Goal: Task Accomplishment & Management: Use online tool/utility

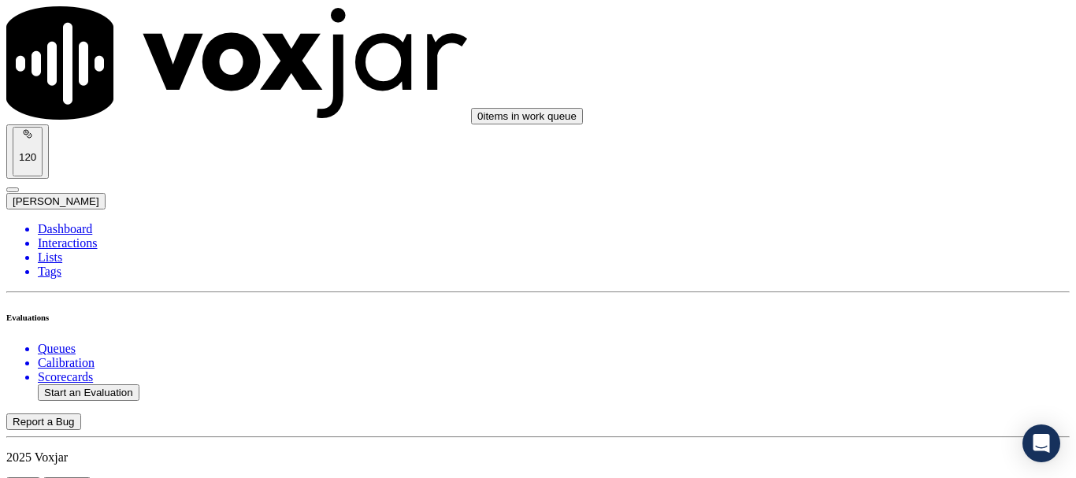
scroll to position [158, 0]
type input "20250902-182646_2163399993-all.mp3"
type input "car"
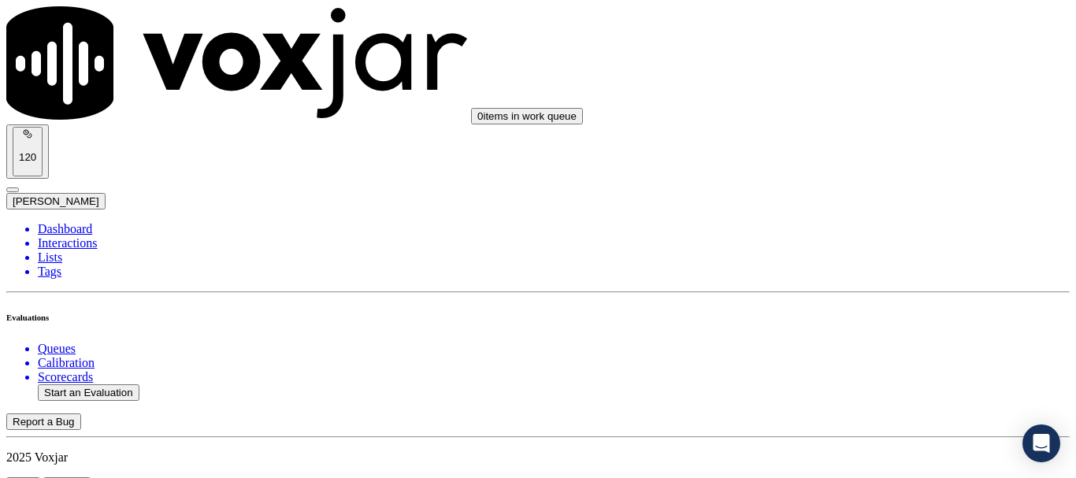
type input "[DATE]T20:22"
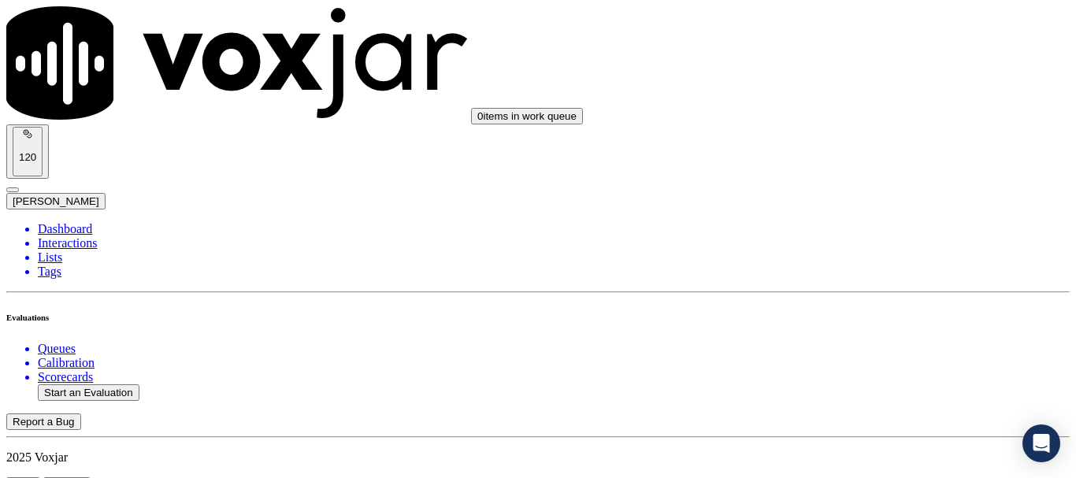
scroll to position [158, 0]
type input "[PERSON_NAME]"
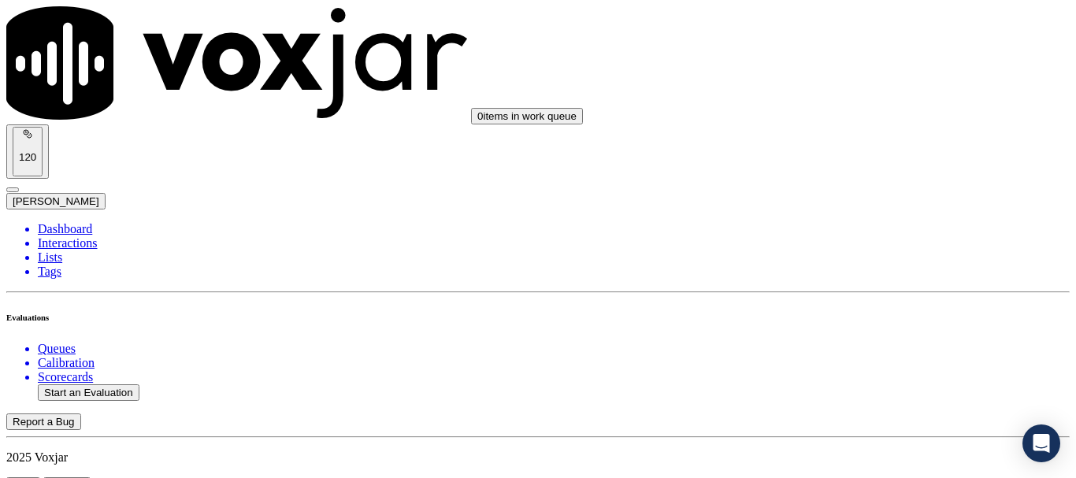
click at [895, 325] on div "Yes" at bounding box center [897, 318] width 200 height 14
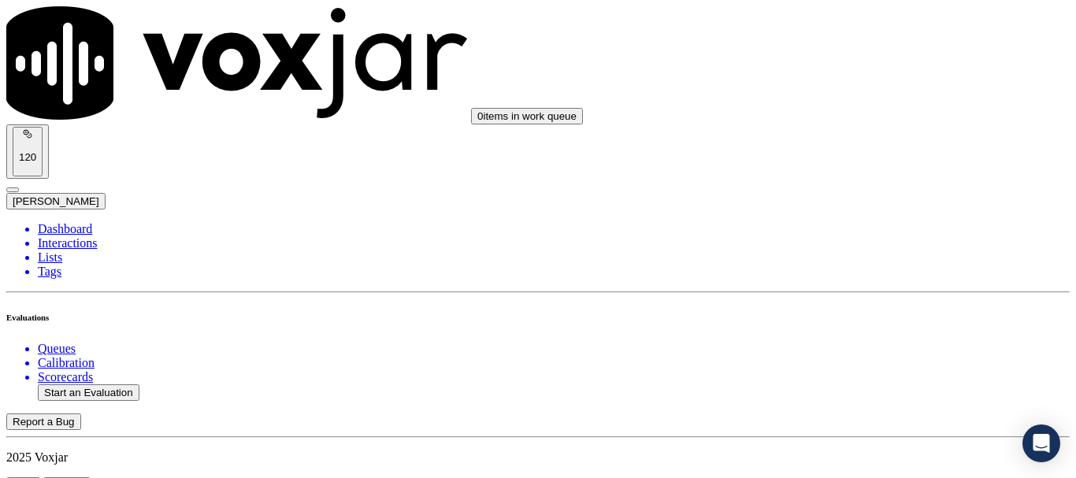
scroll to position [394, 0]
drag, startPoint x: 874, startPoint y: 110, endPoint x: 874, endPoint y: 125, distance: 15.0
click at [875, 149] on div "Yes" at bounding box center [897, 142] width 200 height 14
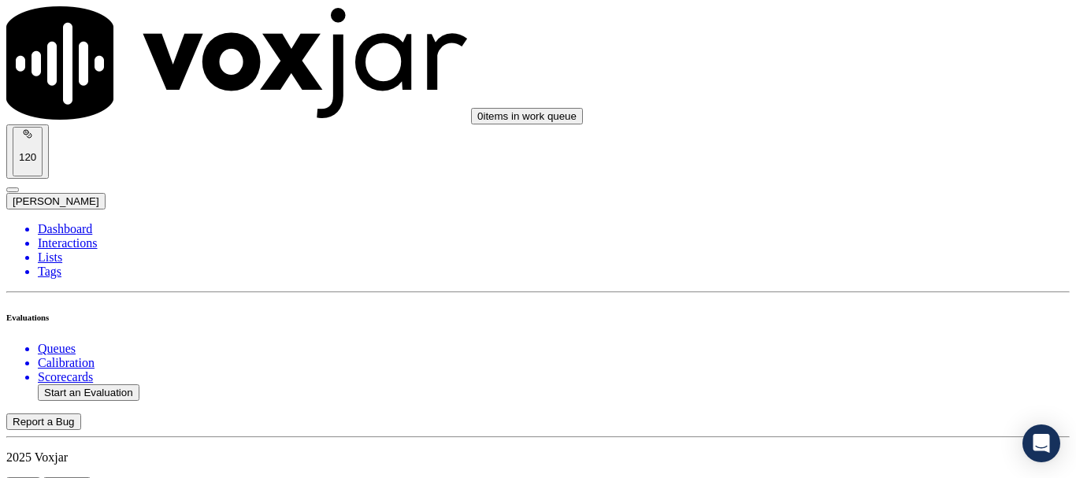
click at [876, 111] on div "Yes" at bounding box center [897, 104] width 200 height 14
click at [866, 357] on div "N/A" at bounding box center [897, 350] width 200 height 14
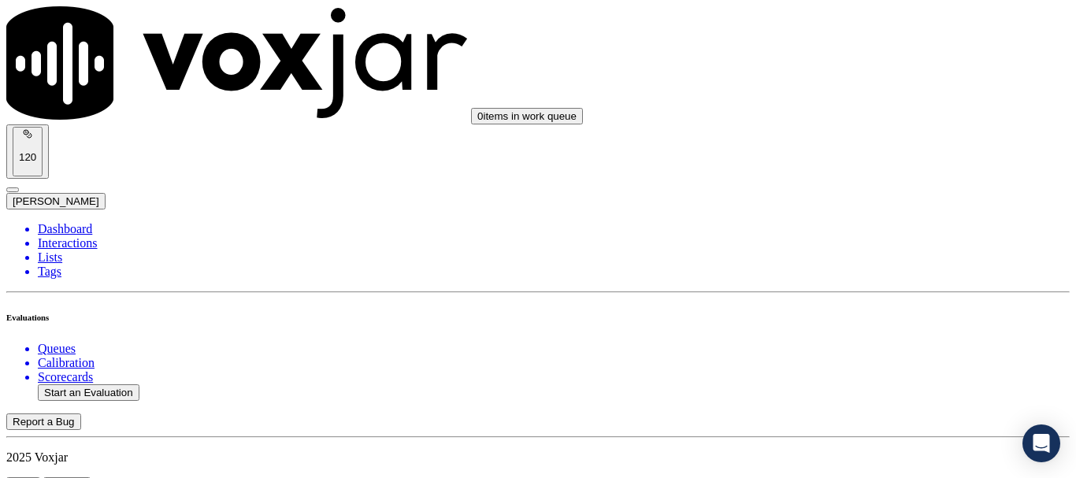
click at [868, 297] on div "N/A" at bounding box center [897, 290] width 200 height 14
click at [887, 150] on div "Yes" at bounding box center [897, 145] width 200 height 14
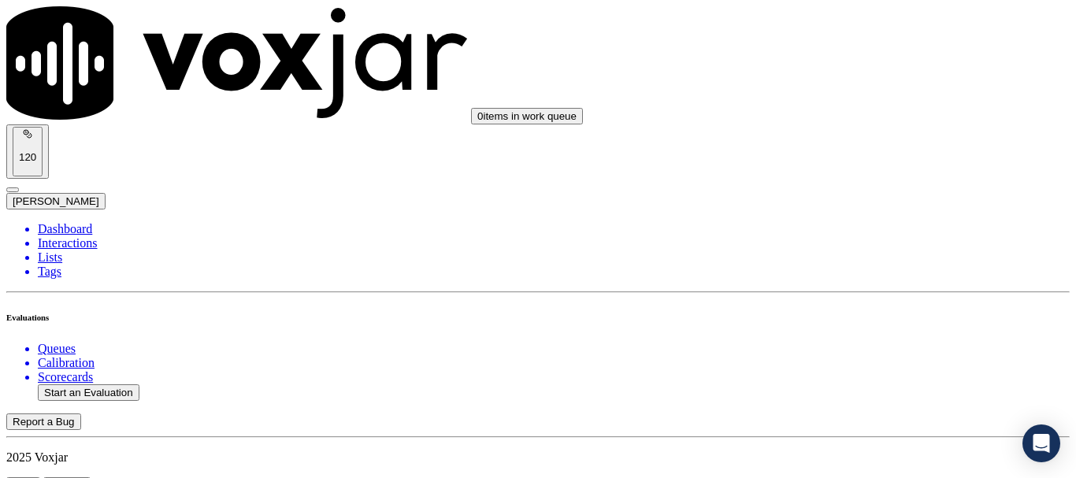
scroll to position [1418, 0]
click at [864, 212] on div "Yes" at bounding box center [897, 205] width 200 height 14
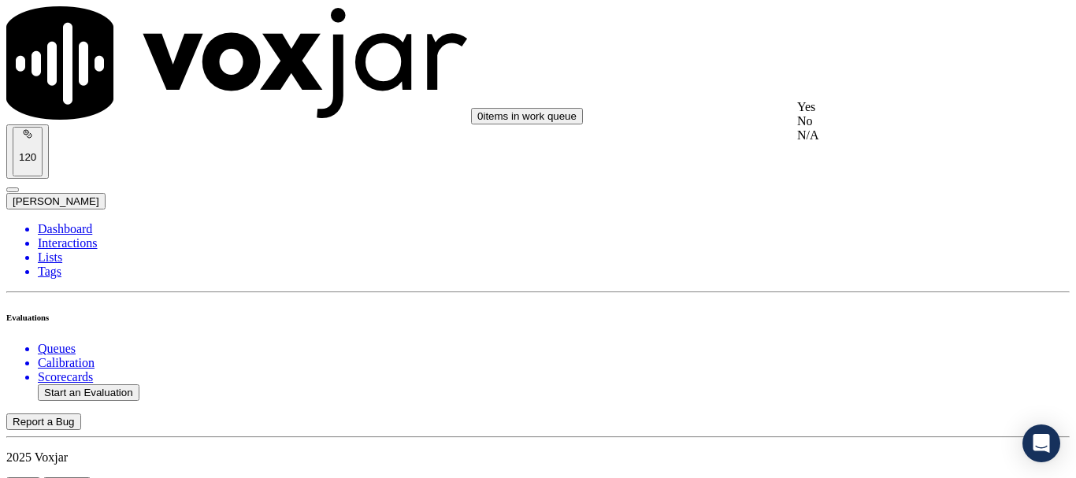
click at [873, 128] on div "No" at bounding box center [897, 121] width 200 height 14
paste textarea "7.21sec Agent did not ask the CX for Service & mailing Address & she also faile…"
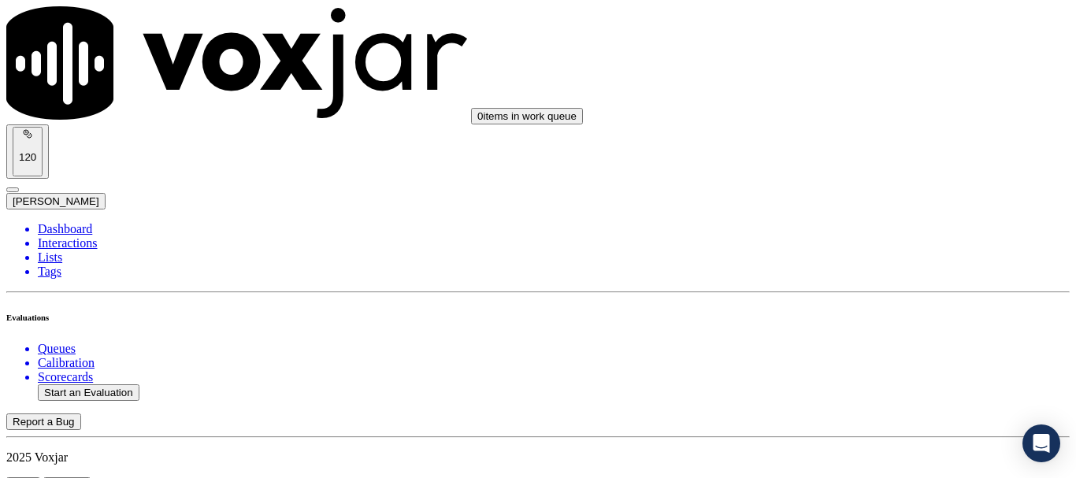
type textarea "7.21sec Agent did not ask the CX for Service & mailing Address & she also faile…"
click at [867, 188] on div "N/A" at bounding box center [897, 181] width 200 height 14
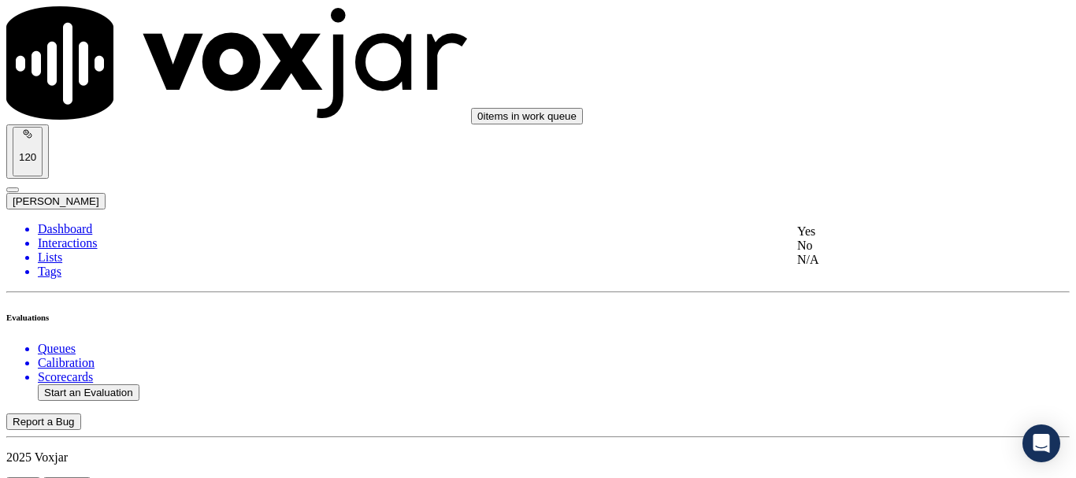
click at [886, 253] on div "No" at bounding box center [897, 246] width 200 height 14
paste textarea "11.26sec Out of nowwhere she read the Deposit requirment statement without givi…"
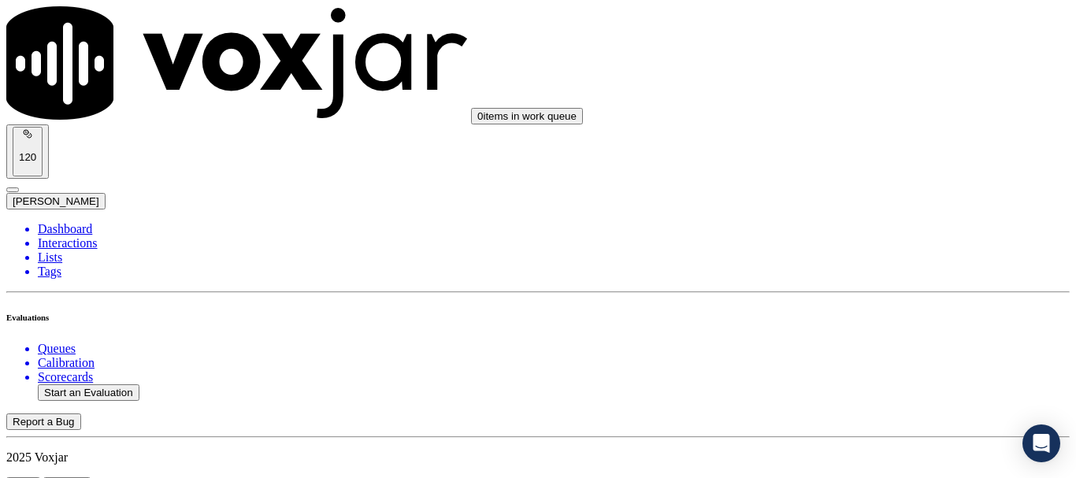
type textarea "Without informing the CX that a credit check will be required at 11.26sec Out o…"
click at [875, 235] on div "Yes" at bounding box center [897, 230] width 200 height 14
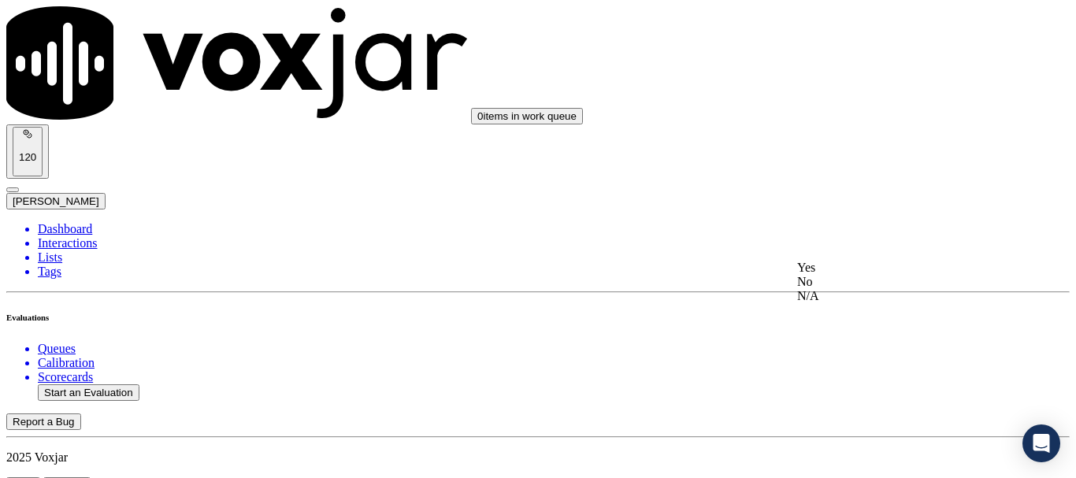
click at [879, 275] on div "Yes" at bounding box center [897, 268] width 200 height 14
click at [886, 158] on div "Yes" at bounding box center [897, 151] width 200 height 14
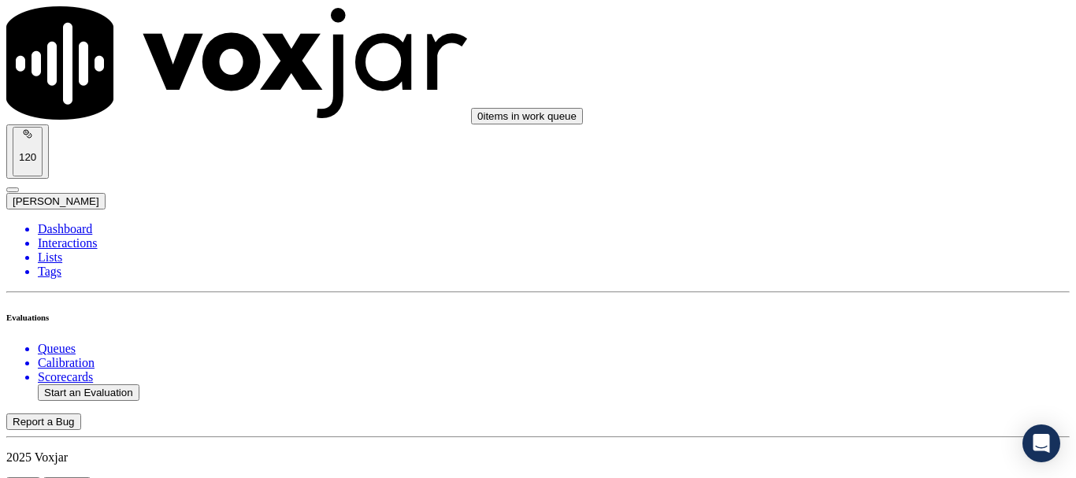
click at [886, 199] on div "Yes" at bounding box center [897, 192] width 200 height 14
click at [869, 176] on div "No" at bounding box center [897, 169] width 200 height 14
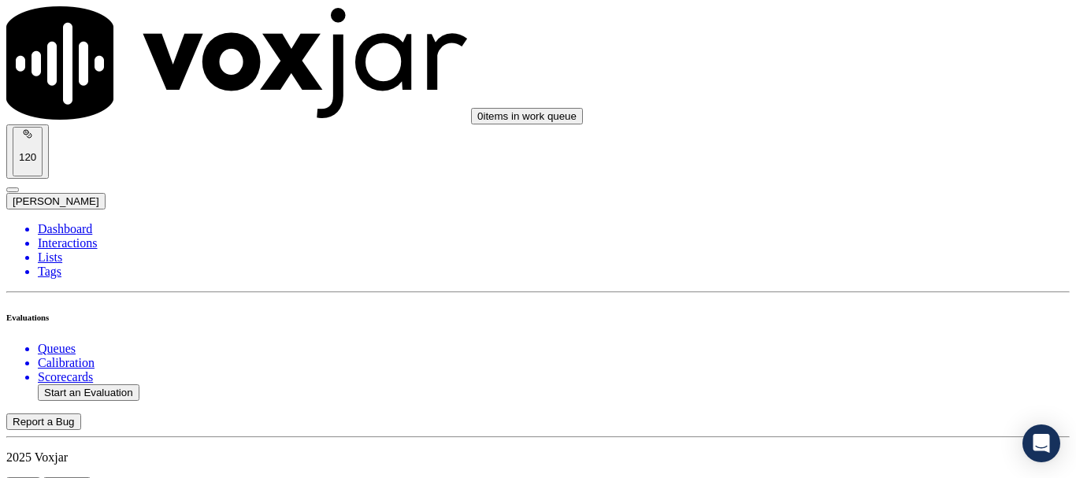
scroll to position [3624, 0]
click at [860, 236] on div "No" at bounding box center [897, 228] width 200 height 14
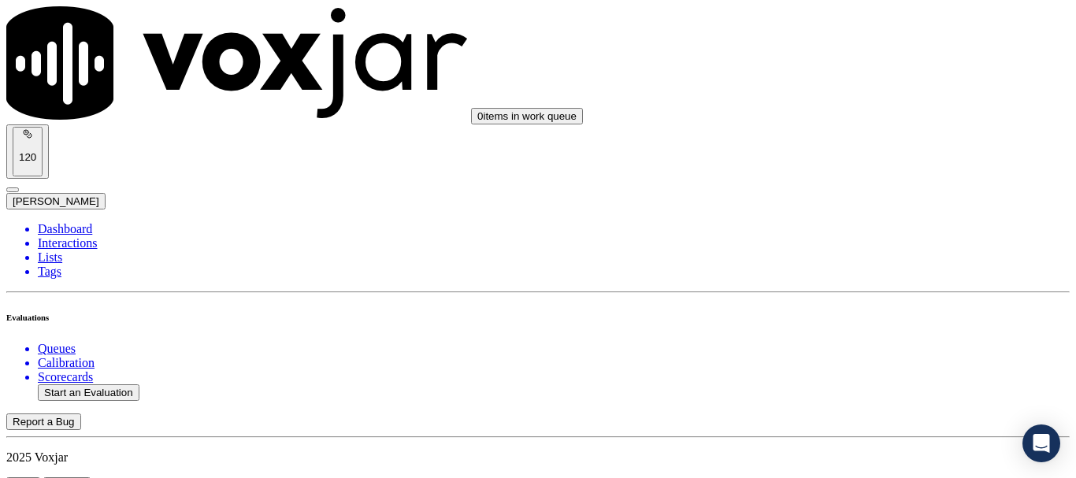
paste textarea "4.45sec CX did not provide a clear answer regarding a shut-off notice, and the …"
type textarea "4.45sec CX did not provide a clear answer regarding a shut-off notice, and the …"
click at [870, 286] on div "Yes" at bounding box center [897, 279] width 200 height 14
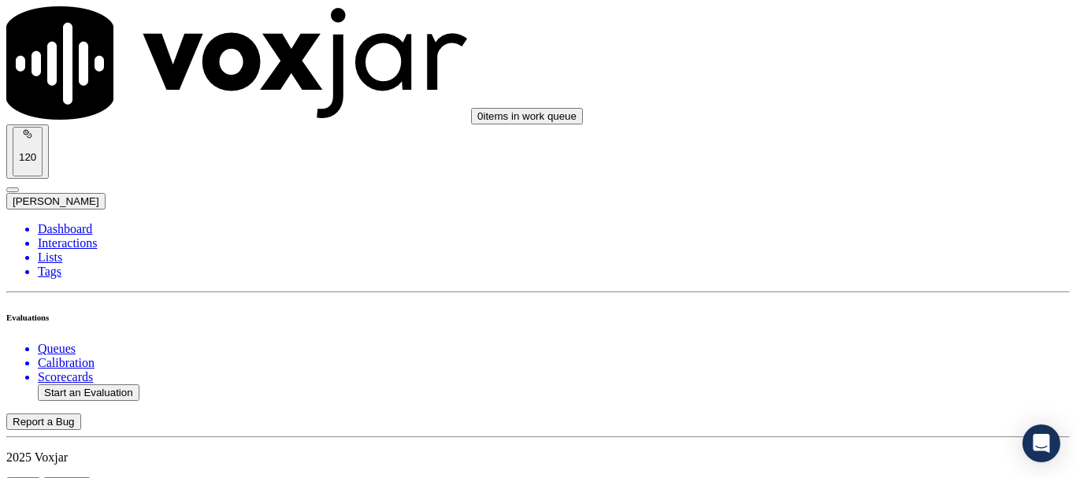
scroll to position [4176, 0]
click at [881, 167] on div "Yes" at bounding box center [897, 162] width 200 height 14
click at [848, 330] on div "Yes" at bounding box center [897, 323] width 200 height 14
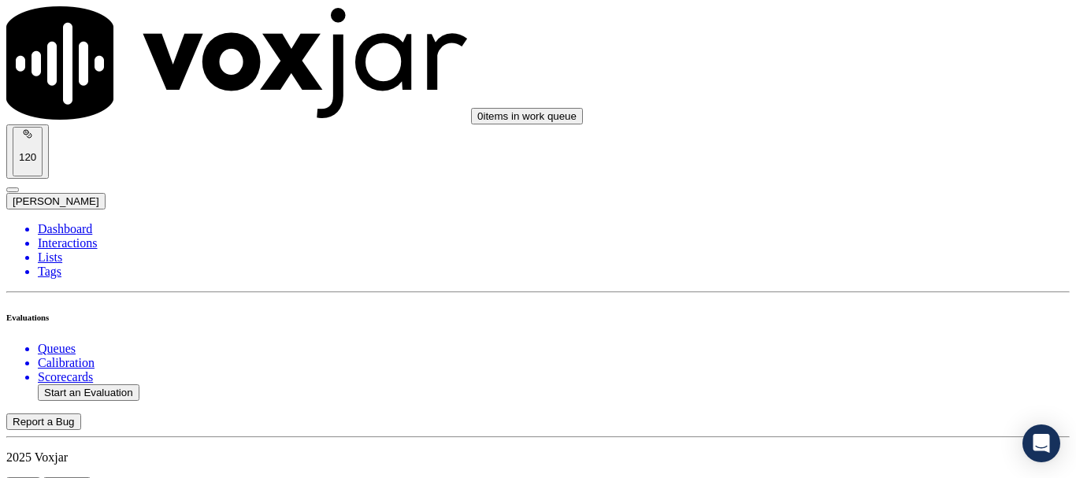
scroll to position [4648, 0]
click at [888, 176] on div "Yes" at bounding box center [897, 170] width 200 height 14
click at [849, 395] on div "Yes" at bounding box center [897, 388] width 200 height 14
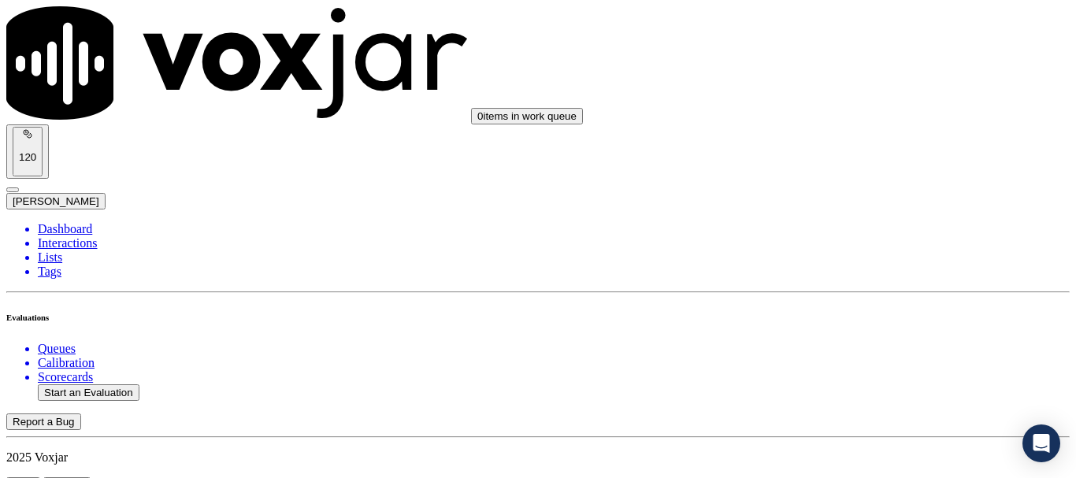
scroll to position [4737, 0]
click at [102, 384] on button "Start an Evaluation" at bounding box center [89, 392] width 102 height 17
type input "20250902-123339_4196566924-all.mp3"
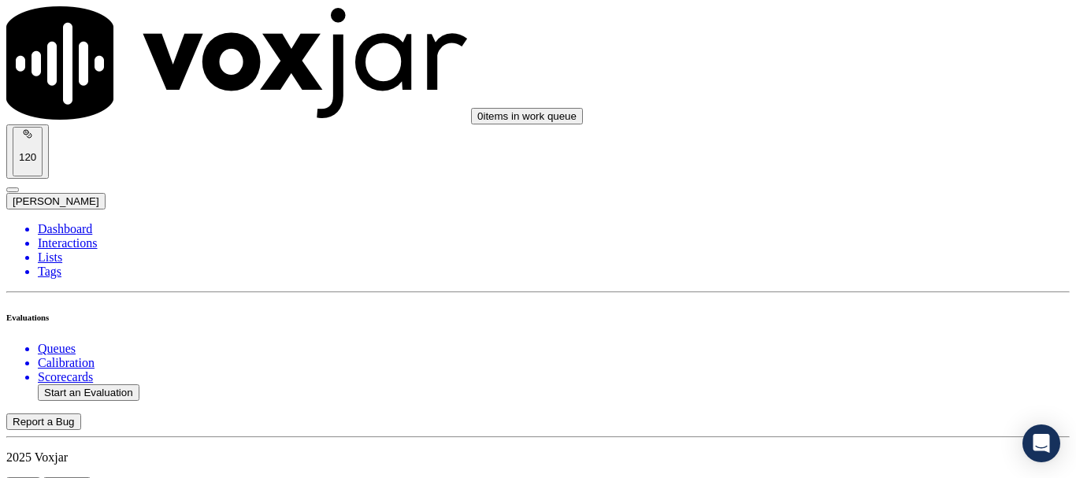
type input "isis"
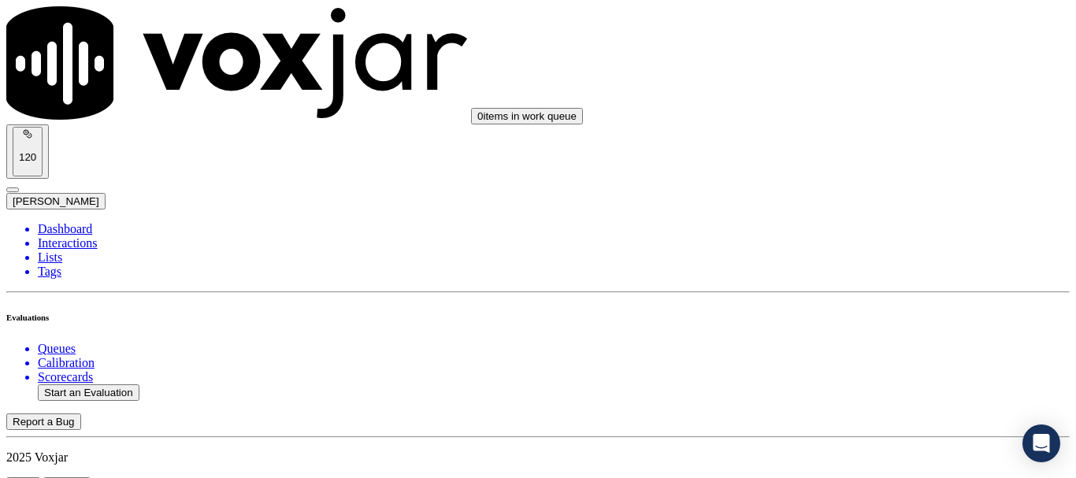
type input "[DATE]T20:34"
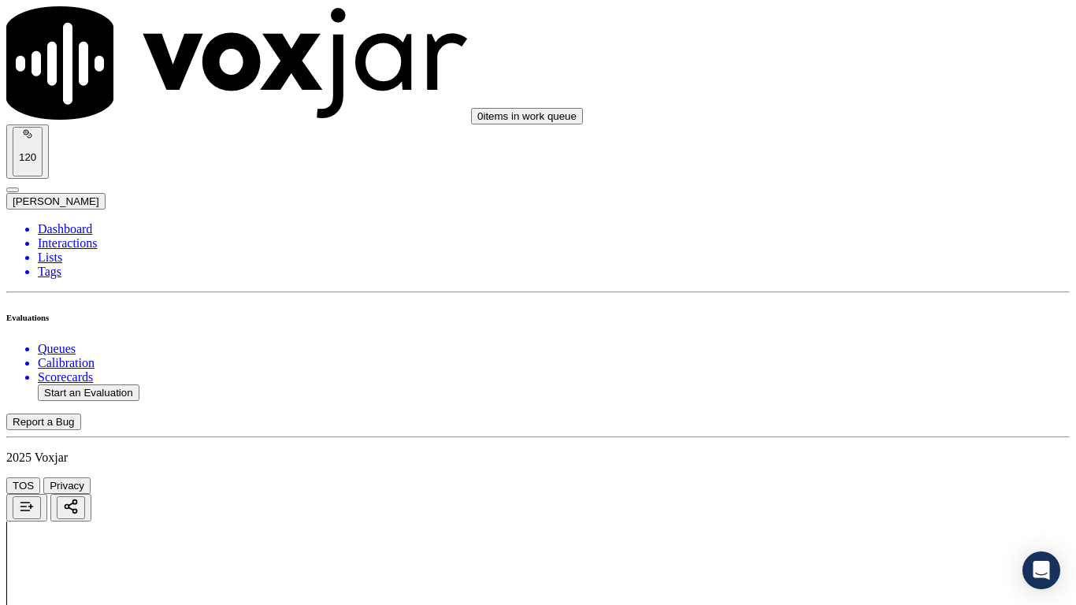
drag, startPoint x: 570, startPoint y: 541, endPoint x: 577, endPoint y: 559, distance: 19.2
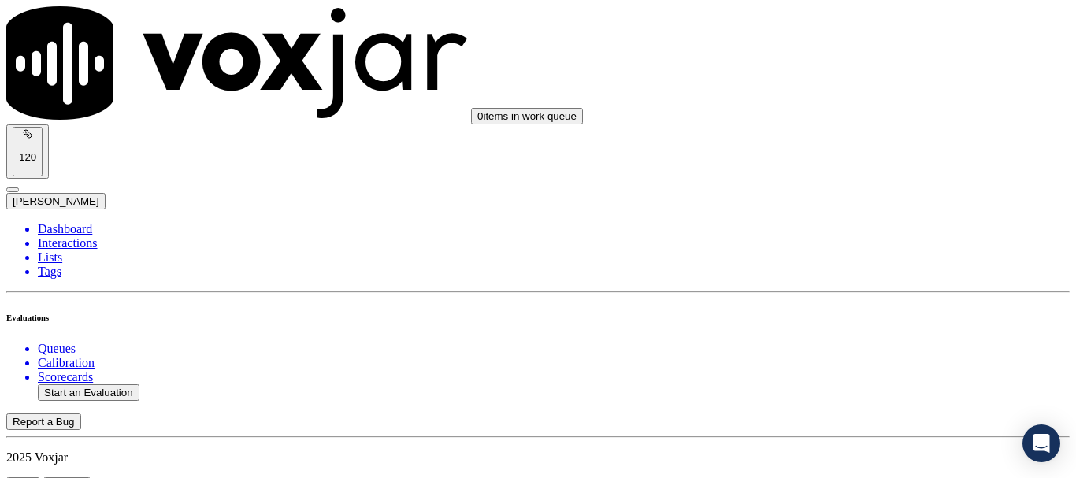
scroll to position [158, 0]
type input "[PERSON_NAME]"
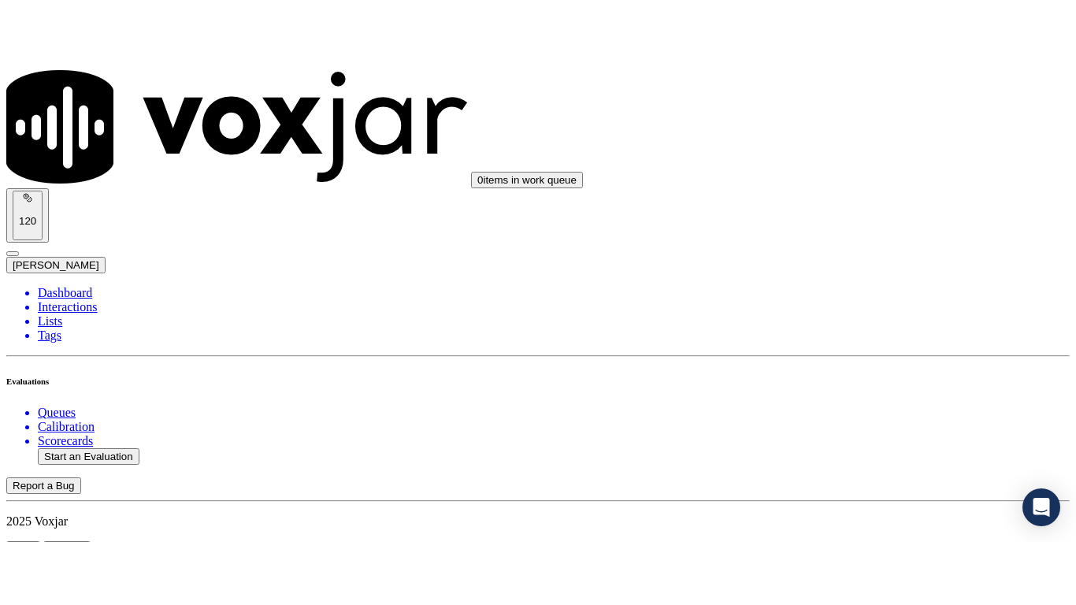
scroll to position [315, 0]
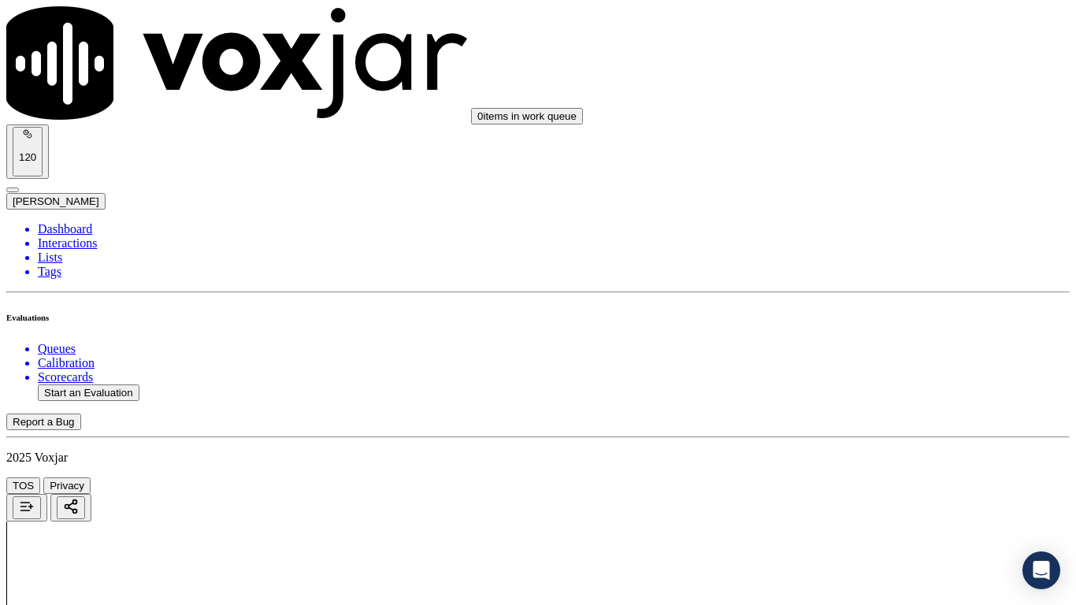
drag, startPoint x: 861, startPoint y: 282, endPoint x: 867, endPoint y: 295, distance: 14.5
click at [877, 325] on div "Yes" at bounding box center [897, 318] width 200 height 14
drag, startPoint x: 844, startPoint y: 433, endPoint x: 852, endPoint y: 439, distance: 10.3
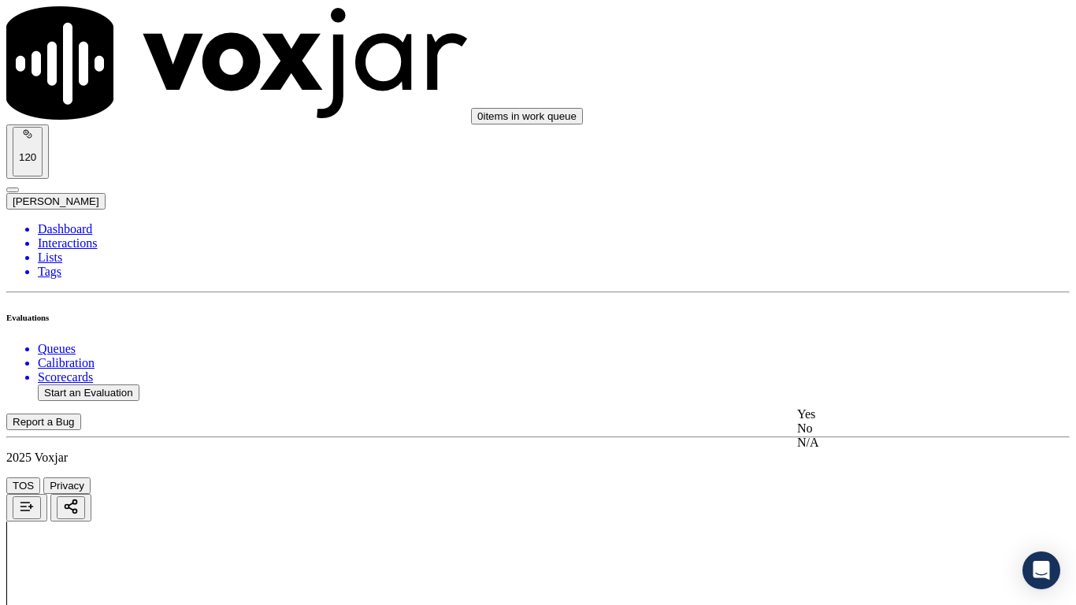
click at [845, 422] on div "Yes" at bounding box center [897, 414] width 200 height 14
click at [867, 187] on div "Yes" at bounding box center [897, 183] width 200 height 14
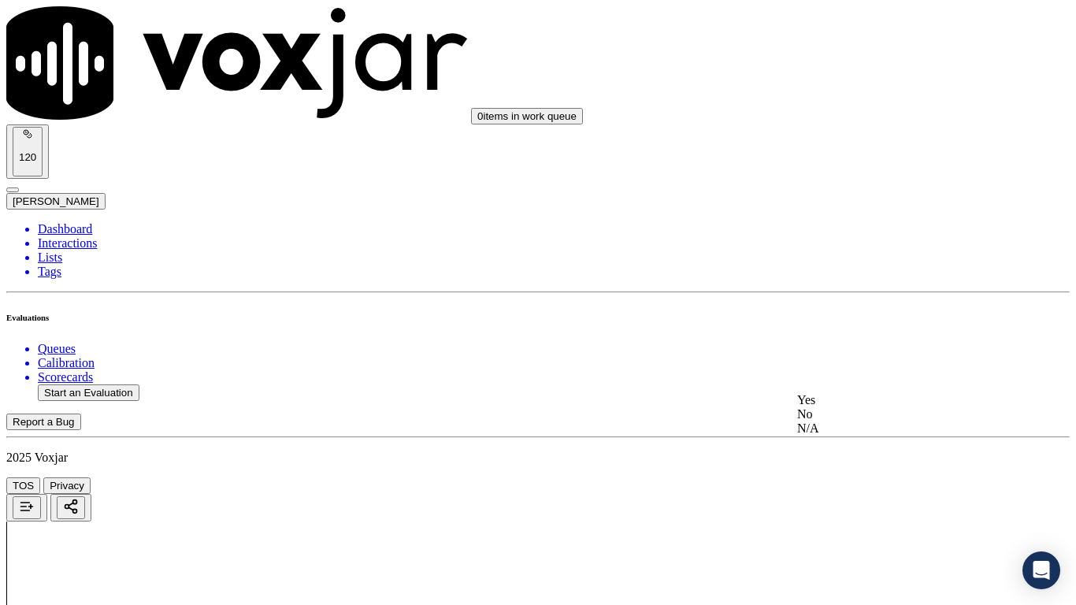
click at [878, 403] on div "Yes" at bounding box center [897, 400] width 200 height 14
click at [848, 142] on div "N/A" at bounding box center [897, 135] width 200 height 14
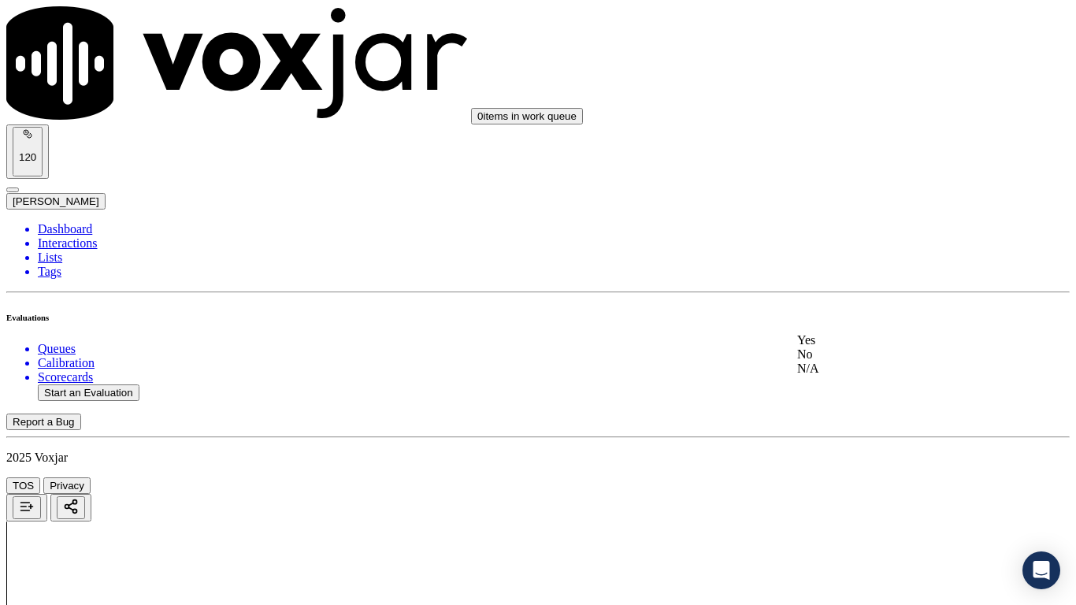
click at [876, 362] on div "No" at bounding box center [897, 354] width 200 height 14
click at [877, 398] on div "N/A" at bounding box center [897, 391] width 200 height 14
click at [866, 425] on div "Yes" at bounding box center [897, 417] width 200 height 14
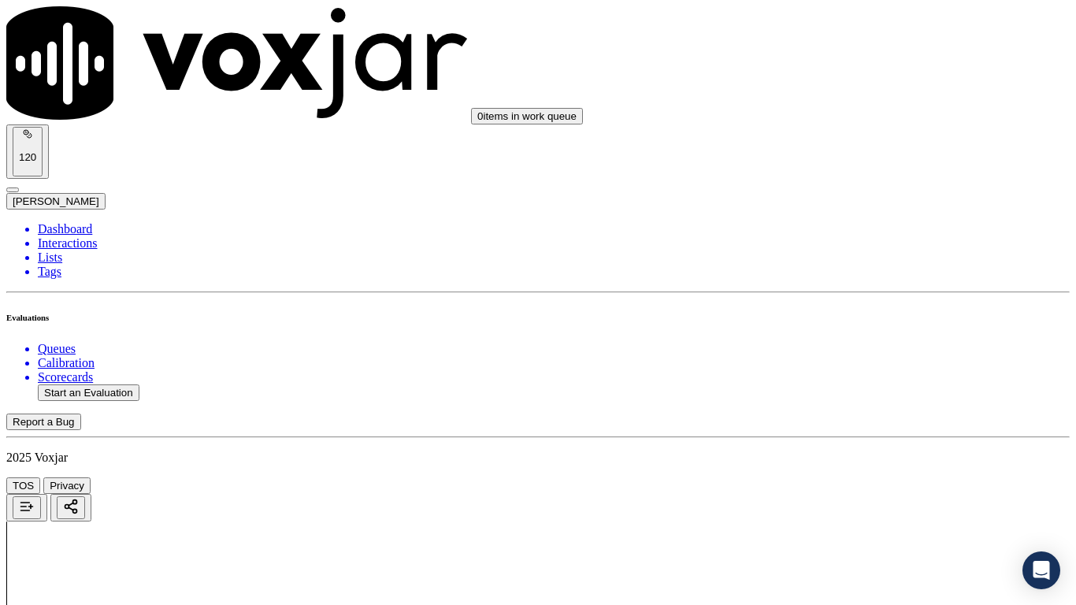
scroll to position [1497, 0]
click at [866, 133] on div "Yes" at bounding box center [897, 126] width 200 height 14
click at [908, 341] on div "Yes" at bounding box center [897, 343] width 200 height 14
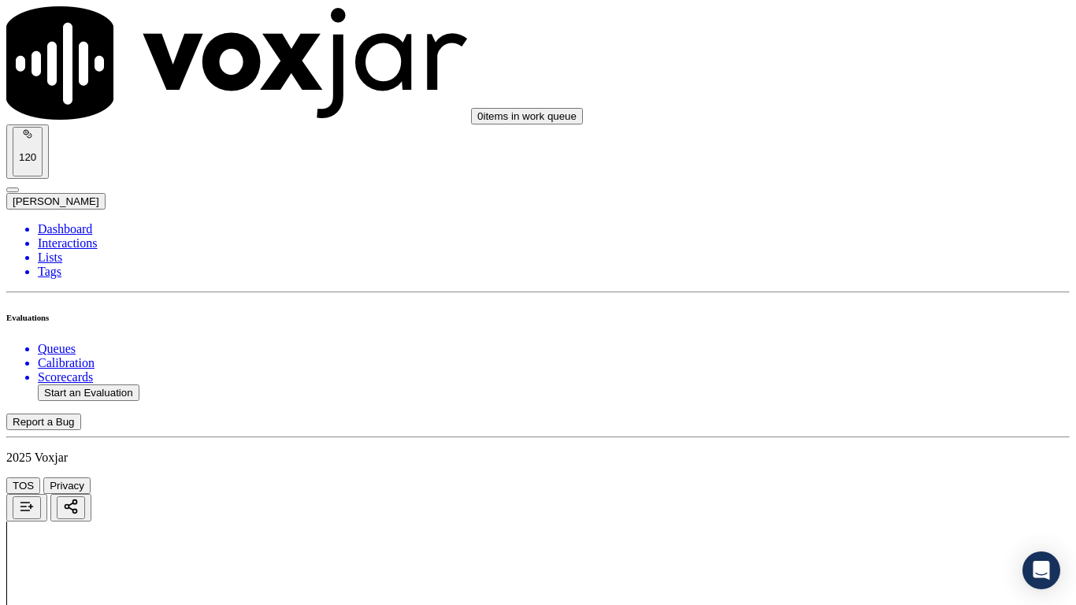
click at [845, 456] on div "N/A" at bounding box center [897, 449] width 200 height 14
click at [878, 233] on div "Yes" at bounding box center [897, 227] width 200 height 14
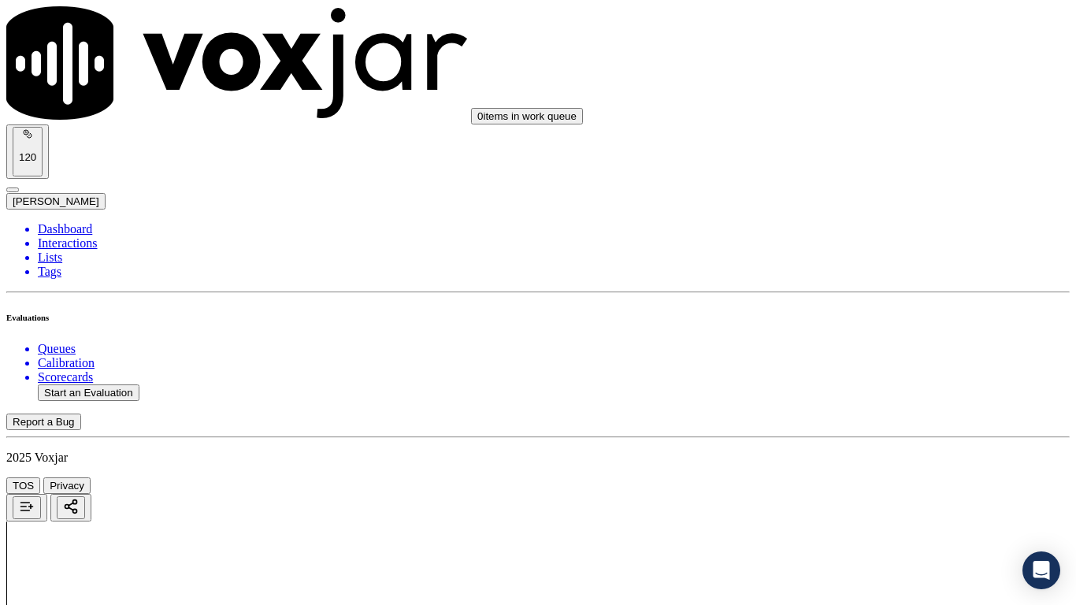
click at [863, 422] on div "Yes" at bounding box center [897, 414] width 200 height 14
click at [889, 187] on div "Yes" at bounding box center [897, 180] width 200 height 14
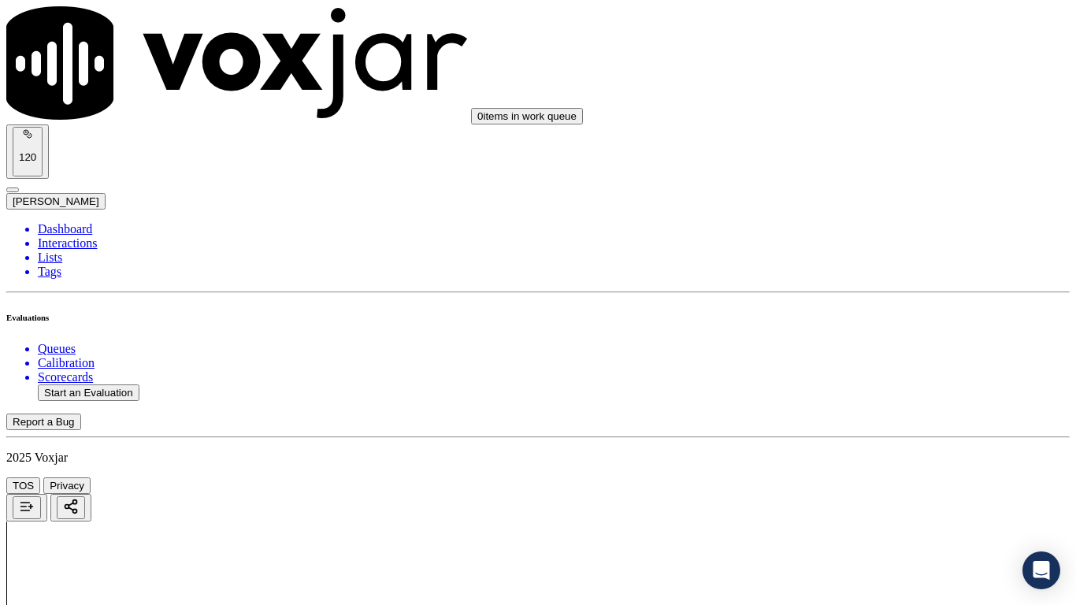
click at [904, 384] on div "Yes" at bounding box center [897, 378] width 200 height 14
click at [866, 462] on div "Yes" at bounding box center [897, 455] width 200 height 14
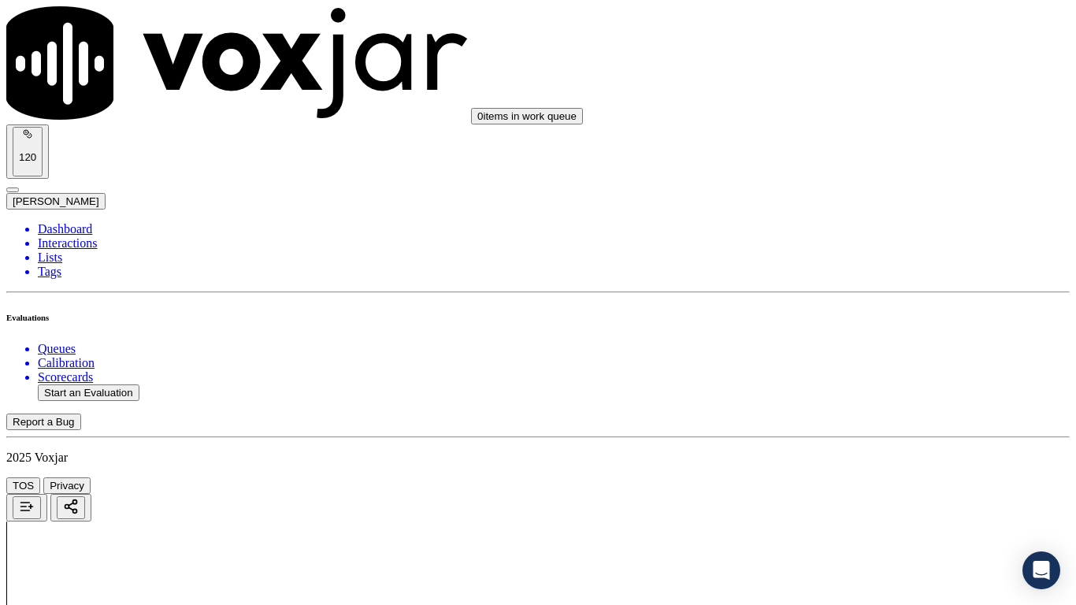
click at [872, 147] on div "Yes" at bounding box center [897, 145] width 200 height 14
click at [886, 370] on div "Yes" at bounding box center [897, 362] width 200 height 14
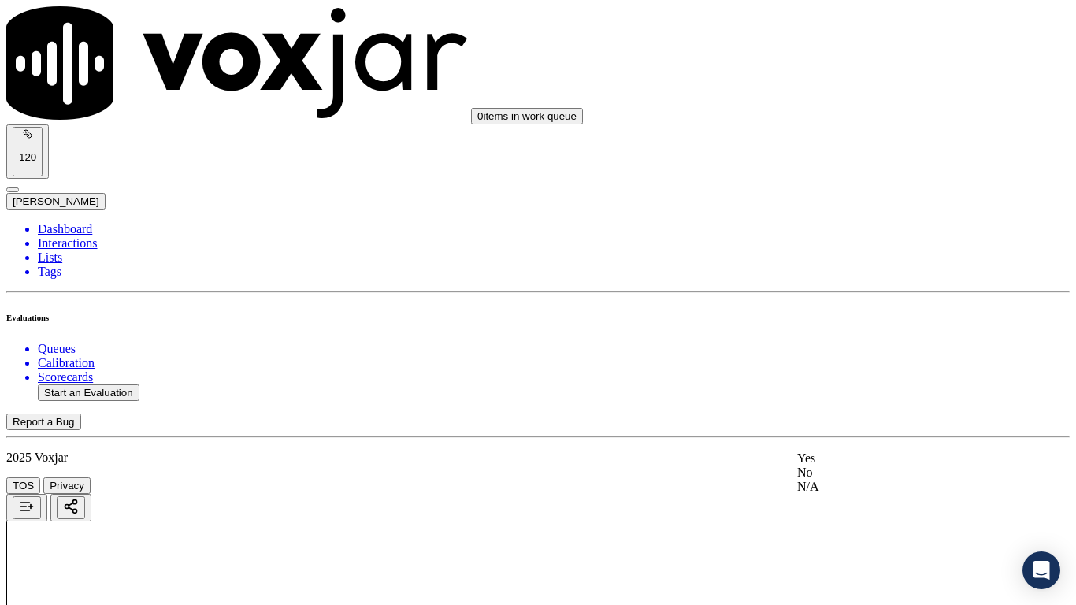
click at [856, 466] on div "Yes" at bounding box center [897, 458] width 200 height 14
click at [859, 76] on div "Yes" at bounding box center [897, 69] width 200 height 14
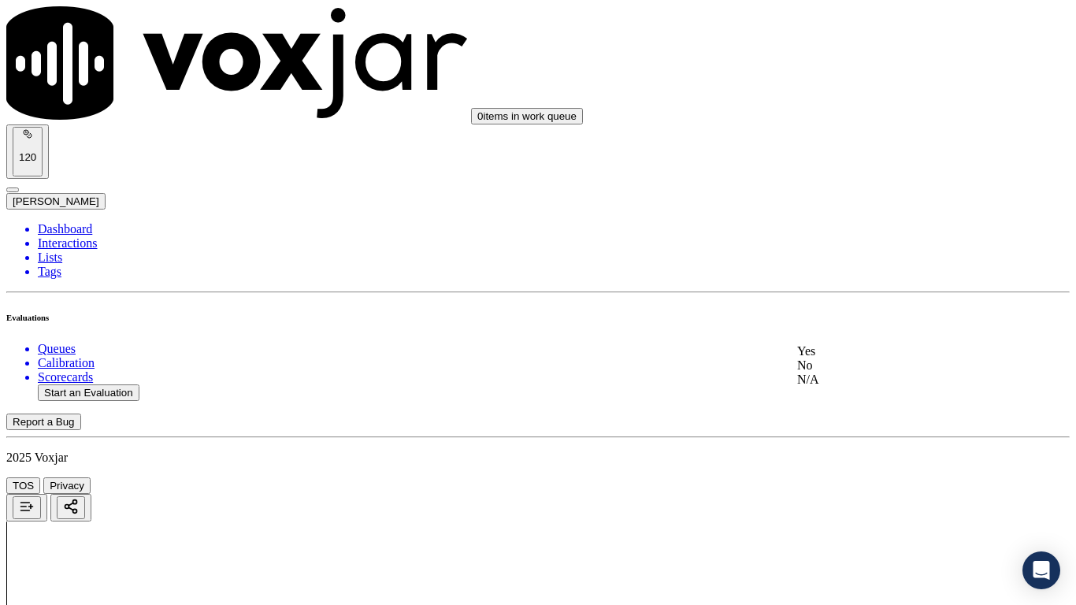
click at [883, 358] on div "Yes" at bounding box center [897, 351] width 200 height 14
click at [863, 436] on div "Yes" at bounding box center [897, 429] width 200 height 14
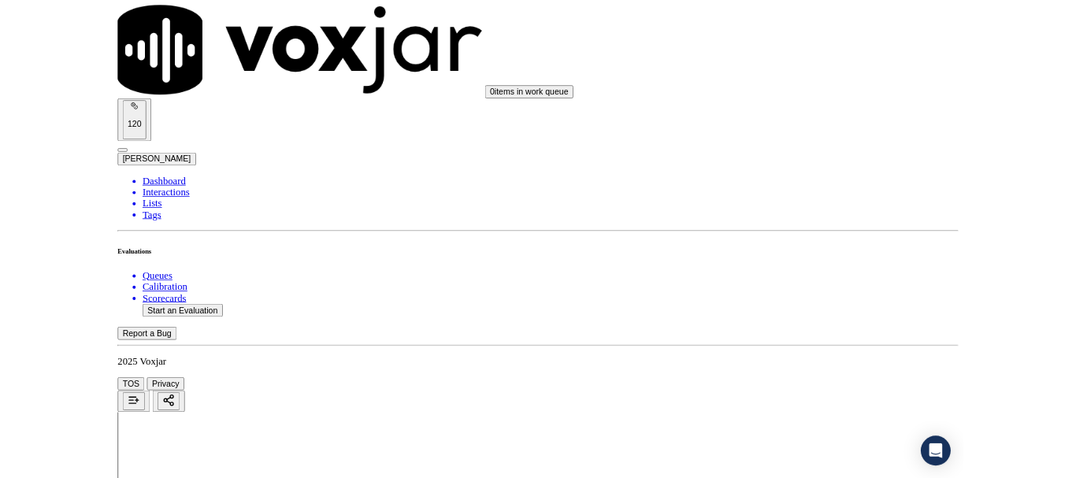
scroll to position [4359, 0]
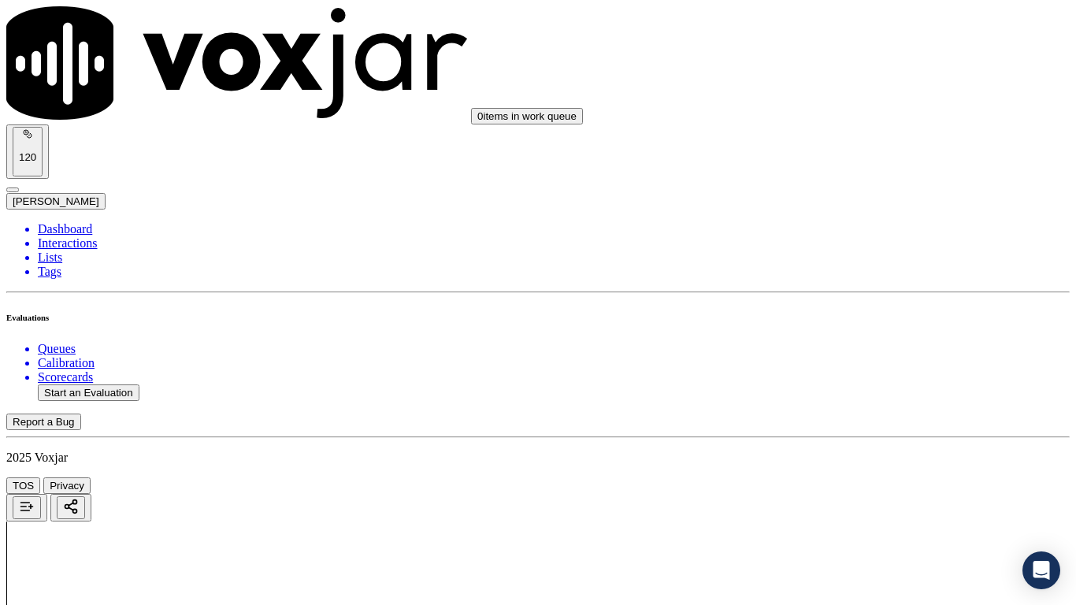
click at [887, 433] on div "Yes" at bounding box center [897, 426] width 200 height 14
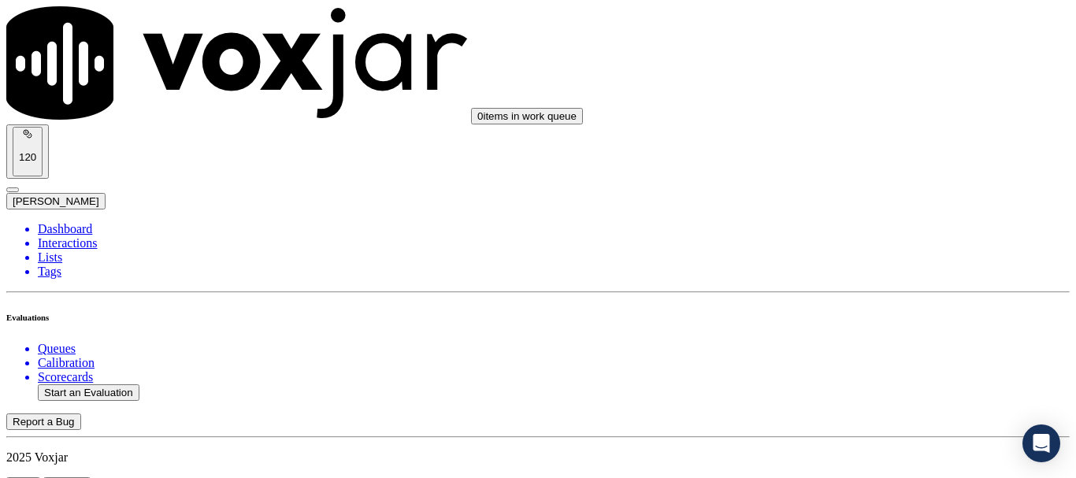
click at [111, 384] on button "Start an Evaluation" at bounding box center [89, 392] width 102 height 17
type input "20250902-175459_3306069583-all.mp3"
type input "[PERSON_NAME]"
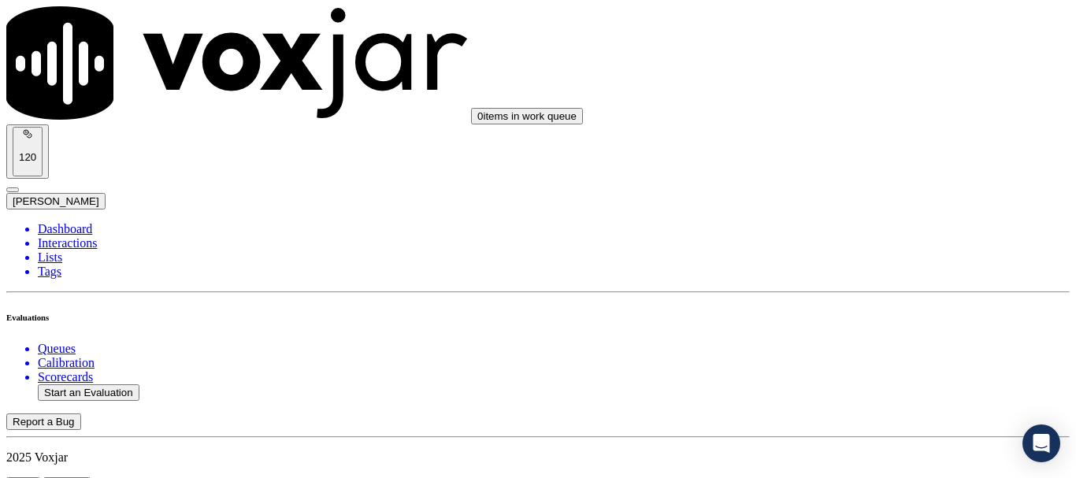
type input "[DATE]T20:44"
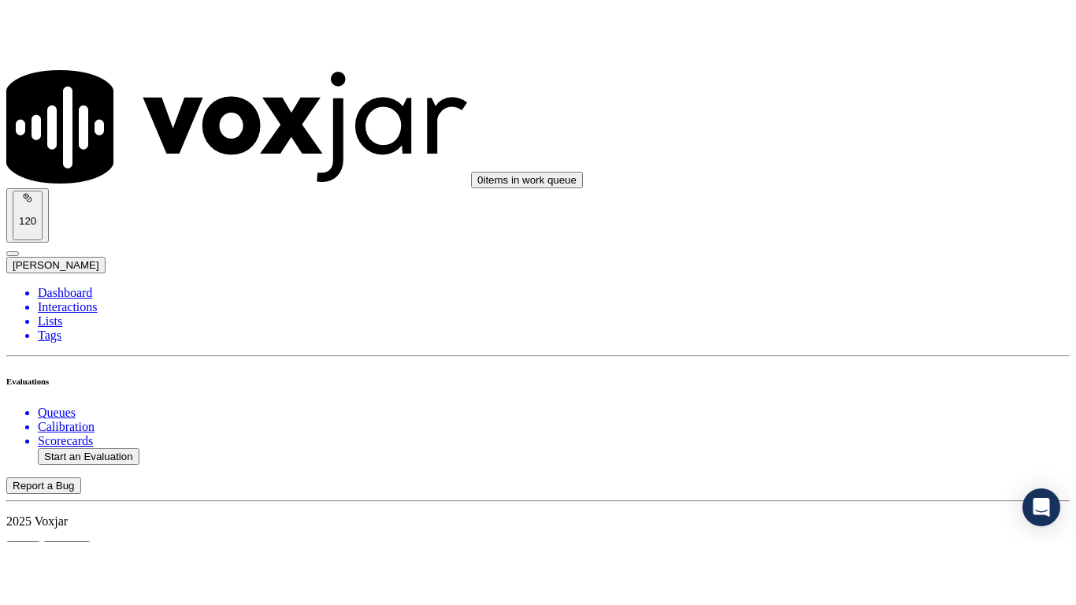
scroll to position [158, 0]
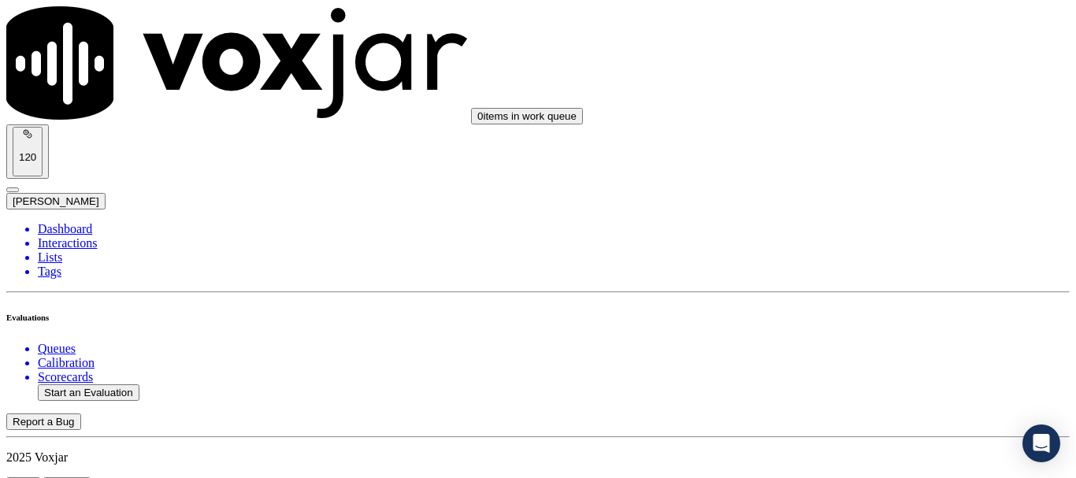
type input "[PERSON_NAME]"
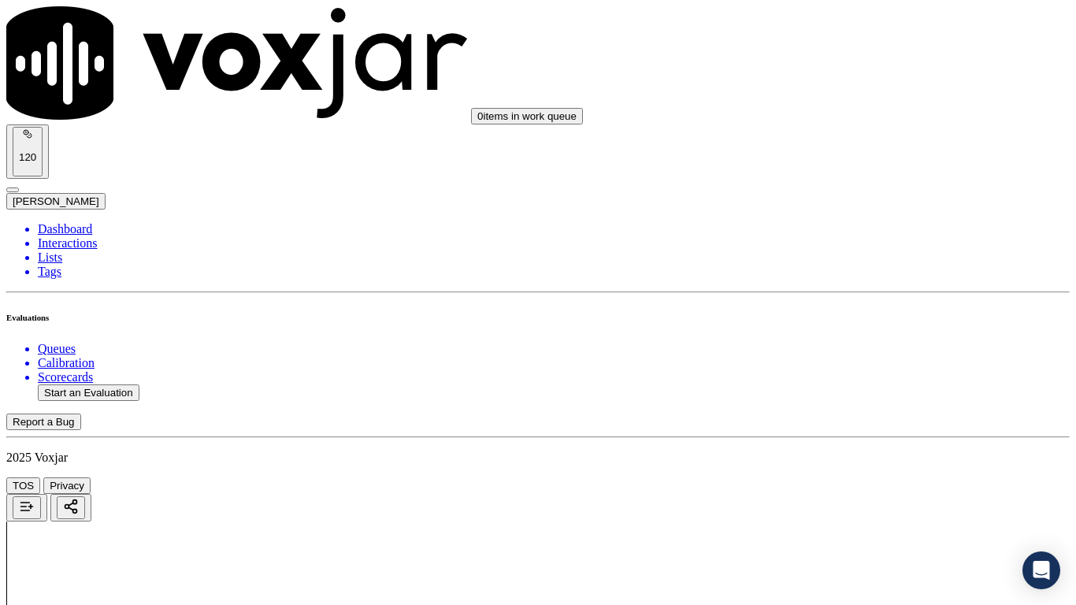
drag, startPoint x: 882, startPoint y: 524, endPoint x: 878, endPoint y: 379, distance: 145.0
drag, startPoint x: 889, startPoint y: 283, endPoint x: 896, endPoint y: 299, distance: 17.0
click at [877, 325] on div "Yes" at bounding box center [897, 318] width 200 height 14
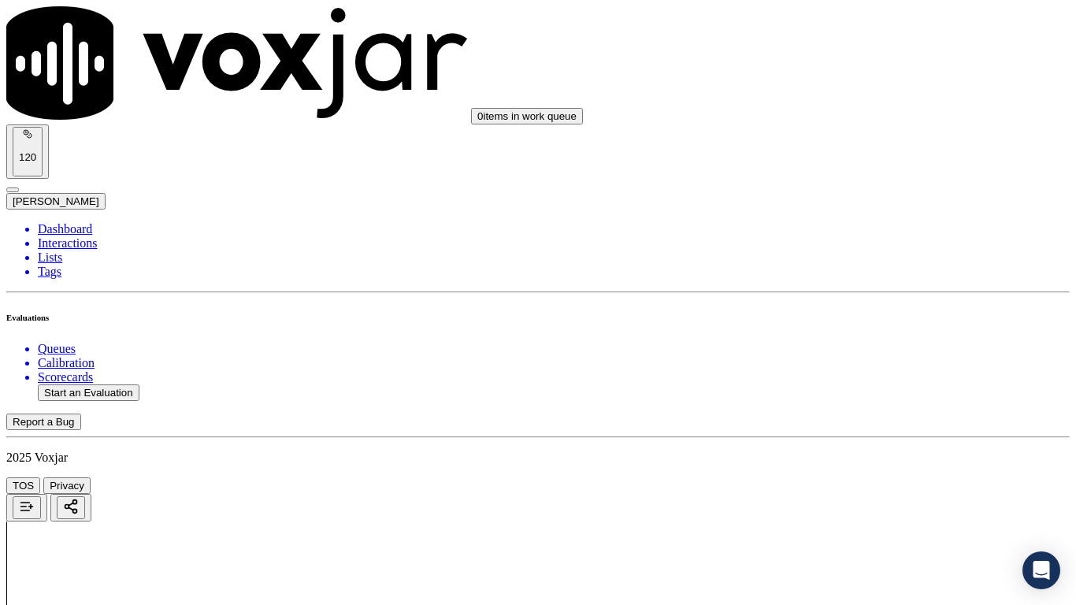
click at [850, 422] on div "Yes" at bounding box center [897, 414] width 200 height 14
click at [867, 189] on div "Yes" at bounding box center [897, 183] width 200 height 14
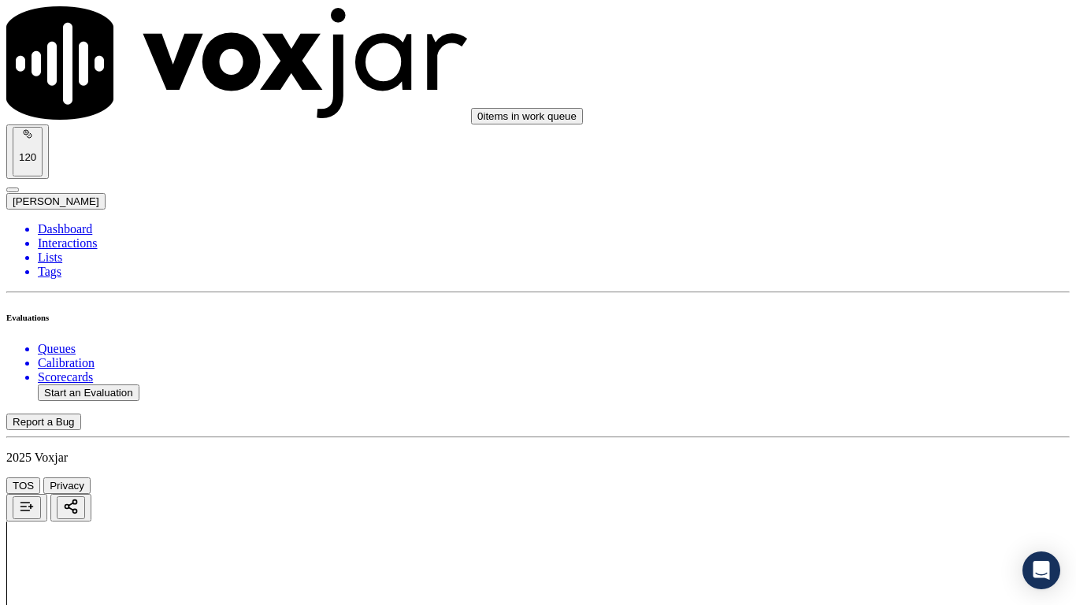
click at [875, 436] on div "N/A" at bounding box center [897, 429] width 200 height 14
click at [871, 218] on div "N/A" at bounding box center [897, 211] width 200 height 14
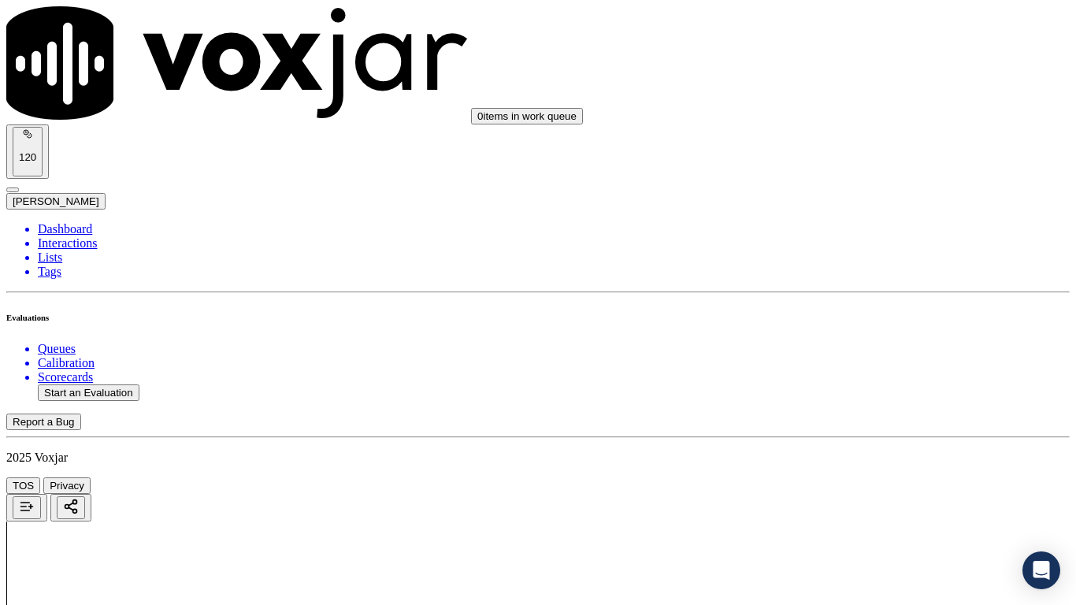
click at [871, 388] on div "Yes" at bounding box center [897, 381] width 200 height 14
click at [867, 133] on div "Yes" at bounding box center [897, 126] width 200 height 14
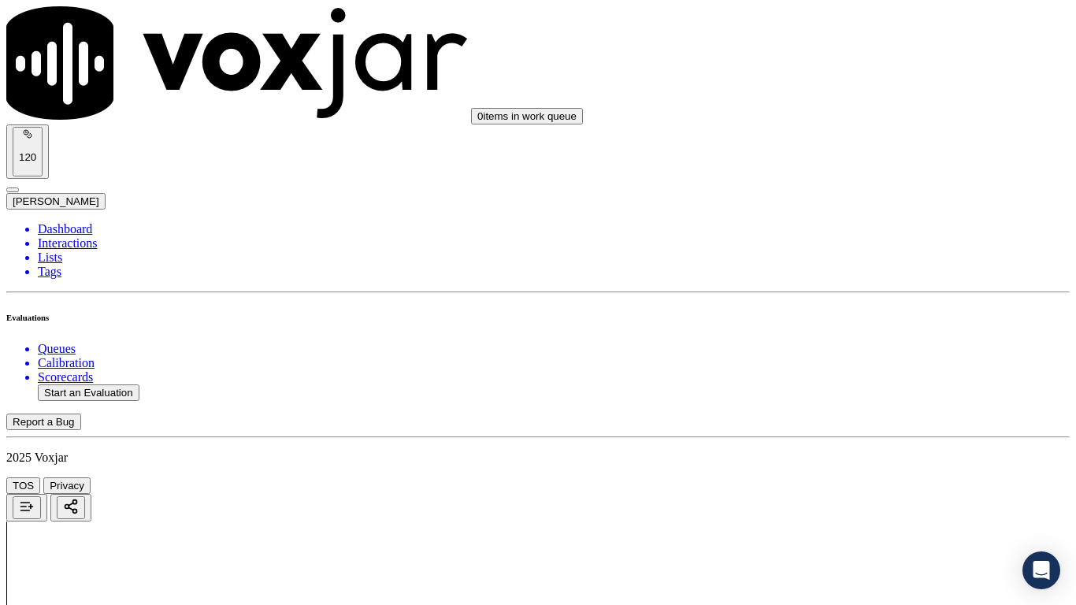
click at [899, 351] on div "Yes" at bounding box center [897, 343] width 200 height 14
click at [867, 456] on div "N/A" at bounding box center [897, 449] width 200 height 14
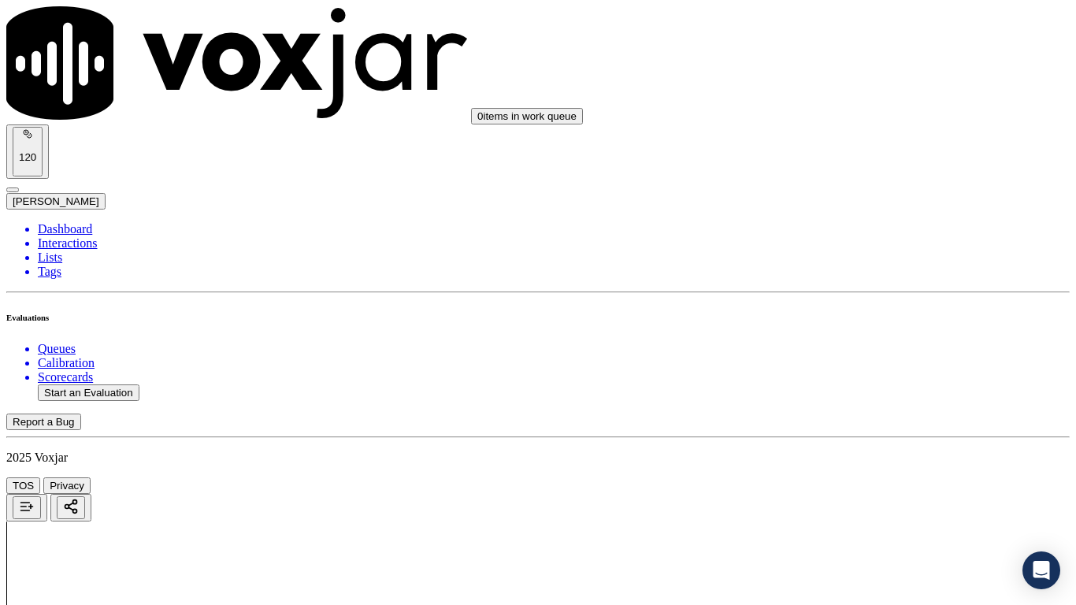
click at [869, 309] on div "Yes" at bounding box center [897, 306] width 200 height 14
click at [873, 227] on div "Yes" at bounding box center [897, 221] width 200 height 14
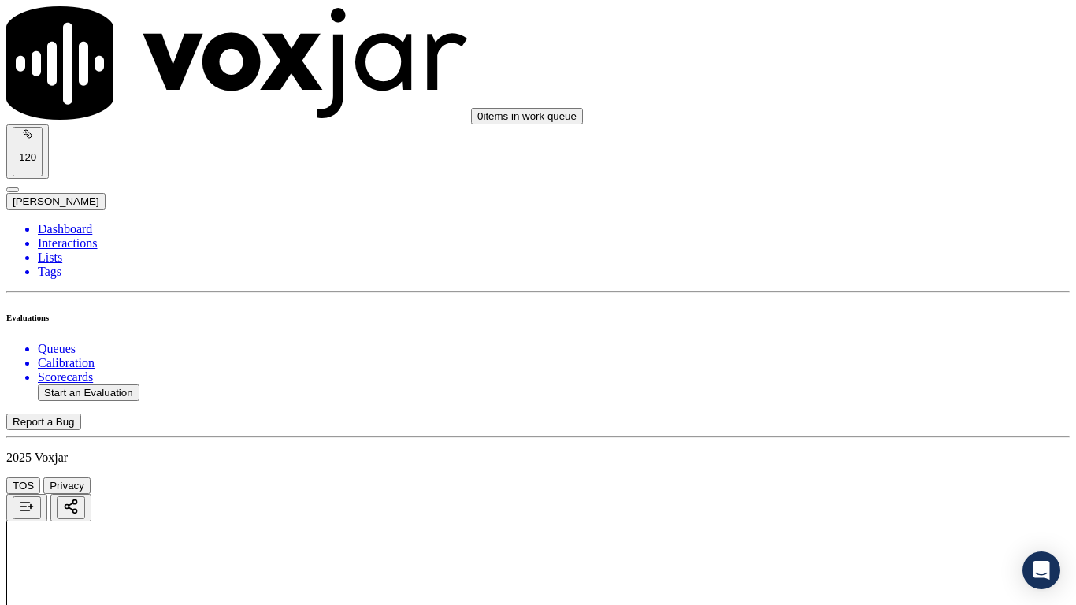
click at [863, 477] on div "Yes" at bounding box center [897, 495] width 200 height 14
click at [871, 149] on div "Yes" at bounding box center [897, 142] width 200 height 14
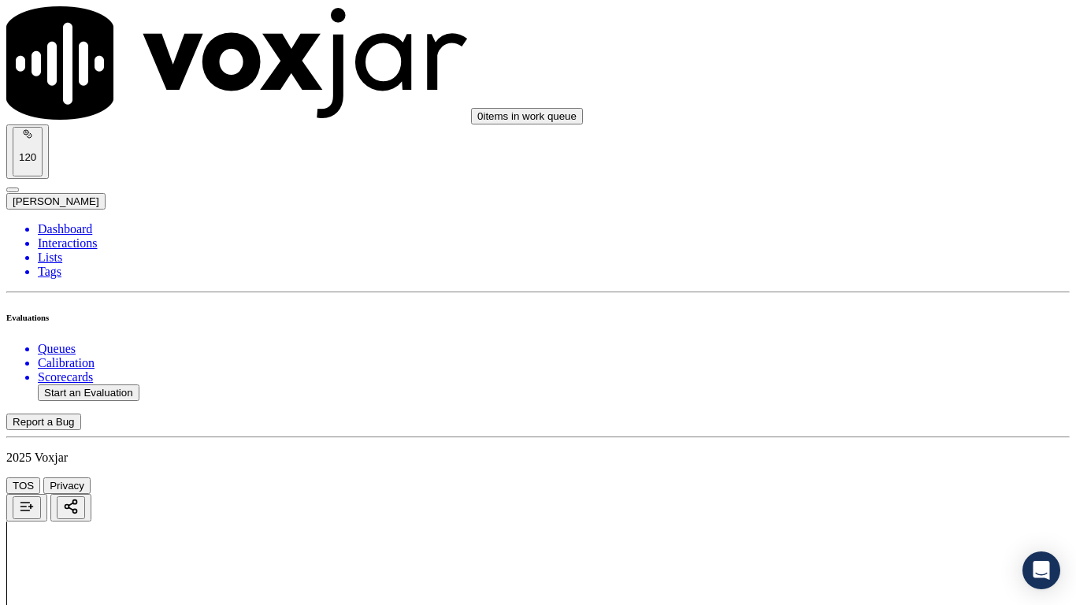
click at [848, 347] on div "Yes" at bounding box center [897, 340] width 200 height 14
click at [853, 425] on div "Yes" at bounding box center [897, 417] width 200 height 14
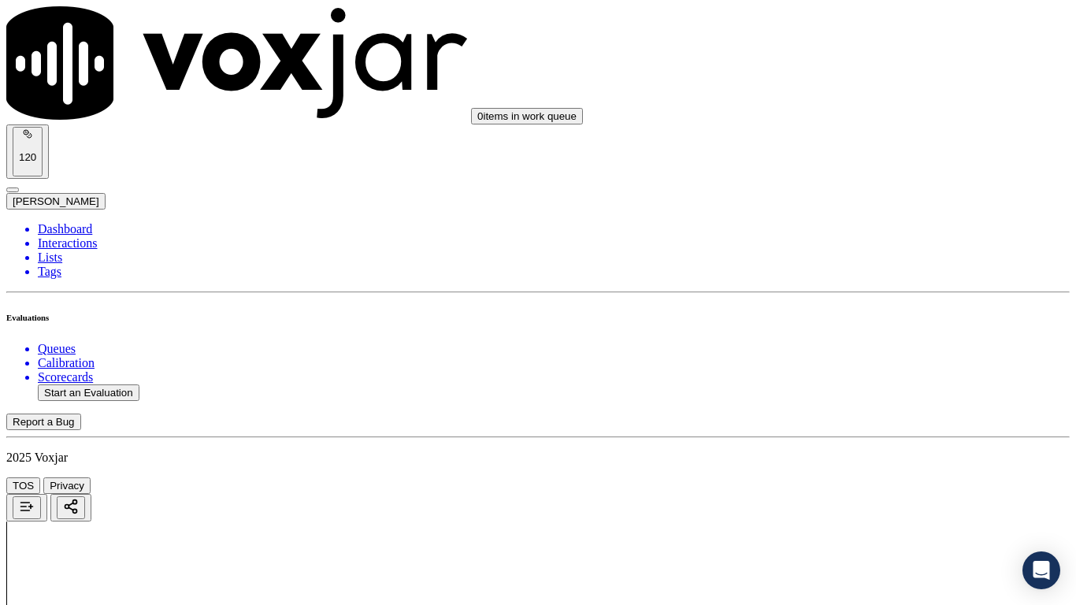
click at [892, 291] on div "Yes" at bounding box center [897, 284] width 200 height 14
click at [877, 477] on div "Yes" at bounding box center [897, 501] width 200 height 14
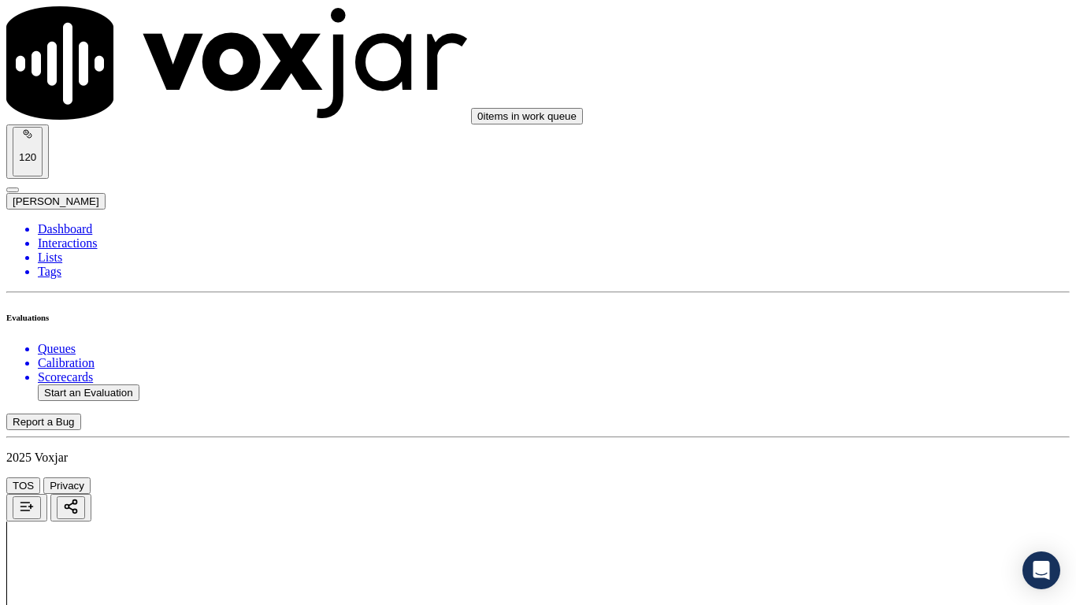
click at [865, 232] on div "Yes" at bounding box center [897, 227] width 200 height 14
click at [849, 477] on div "Yes" at bounding box center [897, 509] width 200 height 14
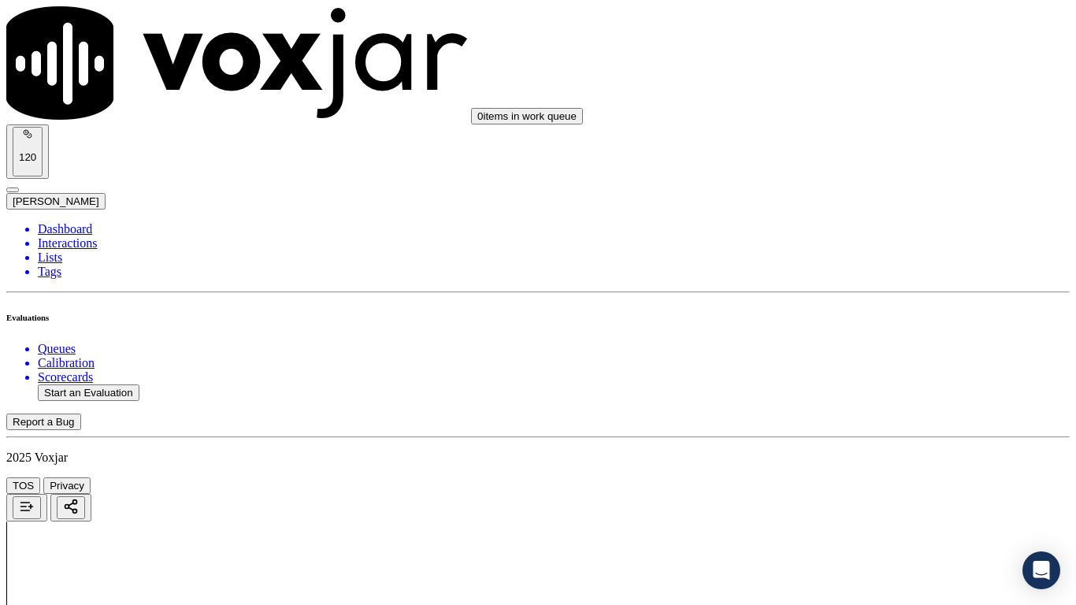
click at [859, 321] on div "Yes" at bounding box center [897, 313] width 200 height 14
click at [841, 417] on div "Yes" at bounding box center [897, 410] width 200 height 14
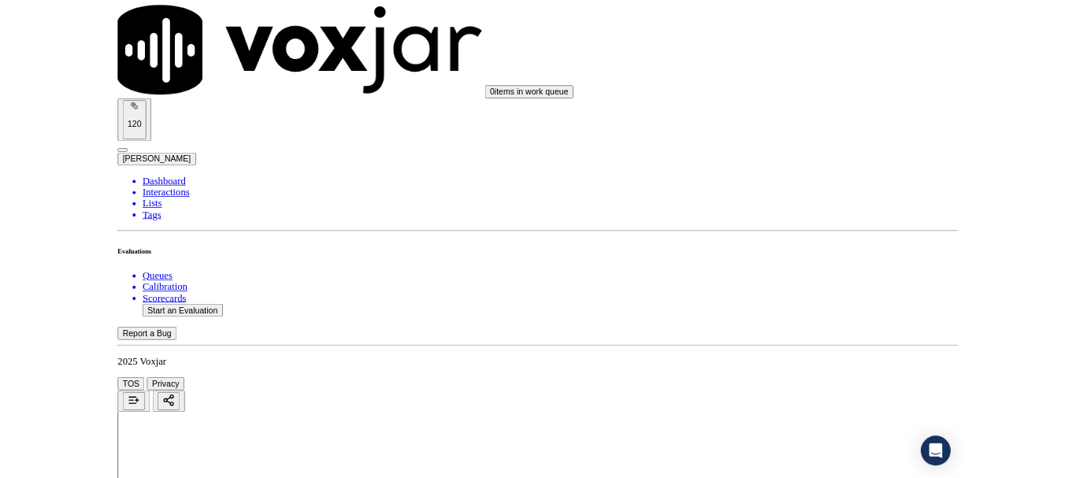
scroll to position [4359, 0]
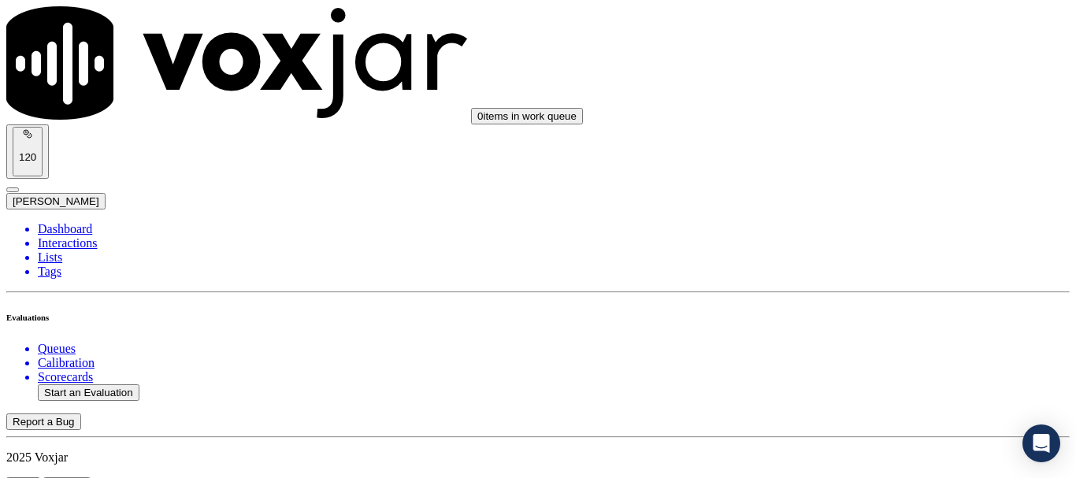
click at [111, 384] on button "Start an Evaluation" at bounding box center [89, 392] width 102 height 17
type input "20250902-142036_4195141996-all.mp3"
type input "fa"
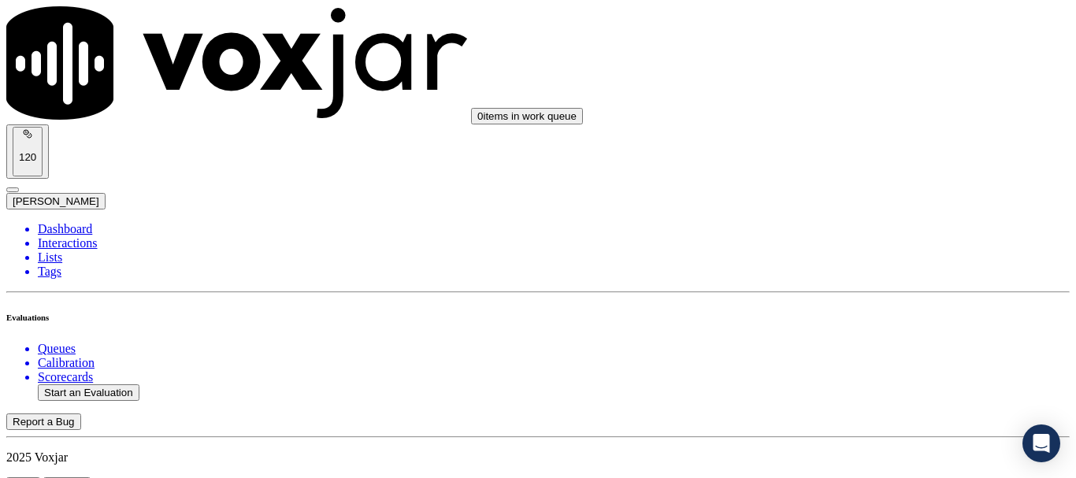
type input "[DATE]T20:50"
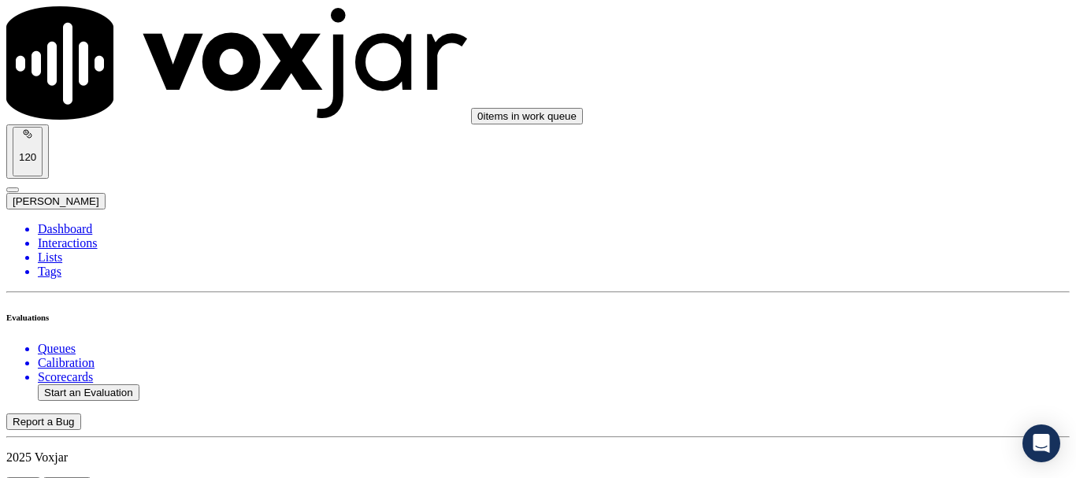
scroll to position [158, 0]
type input "[PERSON_NAME]"
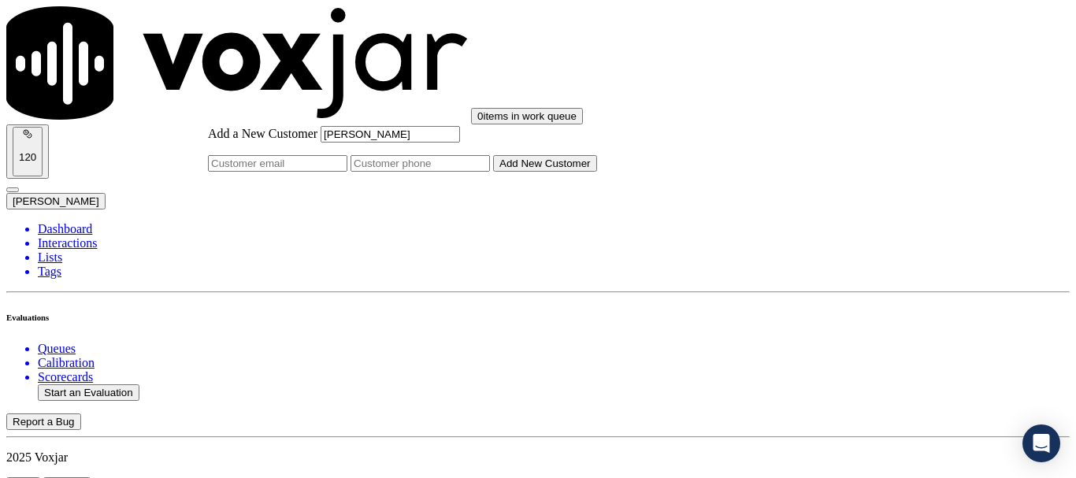
type input "[PERSON_NAME]"
click at [490, 172] on input "Add a New Customer" at bounding box center [420, 163] width 139 height 17
paste input "4195141996"
type input "4195141996"
click at [597, 172] on button "Add New Customer" at bounding box center [545, 163] width 104 height 17
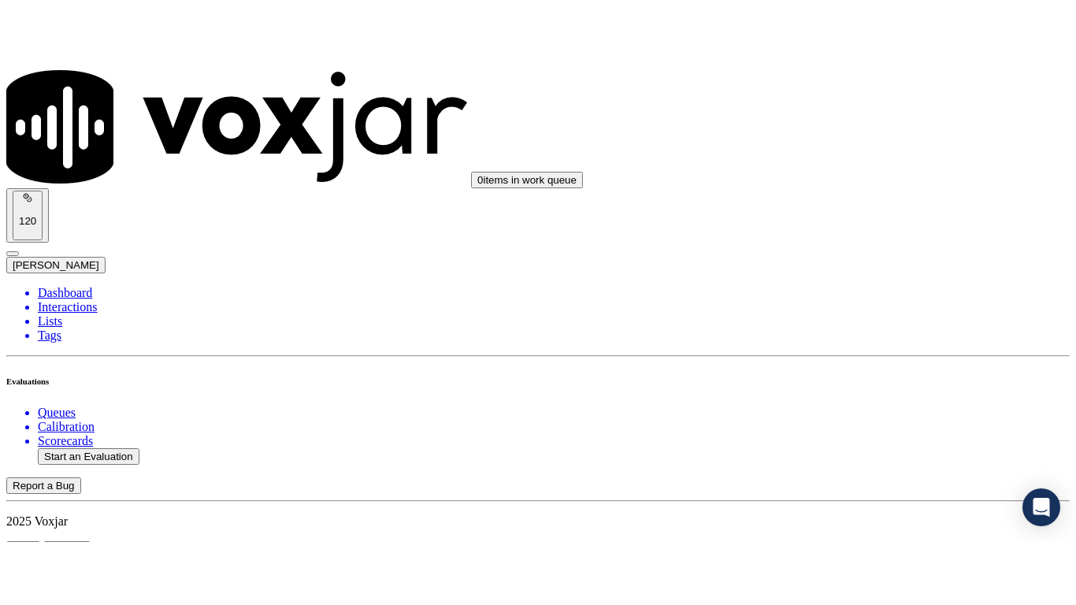
scroll to position [349, 0]
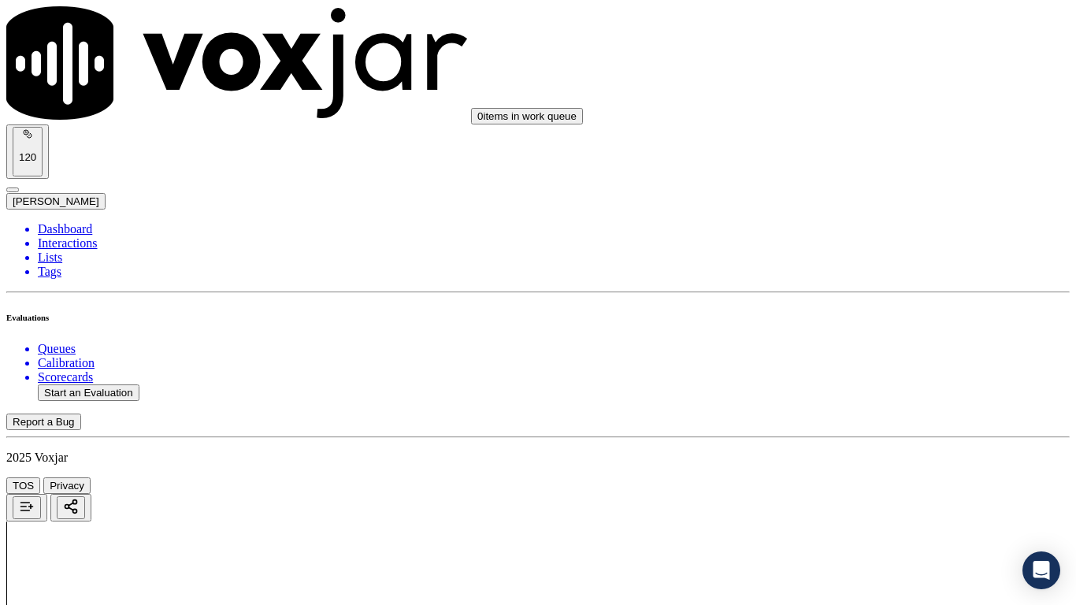
click at [896, 325] on div "Yes" at bounding box center [897, 318] width 200 height 14
drag, startPoint x: 915, startPoint y: 339, endPoint x: 923, endPoint y: 346, distance: 10.6
drag, startPoint x: 923, startPoint y: 346, endPoint x: 963, endPoint y: 340, distance: 40.6
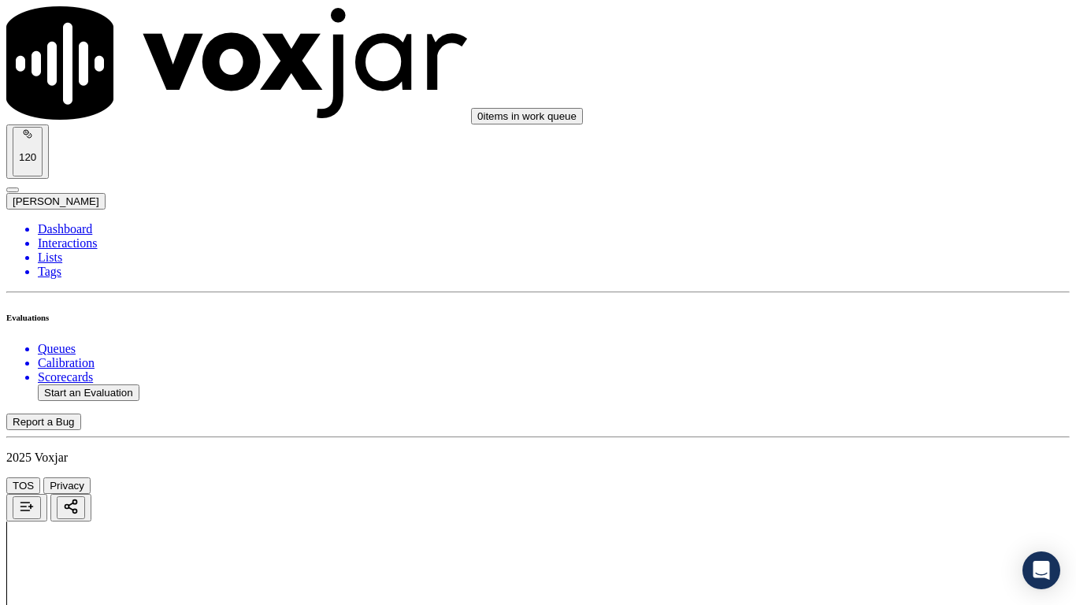
click at [872, 228] on div "Yes" at bounding box center [897, 221] width 200 height 14
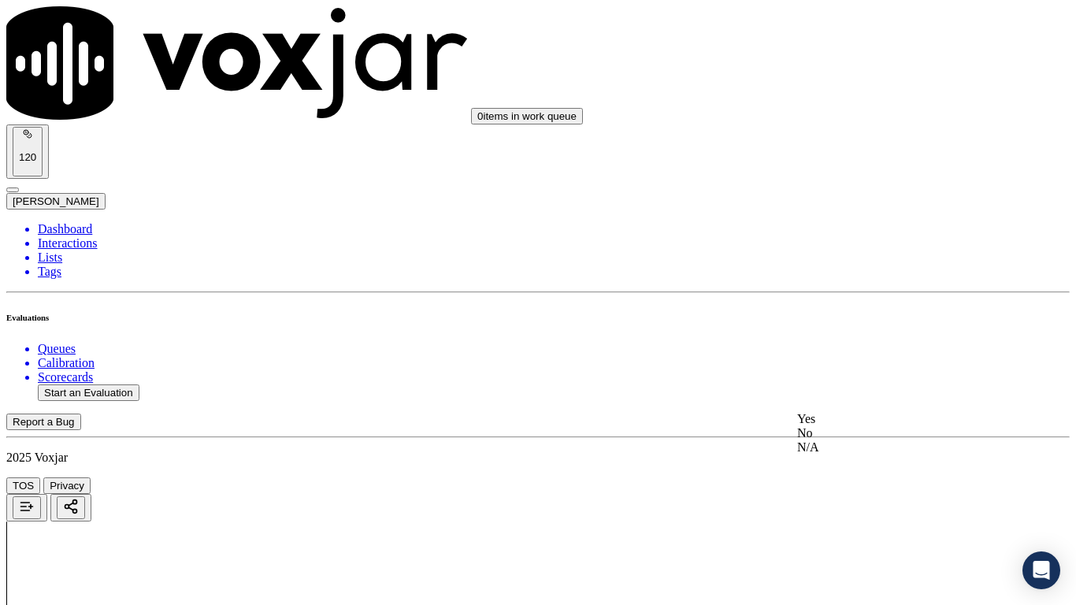
click at [875, 426] on div "Yes" at bounding box center [897, 419] width 200 height 14
click at [878, 278] on div "N/A" at bounding box center [897, 271] width 200 height 14
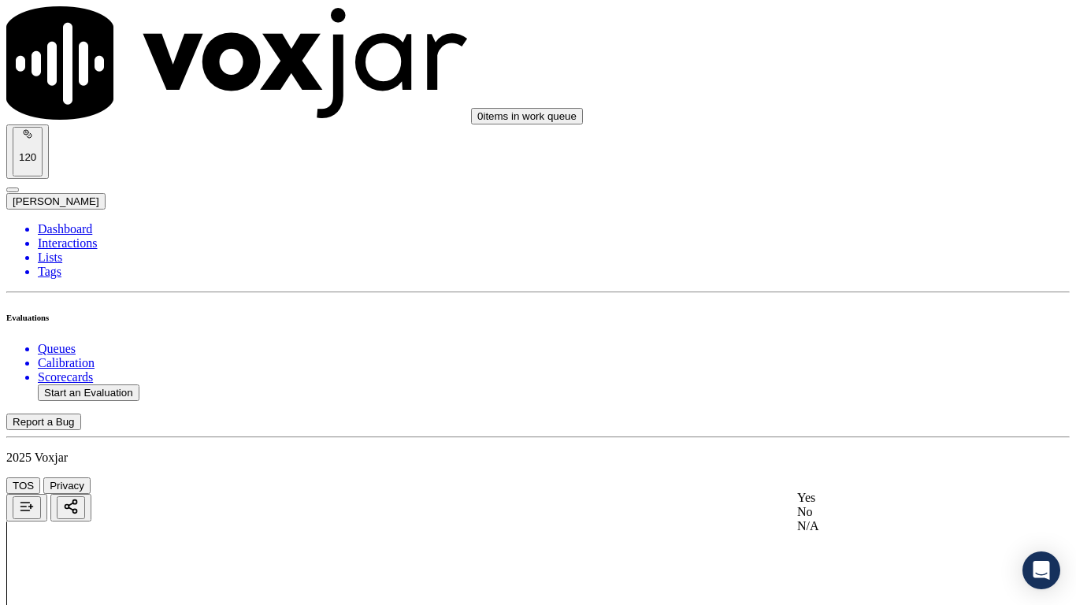
click at [867, 477] on div "N/A" at bounding box center [897, 526] width 200 height 14
click at [888, 143] on div "Yes" at bounding box center [897, 145] width 200 height 14
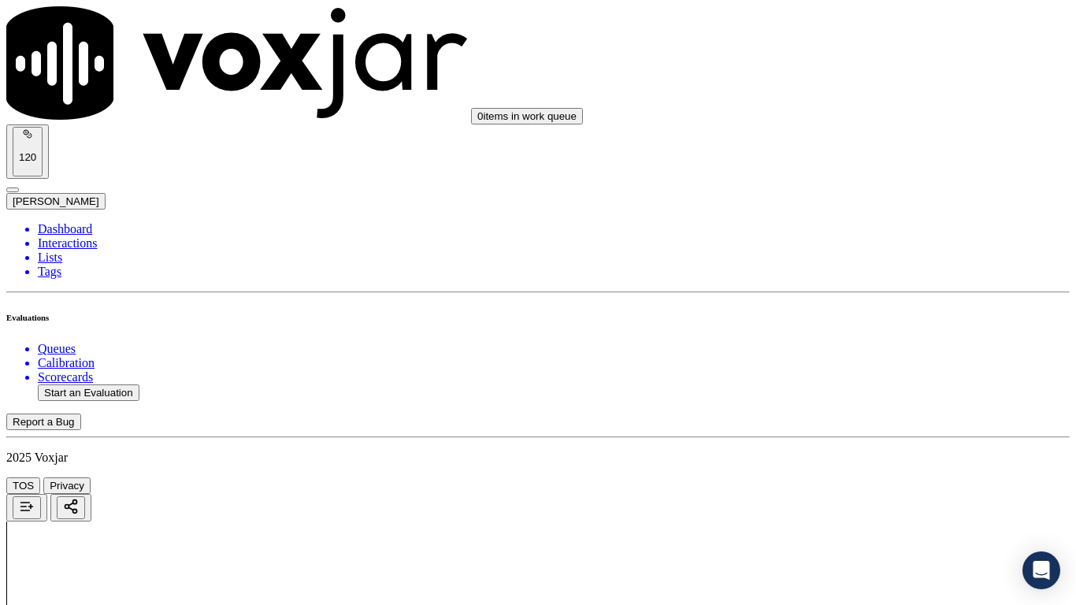
click at [868, 366] on div "Yes" at bounding box center [897, 362] width 200 height 14
click at [897, 207] on div "No" at bounding box center [897, 200] width 200 height 14
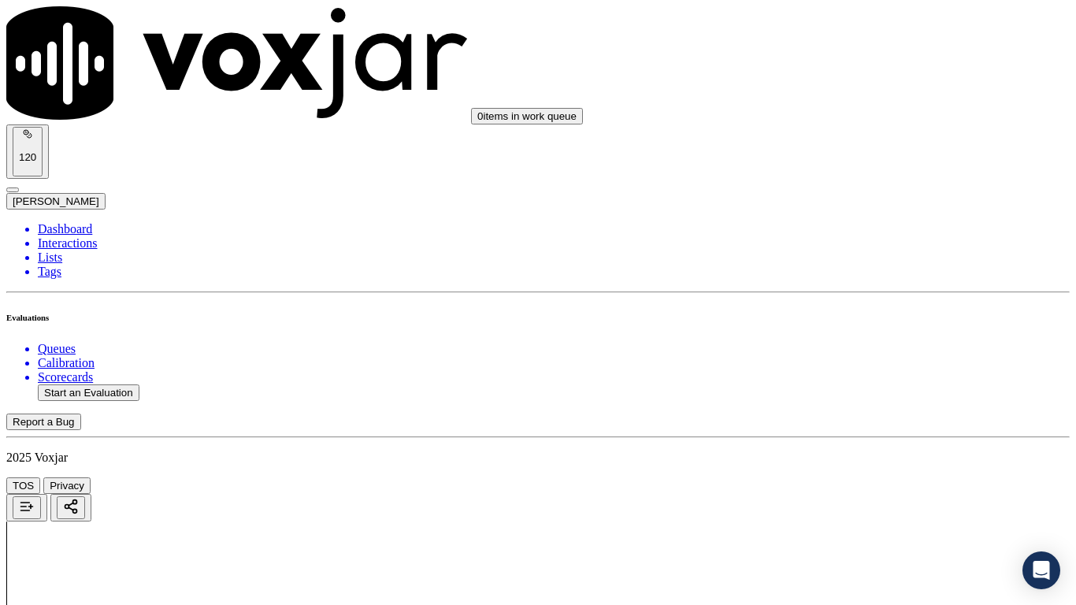
paste textarea "6.21sec CX provided an incorrect account number, but the agent failed to verify…"
type textarea "6.21sec CX provided an incorrect account number, but the agent failed to verify…"
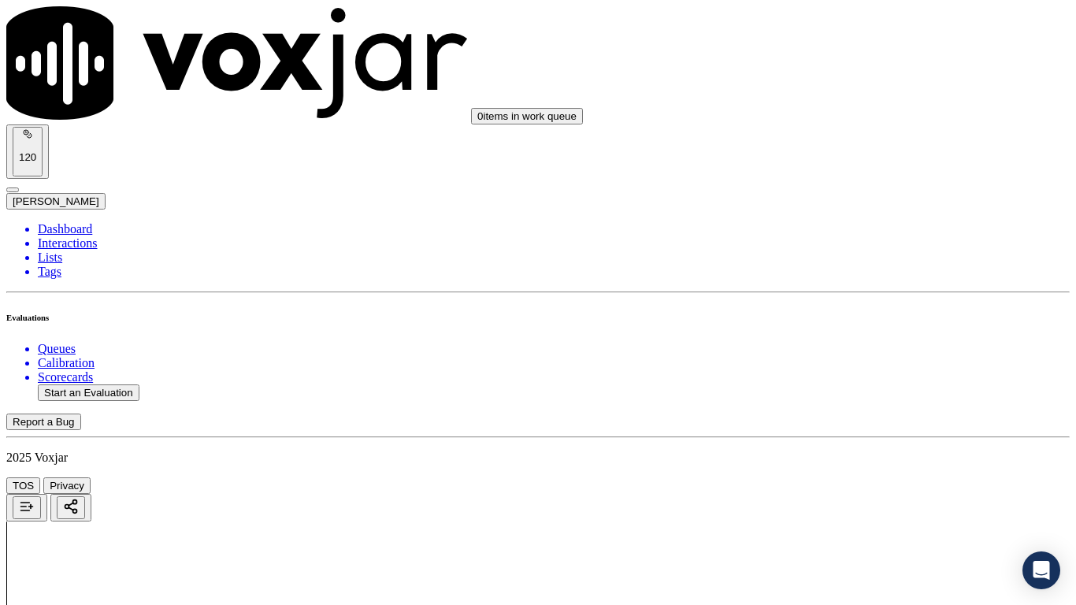
click at [856, 346] on div "N/A" at bounding box center [897, 339] width 200 height 14
click at [878, 311] on div "Yes" at bounding box center [897, 310] width 200 height 14
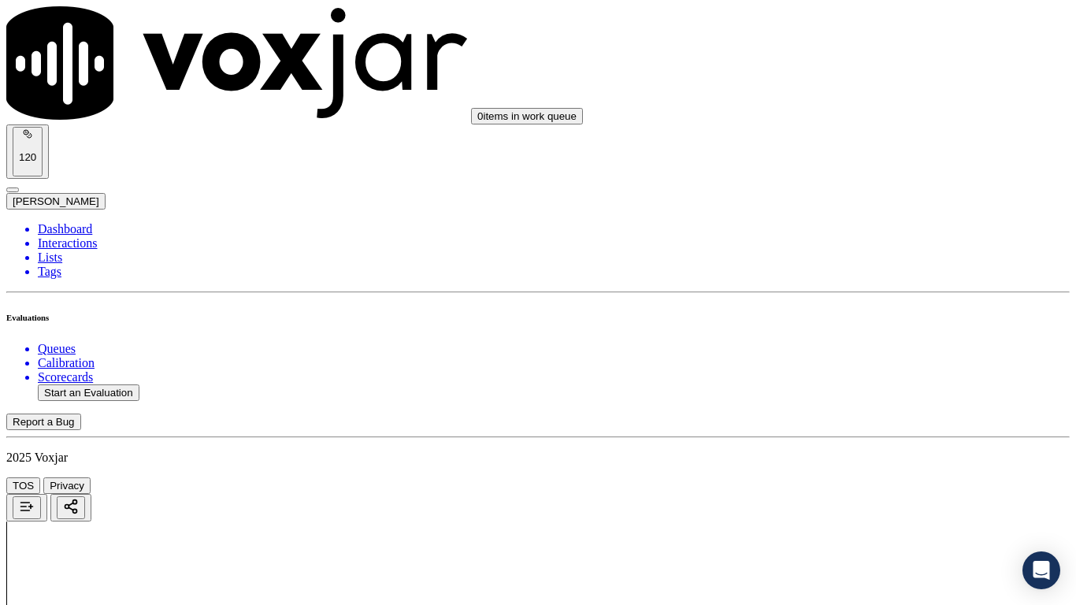
scroll to position [2285, 0]
click at [871, 404] on div "No" at bounding box center [897, 397] width 200 height 14
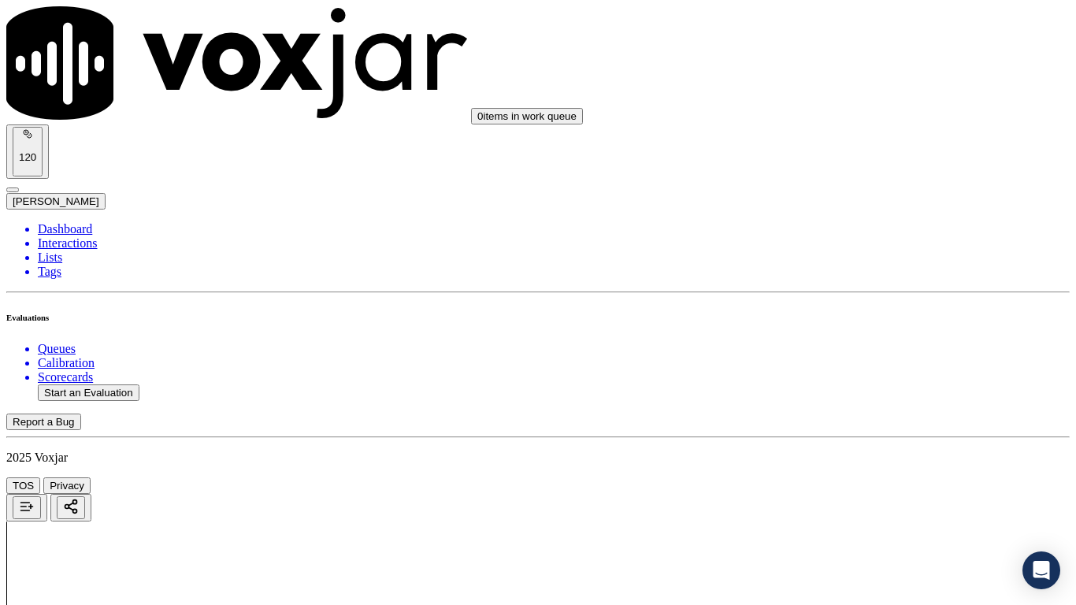
paste textarea "8.08sec Agent stated the rate as '62.5 cents of $,' which was unclear and confu…"
type textarea "8.08sec Agent stated the rate as '62.5 cents of $,' which was unclear and confu…"
click at [858, 447] on div "No" at bounding box center [897, 440] width 200 height 14
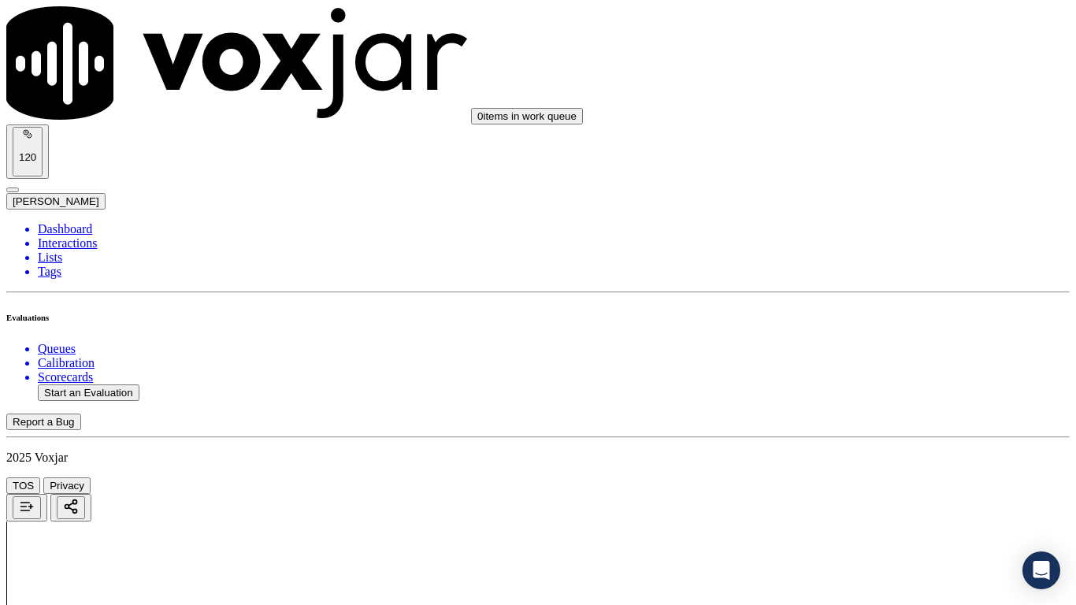
type textarea "Agent is [PERSON_NAME] managing to read the script rather than answering the qu…"
drag, startPoint x: 972, startPoint y: 515, endPoint x: 774, endPoint y: 470, distance: 203.0
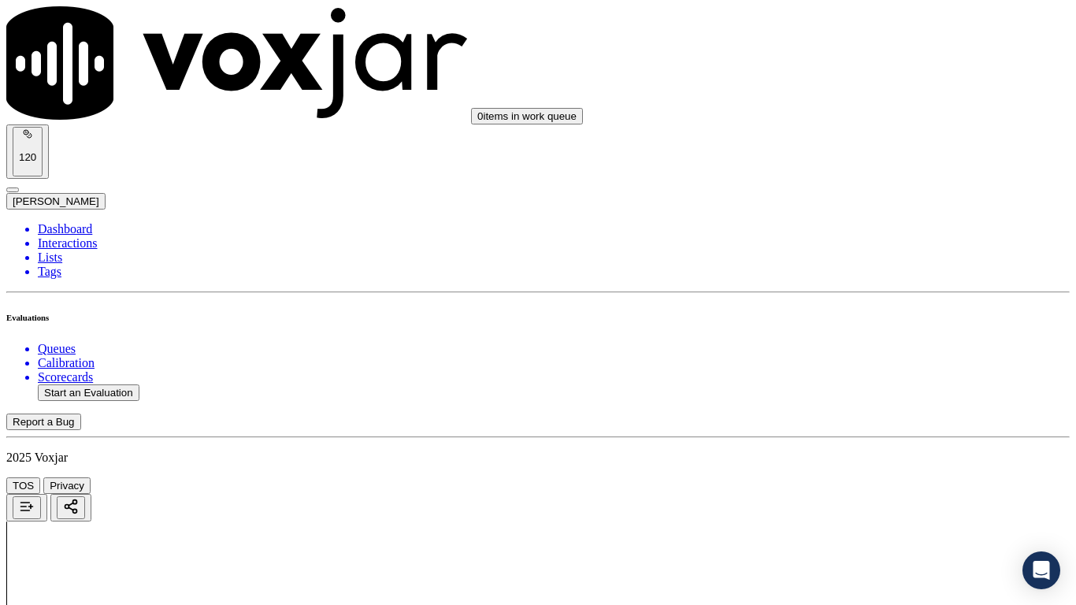
click at [869, 477] on div "N/A" at bounding box center [897, 476] width 200 height 14
drag, startPoint x: 837, startPoint y: 399, endPoint x: 840, endPoint y: 412, distance: 12.8
click at [858, 447] on div "No" at bounding box center [897, 440] width 200 height 14
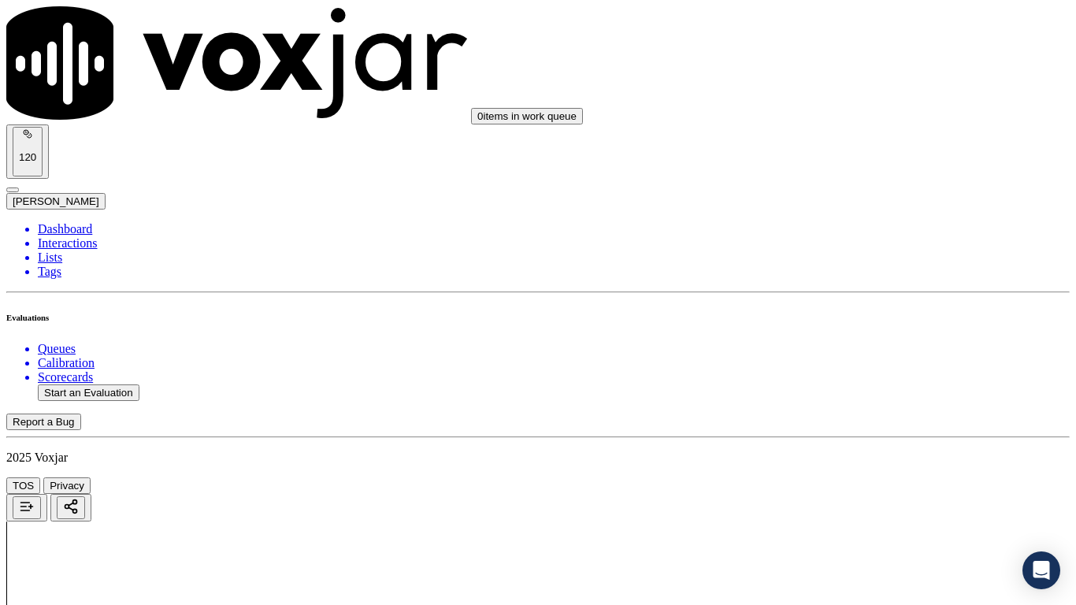
scroll to position [2915, 0]
click at [861, 414] on div "No" at bounding box center [897, 406] width 200 height 14
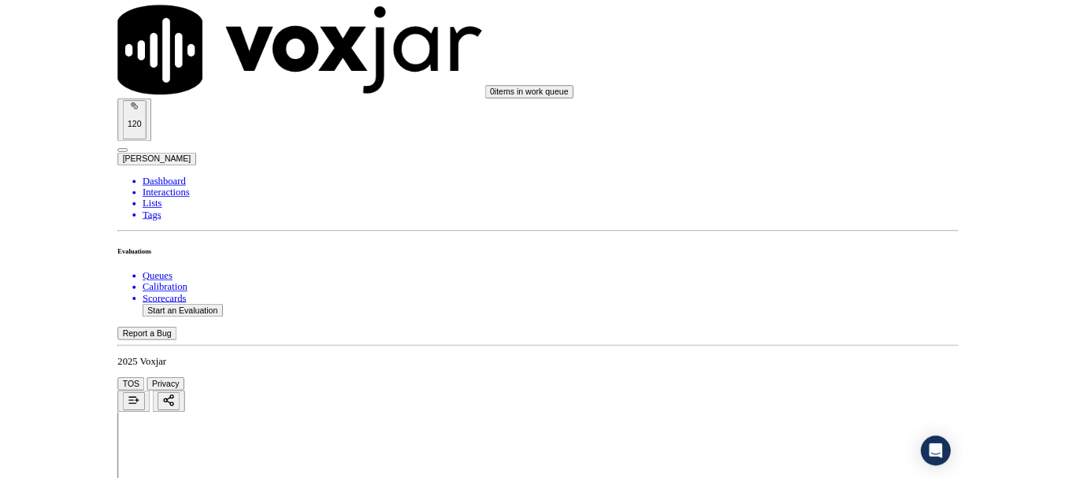
scroll to position [3309, 0]
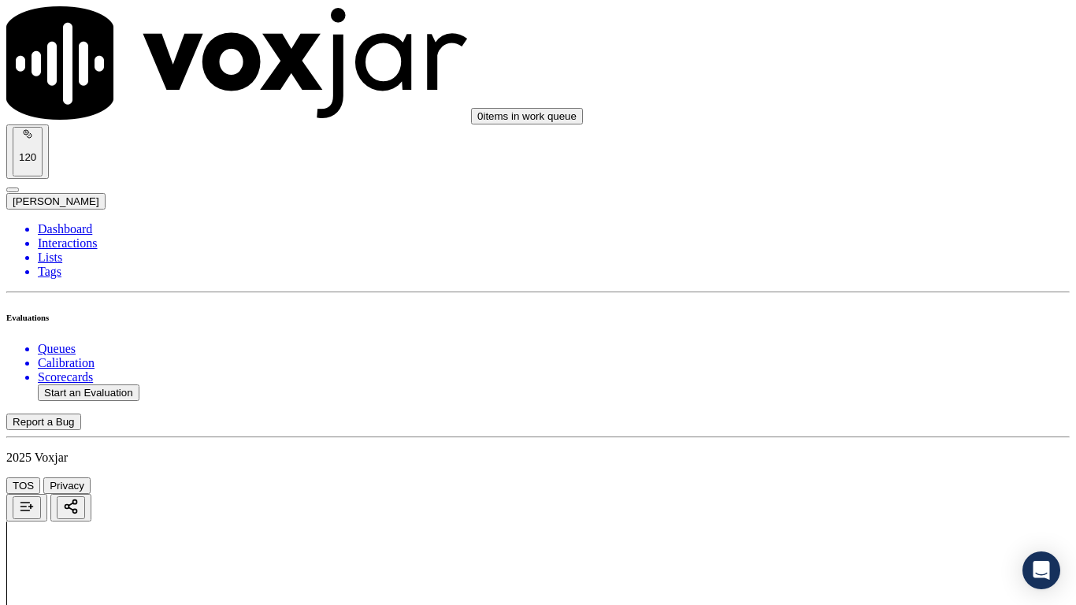
click at [875, 218] on div "No" at bounding box center [897, 211] width 200 height 14
drag, startPoint x: 927, startPoint y: 305, endPoint x: 771, endPoint y: 249, distance: 165.0
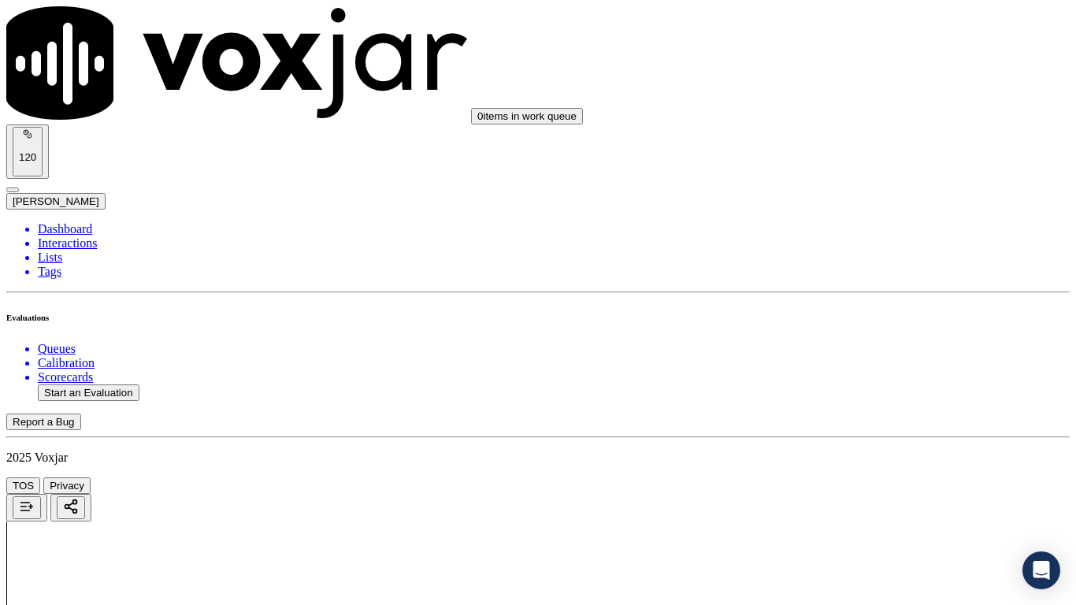
drag, startPoint x: 949, startPoint y: 279, endPoint x: 971, endPoint y: 294, distance: 26.0
drag, startPoint x: 862, startPoint y: 299, endPoint x: 785, endPoint y: 246, distance: 92.9
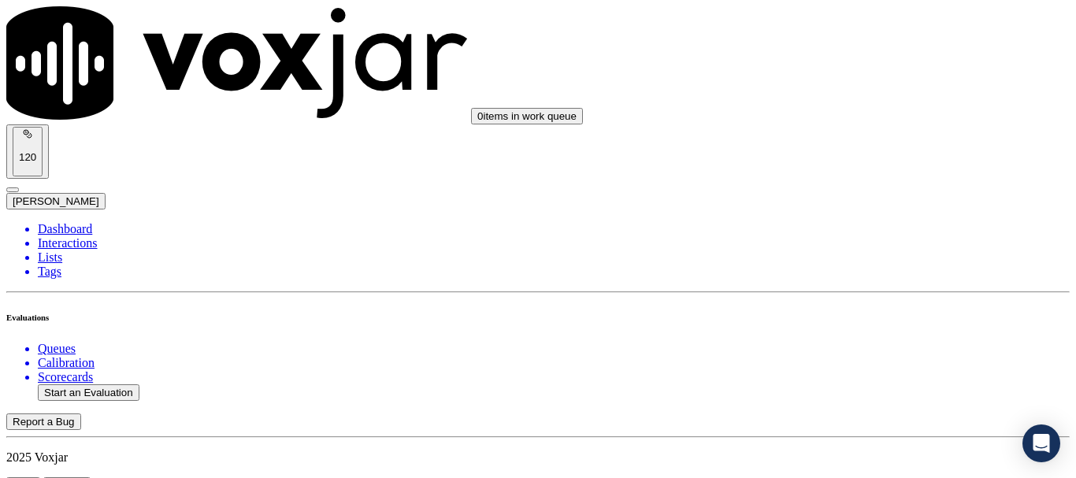
paste textarea "Agent stated the rate in a broken manner with long pauses between numbers/words…"
type textarea "Agent stated the rate in a broken manner with long pauses between numbers/words…"
click at [875, 185] on div "No" at bounding box center [897, 178] width 200 height 14
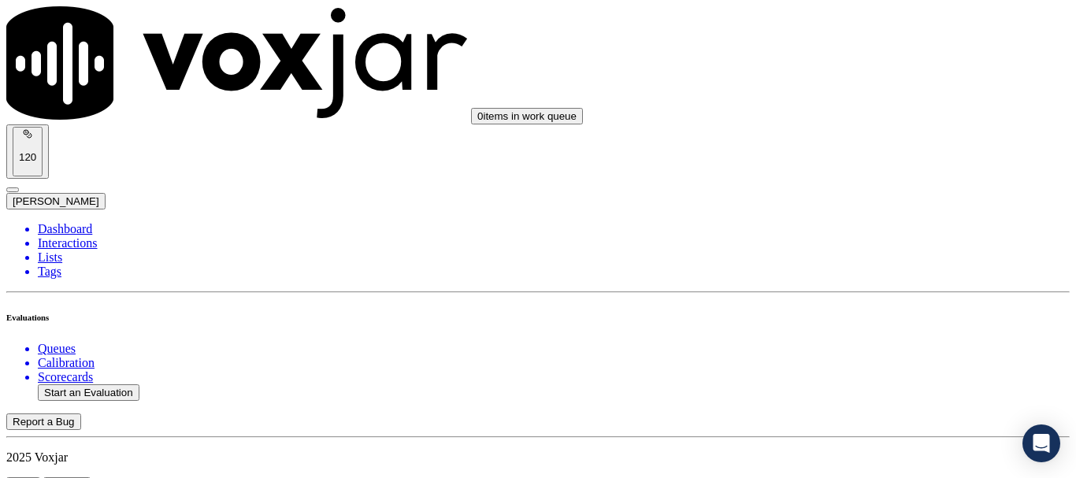
scroll to position [3782, 0]
click at [883, 245] on div "No" at bounding box center [897, 238] width 200 height 14
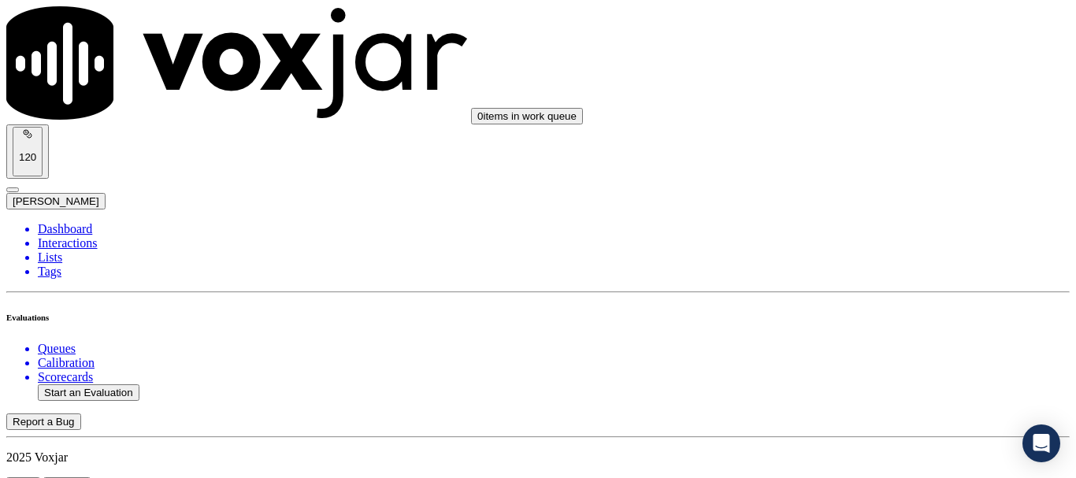
paste textarea "3.16sec CX mentioned having a past-due balance, but instead of probing further,…"
type textarea "3.16sec CX mentioned having a past-due balance, but instead of probing further,…"
click at [863, 132] on div "Yes" at bounding box center [897, 131] width 200 height 14
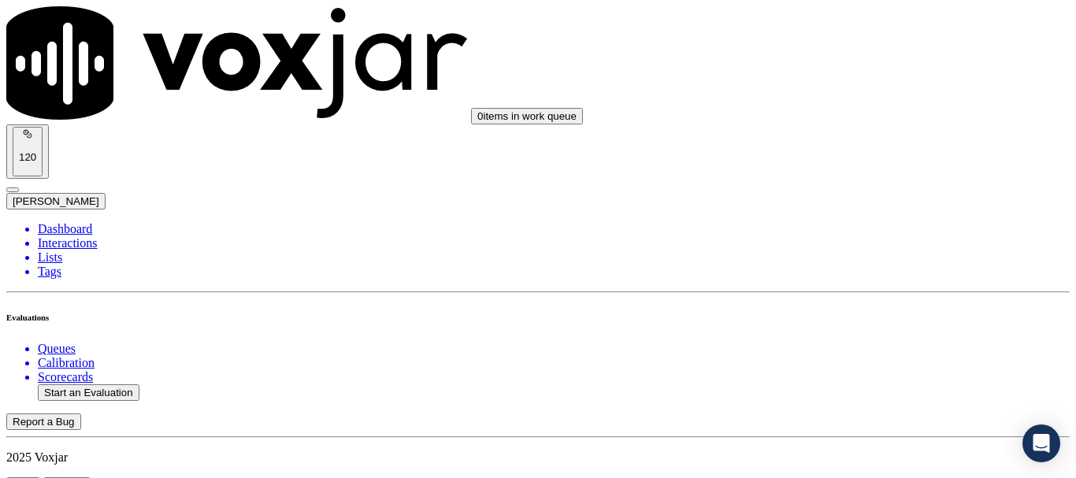
click at [875, 335] on div "Yes" at bounding box center [897, 329] width 200 height 14
click at [864, 146] on div "Yes" at bounding box center [897, 139] width 200 height 14
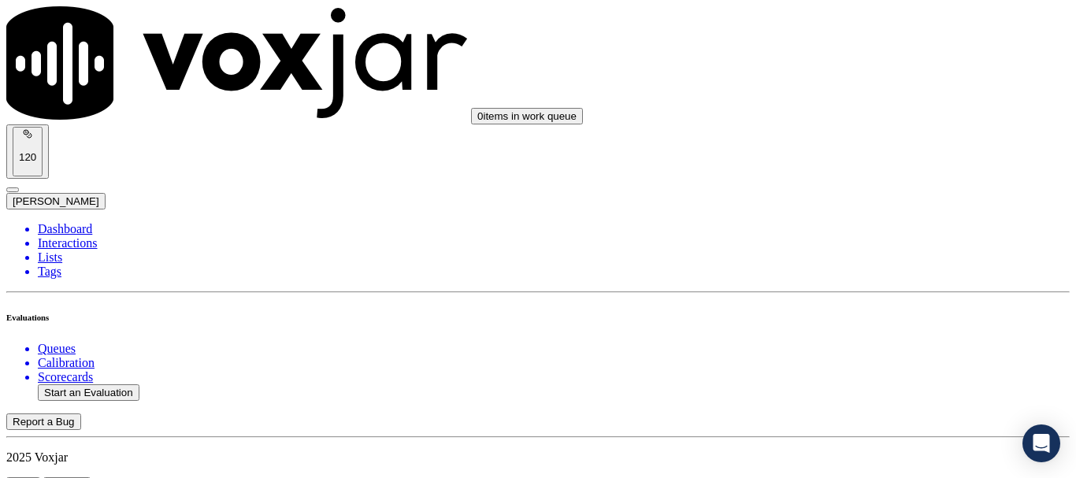
click at [858, 344] on div "Yes" at bounding box center [897, 337] width 200 height 14
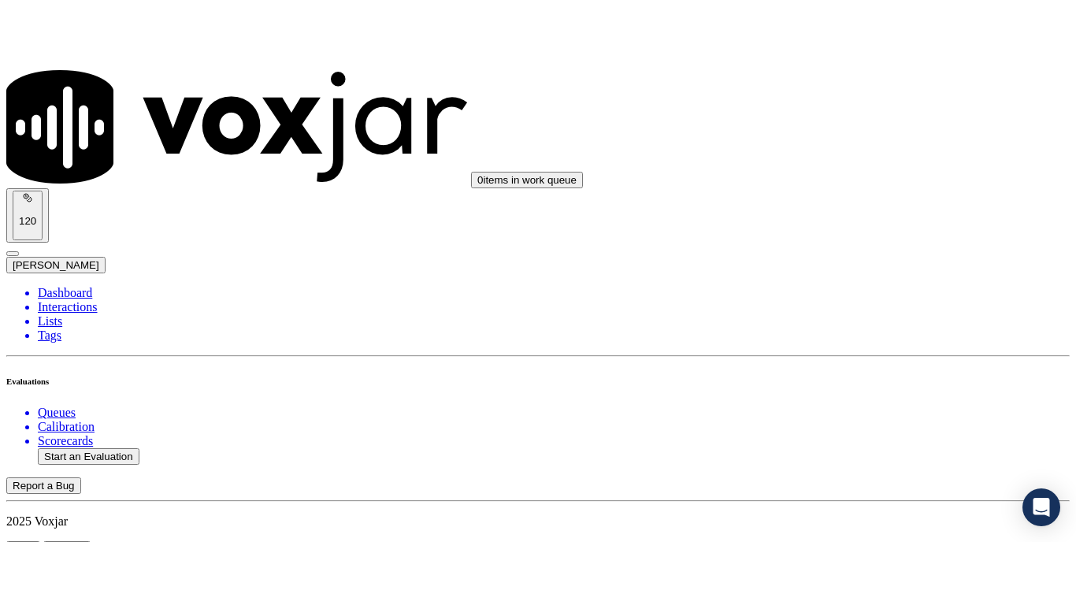
scroll to position [4885, 0]
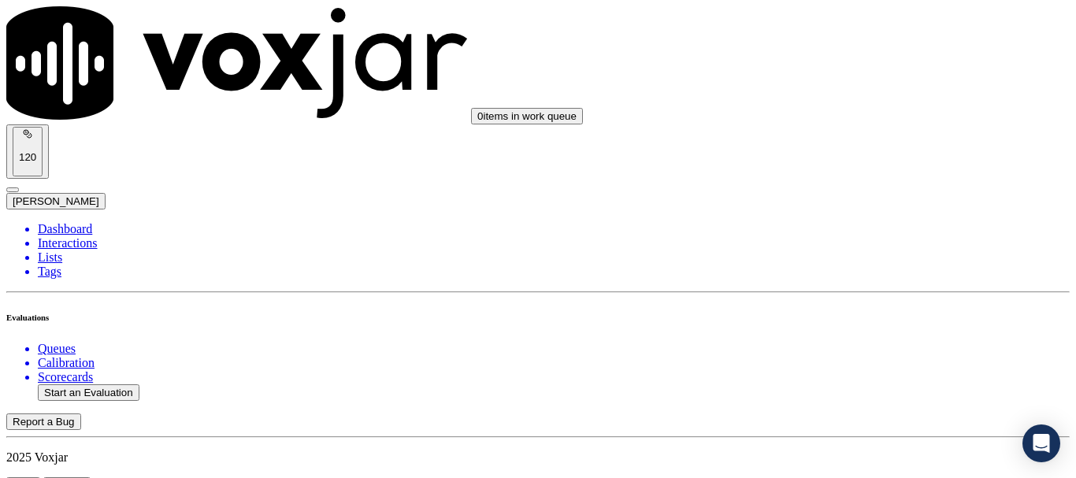
click at [871, 325] on div "Yes" at bounding box center [897, 318] width 200 height 14
click at [122, 384] on button "Start an Evaluation" at bounding box center [89, 392] width 102 height 17
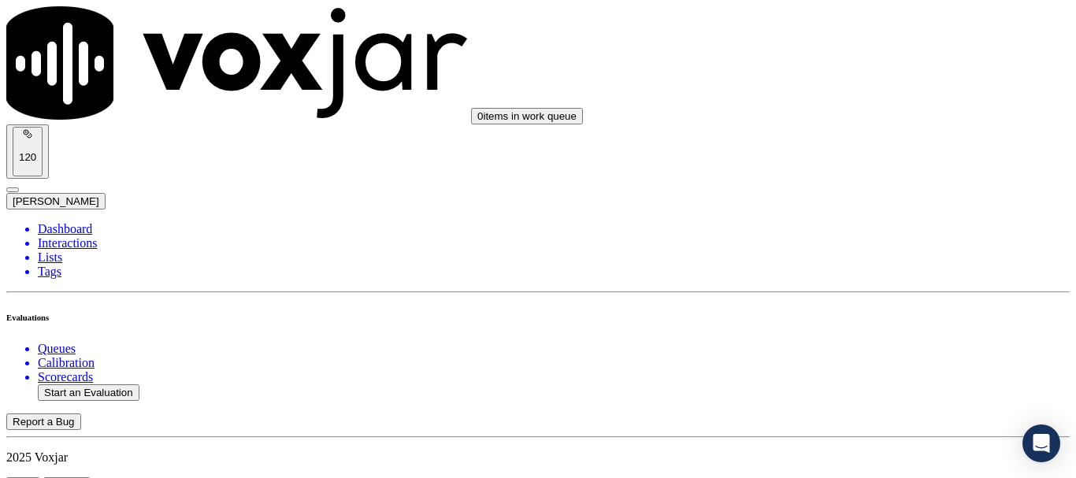
type input "20250902-144029_4409830613-all.mp3"
type input "lil"
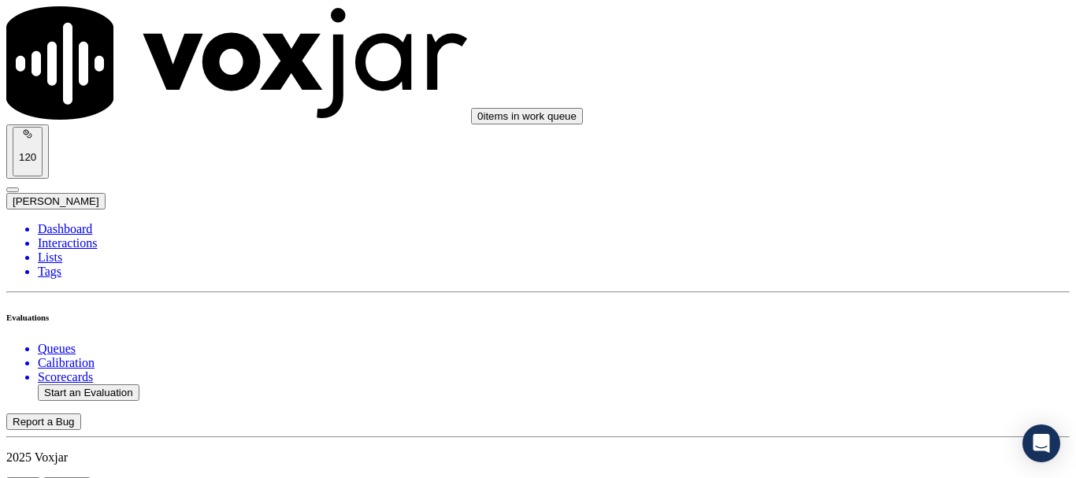
type input "[DATE]T21:28"
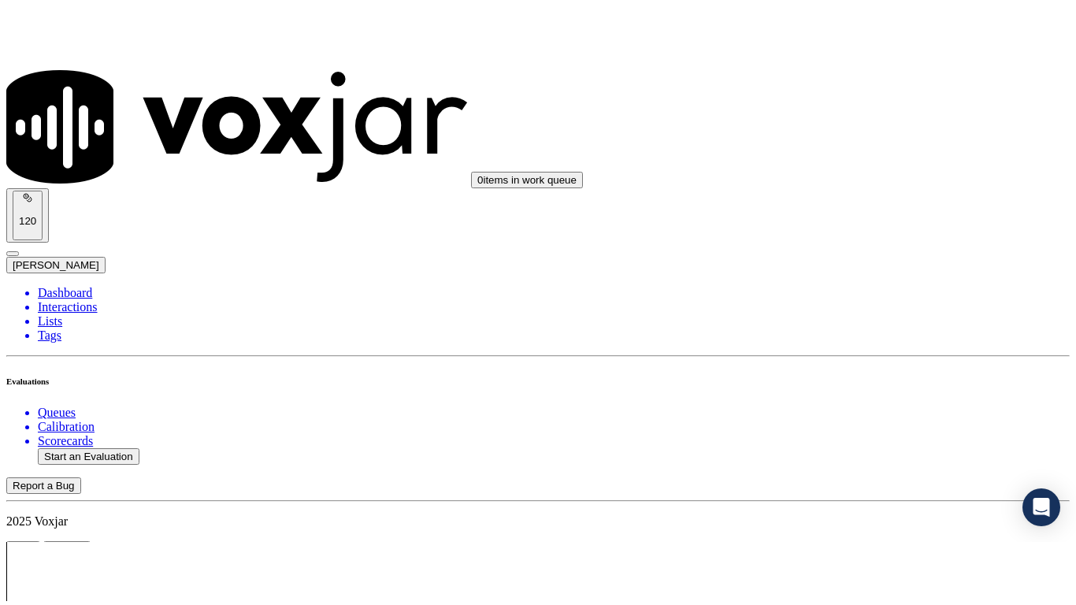
scroll to position [158, 0]
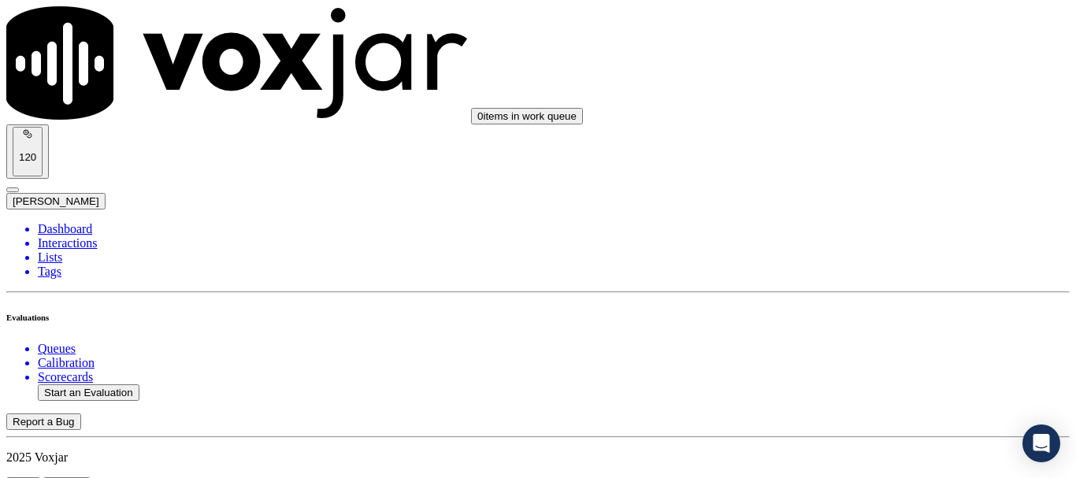
type input "MAN [PERSON_NAME]"
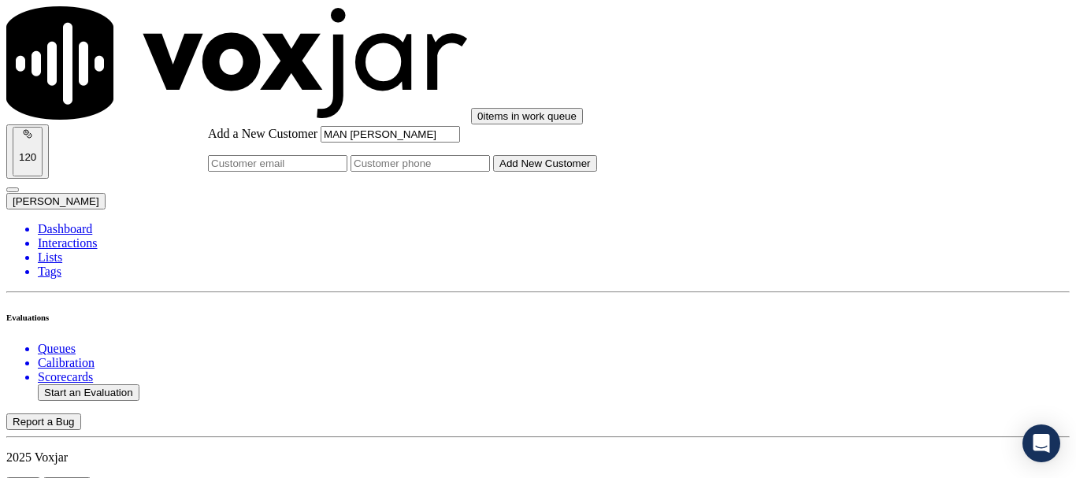
type input "MAN [PERSON_NAME]"
click at [490, 172] on input "Add a New Customer" at bounding box center [420, 163] width 139 height 17
paste input "4409830613"
type input "4409830613"
click at [596, 172] on button "Add New Customer" at bounding box center [545, 163] width 104 height 17
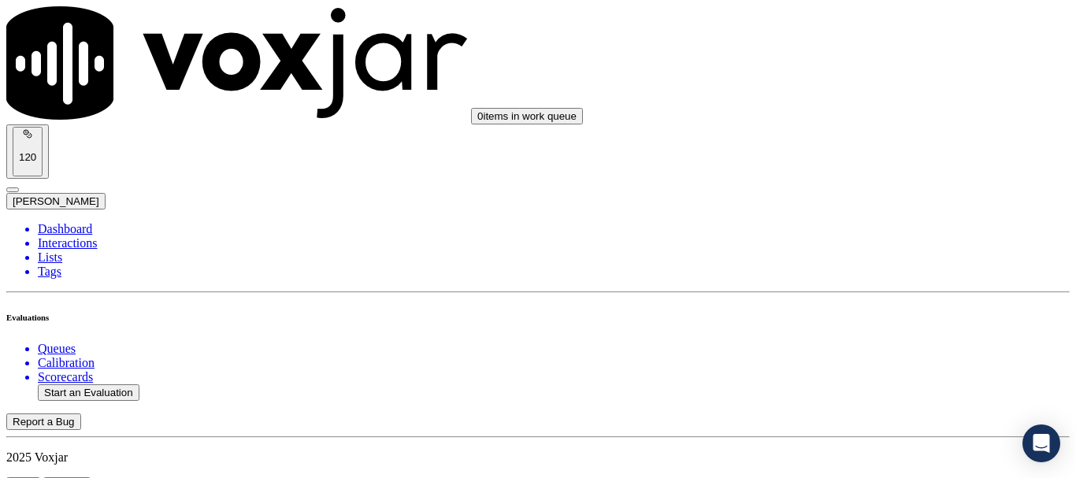
drag, startPoint x: 668, startPoint y: 455, endPoint x: 707, endPoint y: 451, distance: 39.7
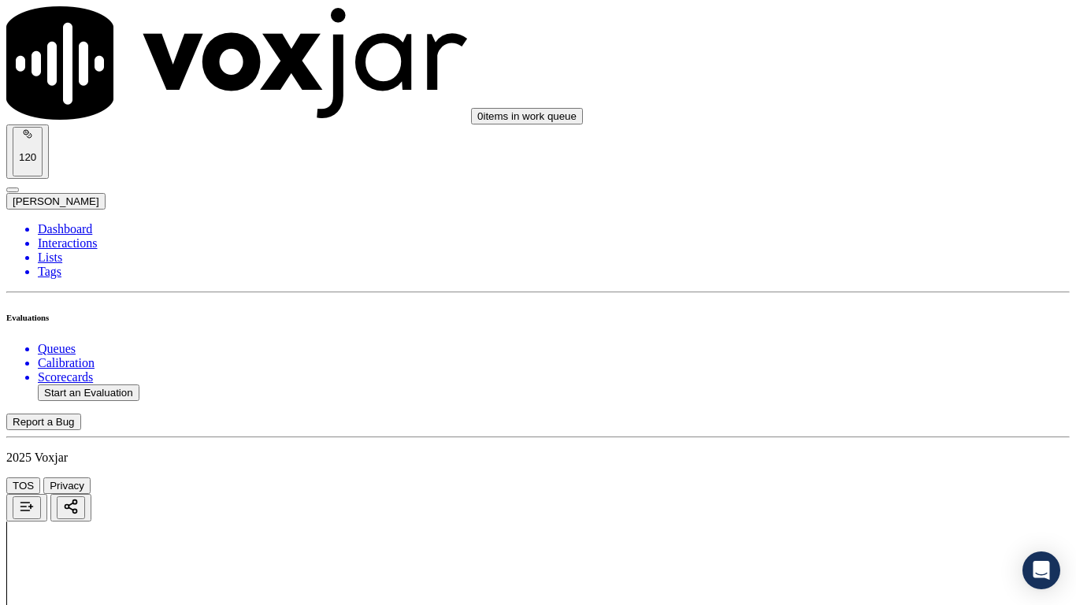
click at [900, 325] on div "Yes" at bounding box center [897, 318] width 200 height 14
click at [874, 422] on div "Yes" at bounding box center [897, 414] width 200 height 14
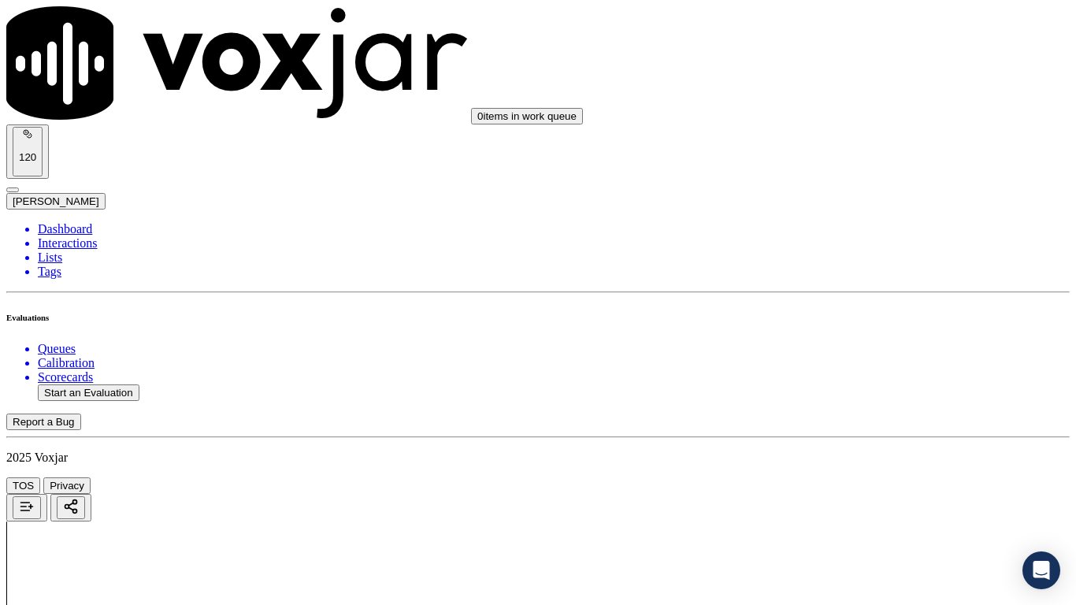
scroll to position [552, 0]
click at [888, 190] on div "Yes" at bounding box center [897, 183] width 200 height 14
click at [882, 436] on div "N/A" at bounding box center [897, 429] width 200 height 14
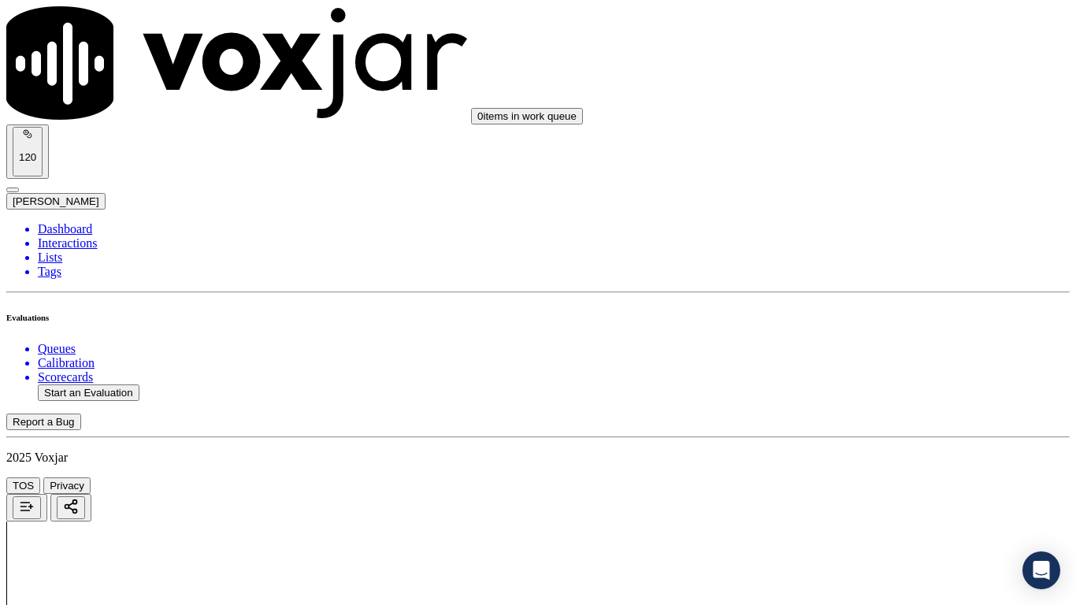
scroll to position [1024, 0]
click at [907, 218] on div "N/A" at bounding box center [897, 211] width 200 height 14
click at [888, 388] on div "Yes" at bounding box center [897, 381] width 200 height 14
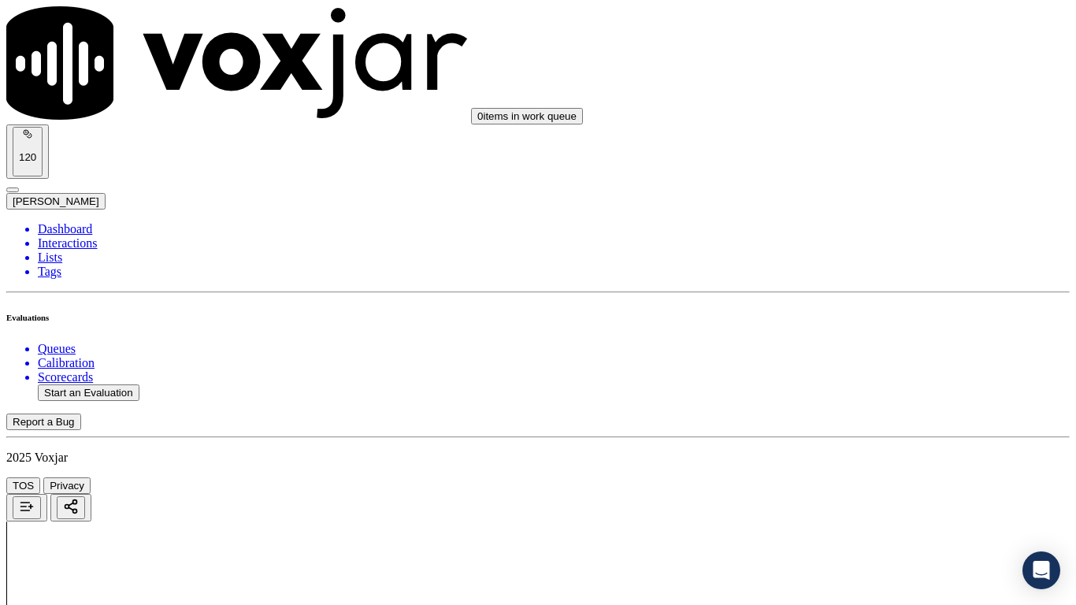
scroll to position [1418, 0]
click at [887, 212] on div "Yes" at bounding box center [897, 205] width 200 height 14
click at [894, 429] on div "Yes" at bounding box center [897, 422] width 200 height 14
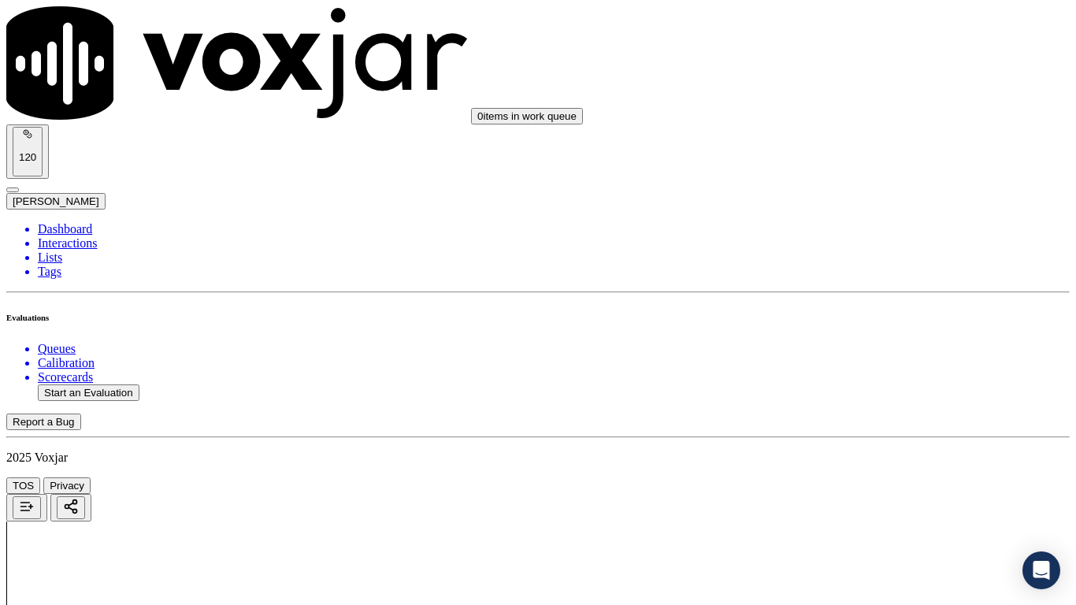
scroll to position [1891, 0]
click at [883, 155] on div "Yes" at bounding box center [897, 148] width 200 height 14
click at [876, 392] on div "Yes" at bounding box center [897, 384] width 200 height 14
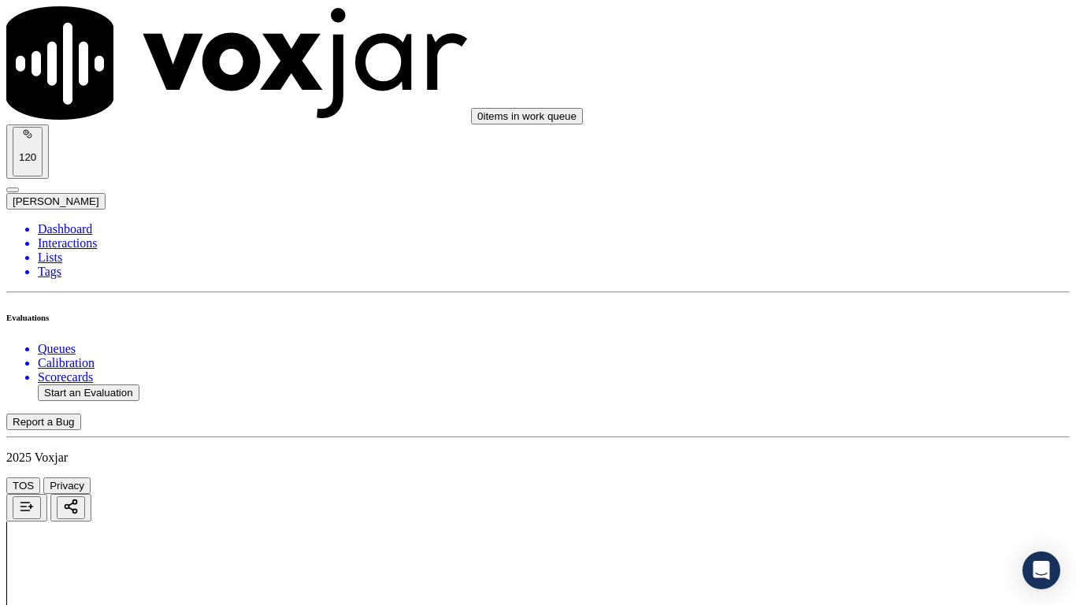
scroll to position [2285, 0]
click at [889, 306] on div "Yes" at bounding box center [897, 299] width 200 height 14
click at [869, 459] on div "Yes" at bounding box center [897, 452] width 200 height 14
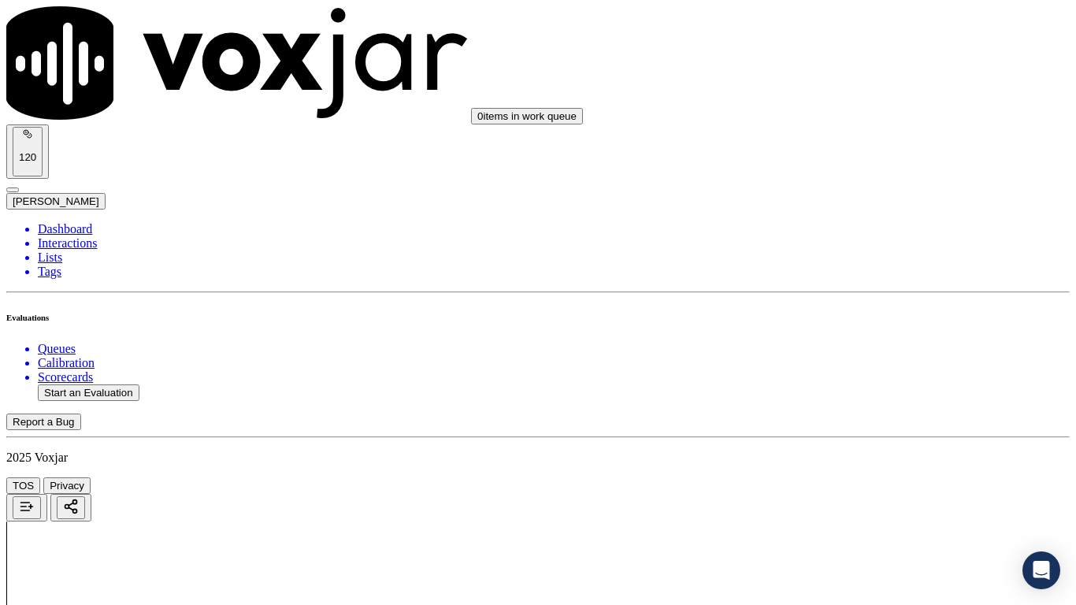
drag, startPoint x: 894, startPoint y: 459, endPoint x: 909, endPoint y: 468, distance: 17.7
drag, startPoint x: 909, startPoint y: 468, endPoint x: 986, endPoint y: 297, distance: 187.6
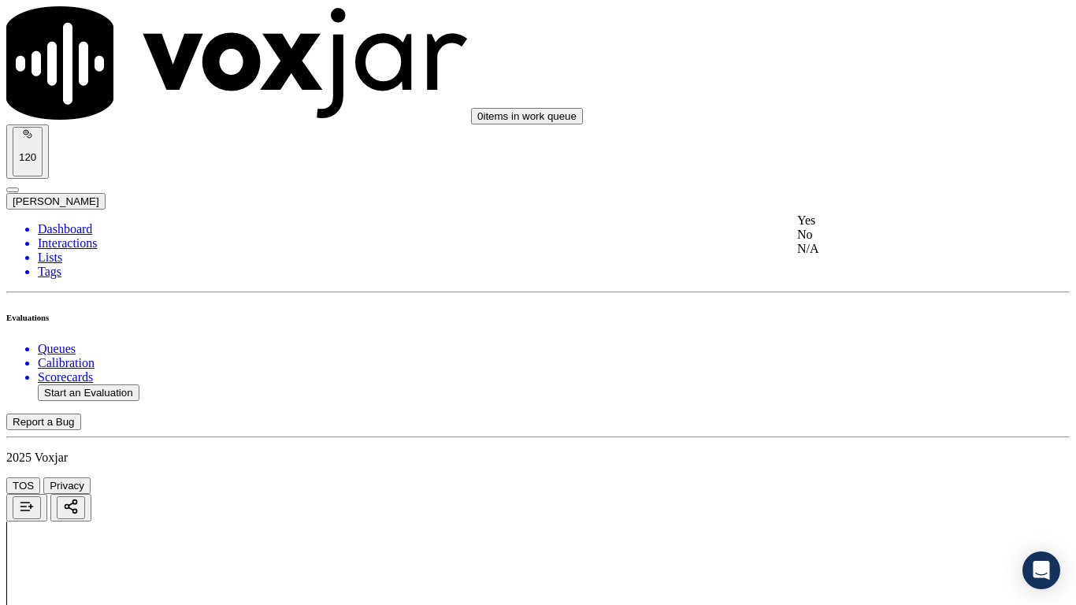
click at [856, 228] on div "Yes" at bounding box center [897, 221] width 200 height 14
drag, startPoint x: 886, startPoint y: 114, endPoint x: 908, endPoint y: 222, distance: 110.3
click at [886, 111] on div "Yes" at bounding box center [897, 104] width 200 height 14
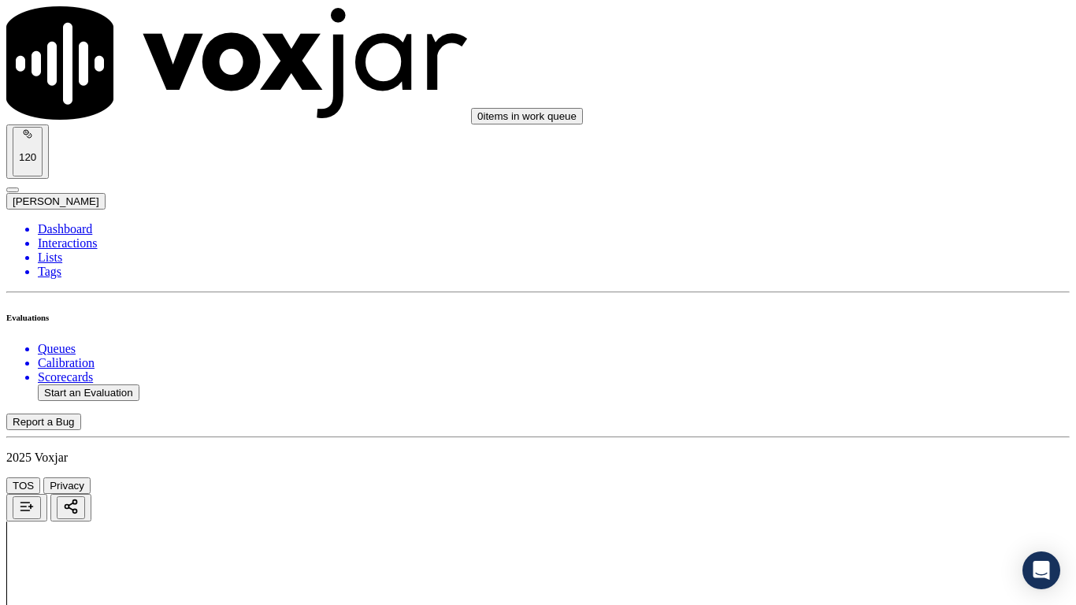
click at [834, 310] on div "Yes" at bounding box center [897, 302] width 200 height 14
click at [855, 477] on div "Yes" at bounding box center [897, 520] width 200 height 14
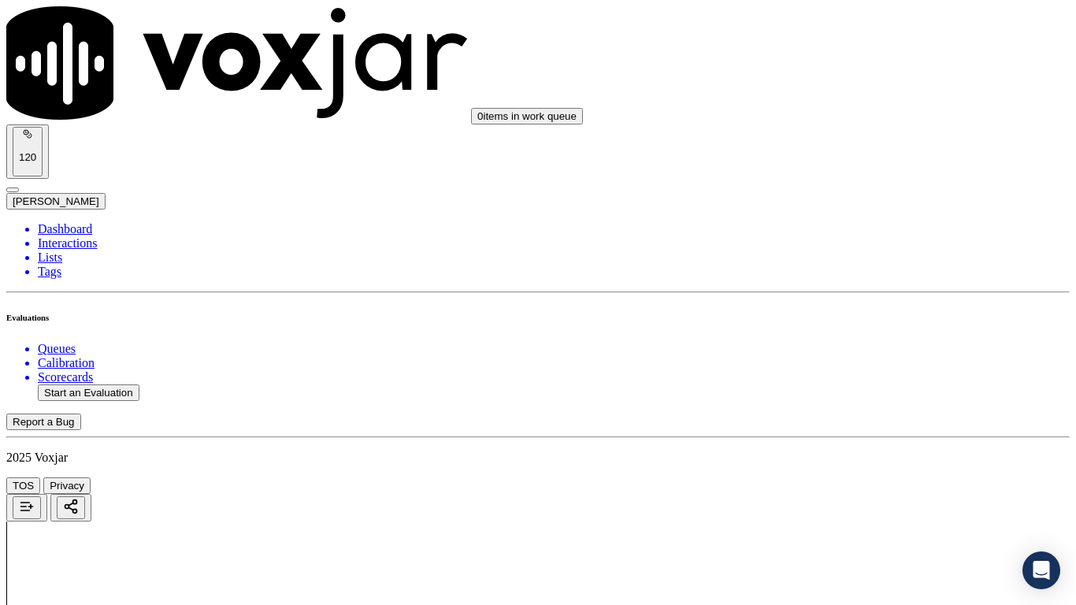
click at [867, 186] on div "Yes" at bounding box center [897, 186] width 200 height 14
click at [867, 388] on div "Yes" at bounding box center [897, 384] width 200 height 14
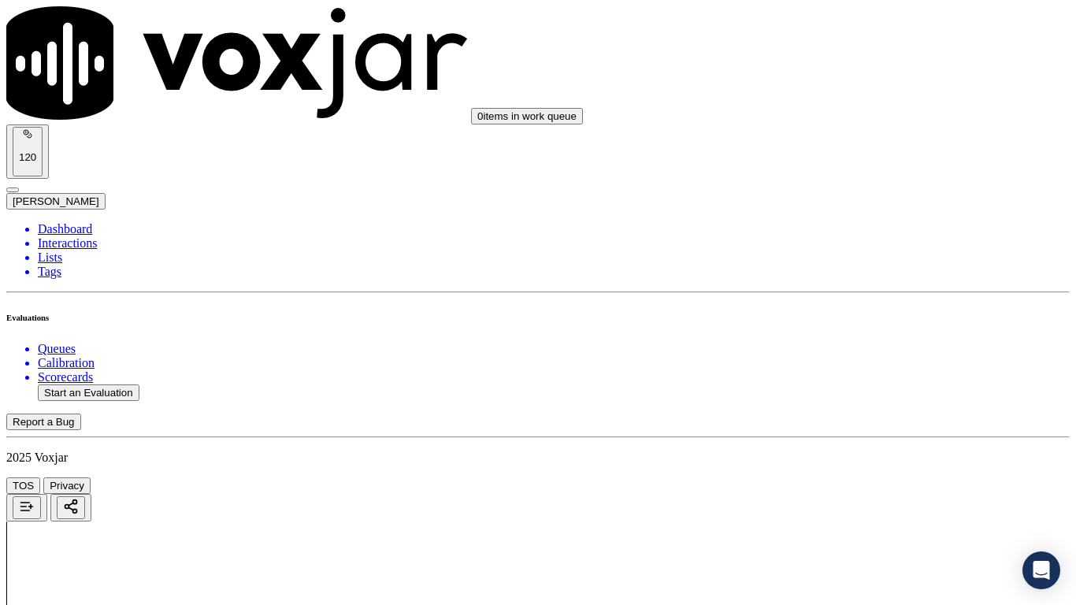
click at [871, 117] on div "Yes" at bounding box center [897, 115] width 200 height 14
click at [884, 318] on div "Yes" at bounding box center [897, 313] width 200 height 14
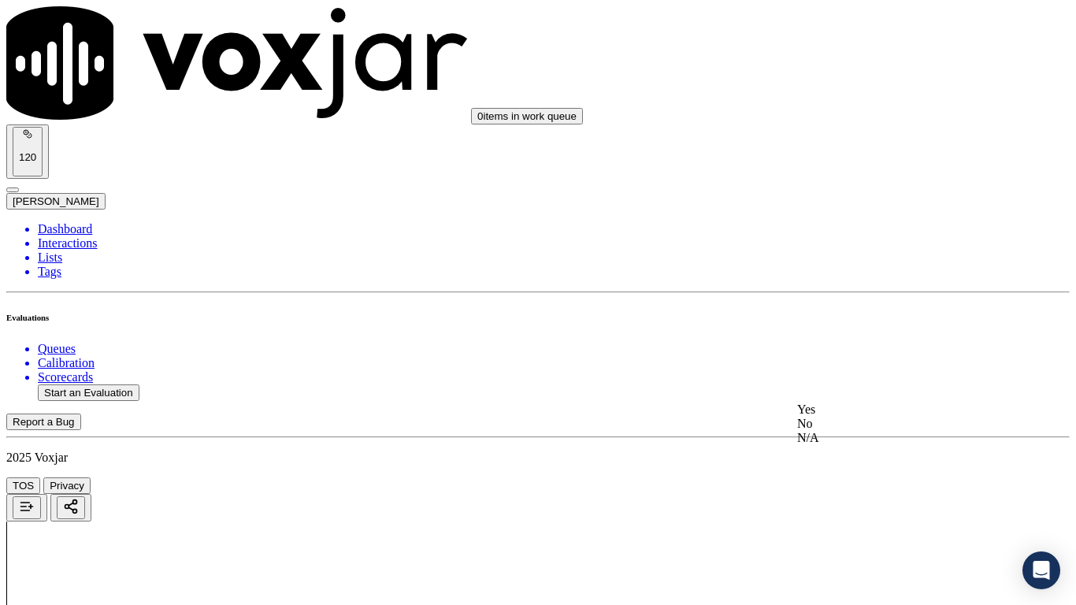
click at [857, 417] on div "Yes" at bounding box center [897, 410] width 200 height 14
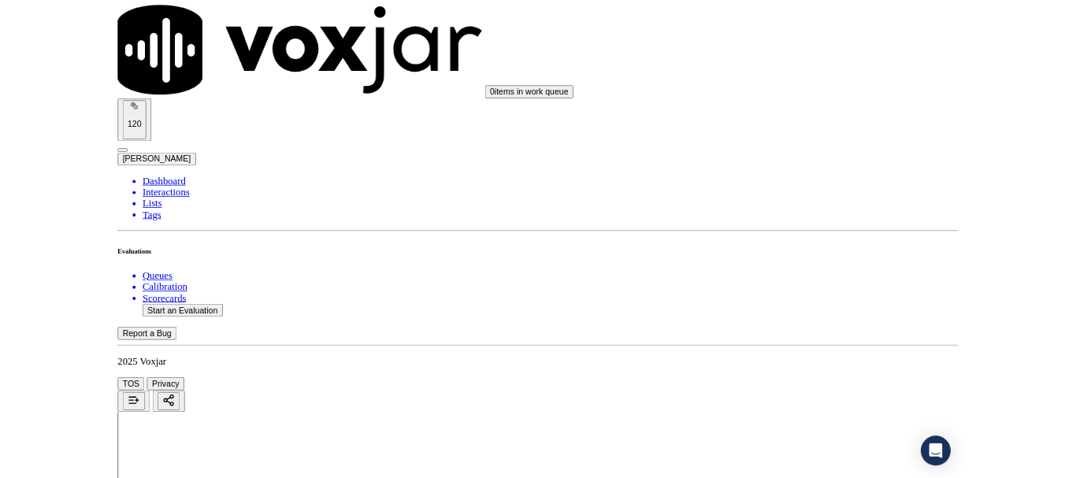
scroll to position [4359, 0]
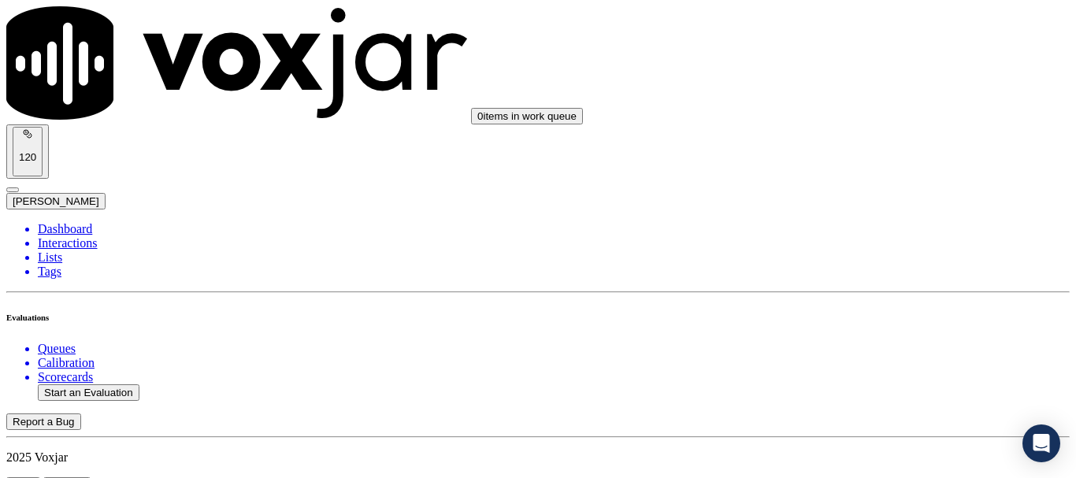
click at [60, 384] on button "Start an Evaluation" at bounding box center [89, 392] width 102 height 17
type input "20250902-154325_4405919770-all.mp3"
type input "isis"
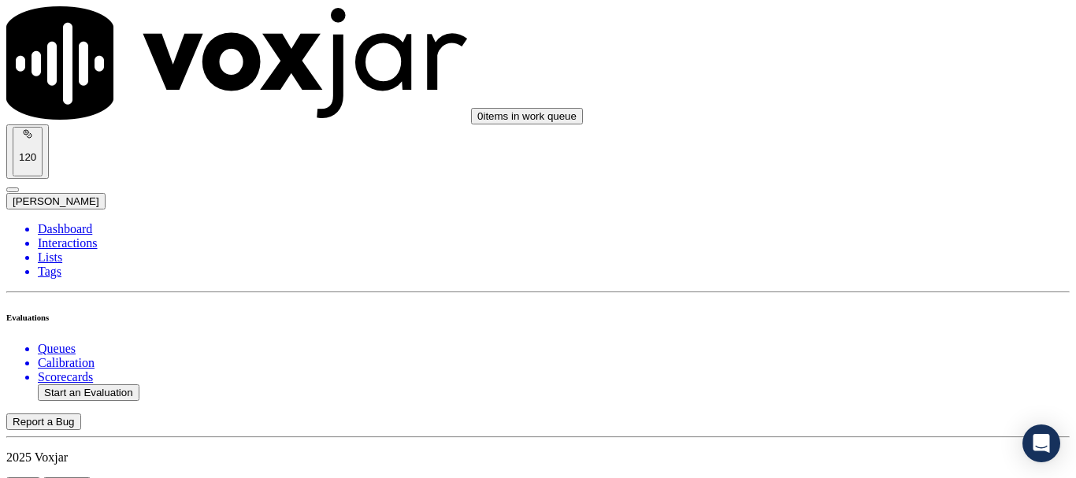
type input "[DATE]T21:38"
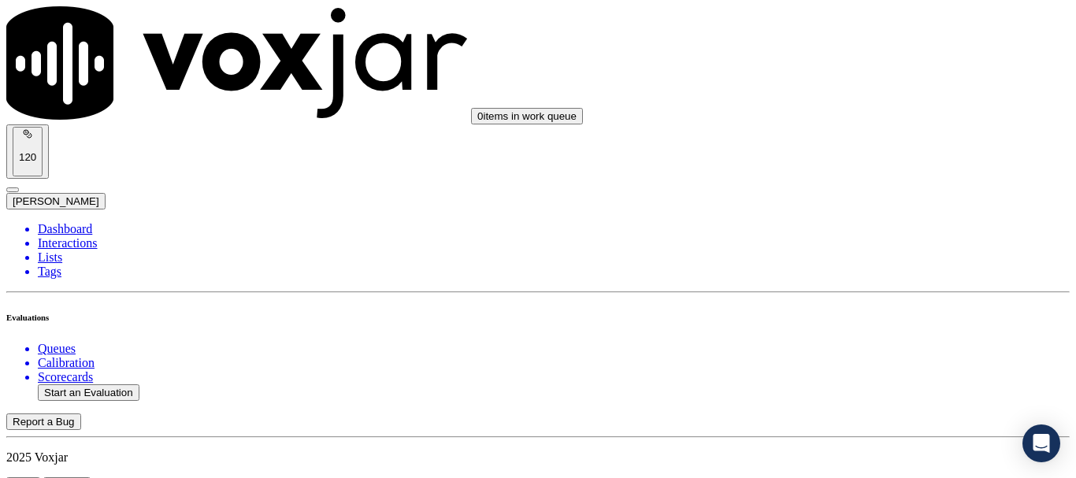
scroll to position [158, 0]
type input "[PERSON_NAME]"
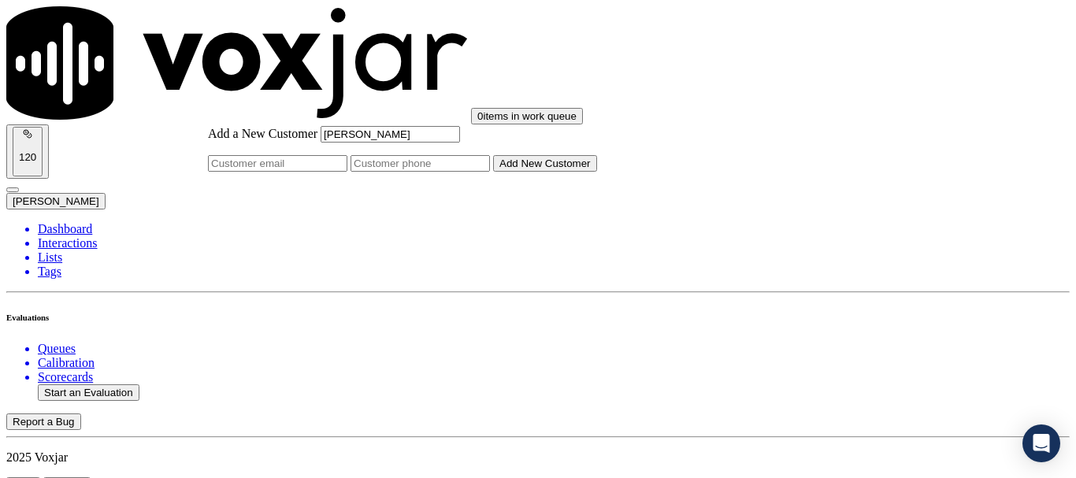
type input "[PERSON_NAME]"
click at [490, 172] on input "Add a New Customer" at bounding box center [420, 163] width 139 height 17
paste input "4405919769"
paste input "4405919770"
type input "4405919769-4405919770"
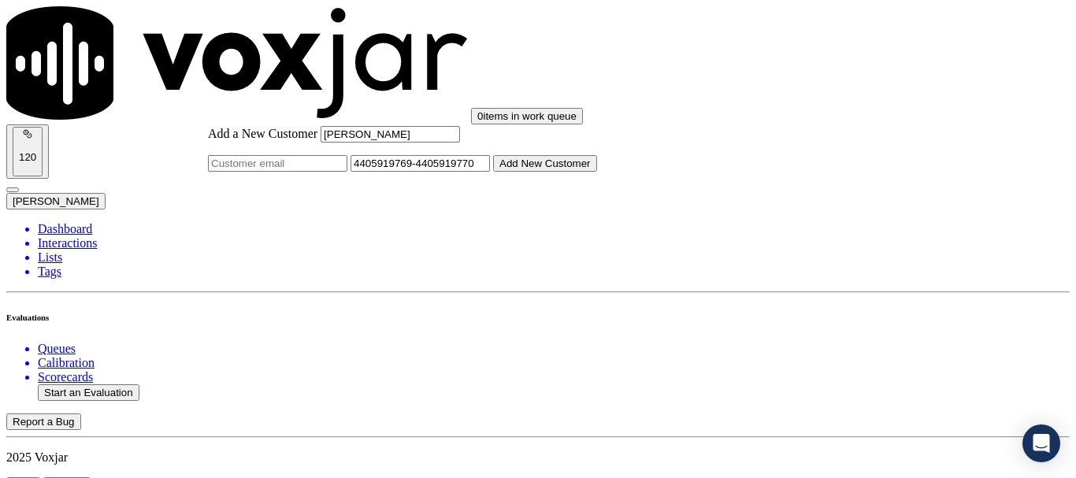
click at [597, 172] on button "Add New Customer" at bounding box center [545, 163] width 104 height 17
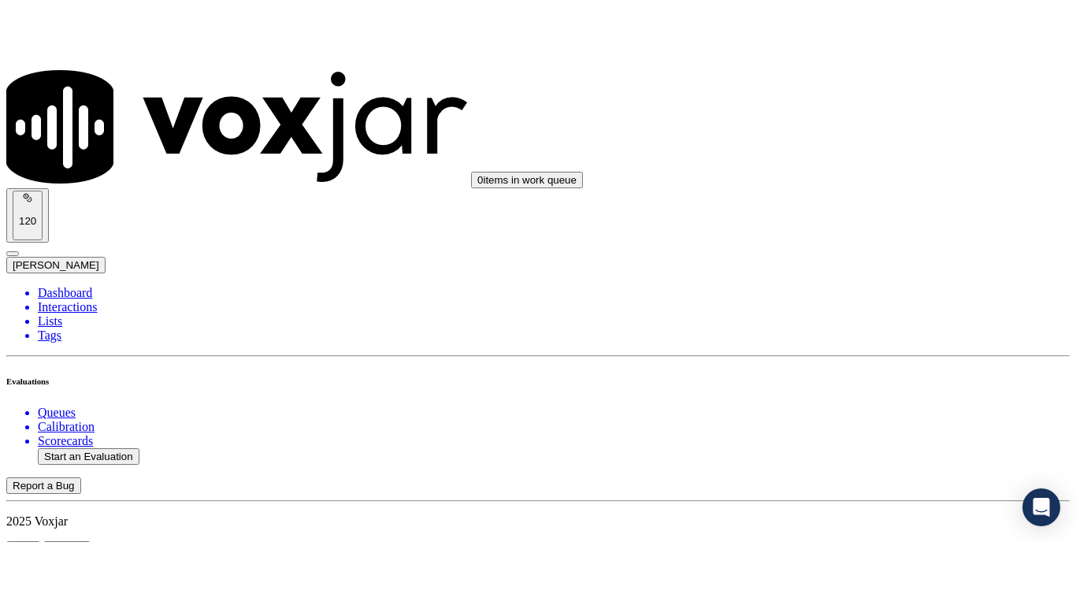
scroll to position [315, 0]
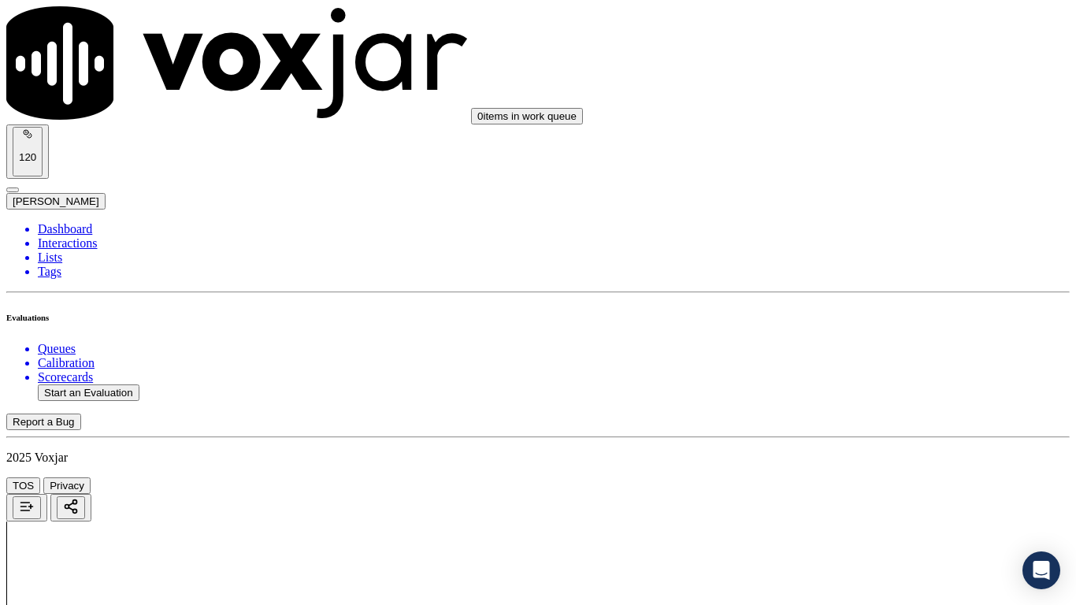
drag, startPoint x: 854, startPoint y: 280, endPoint x: 855, endPoint y: 293, distance: 12.6
click at [860, 324] on div "Yes" at bounding box center [897, 318] width 200 height 14
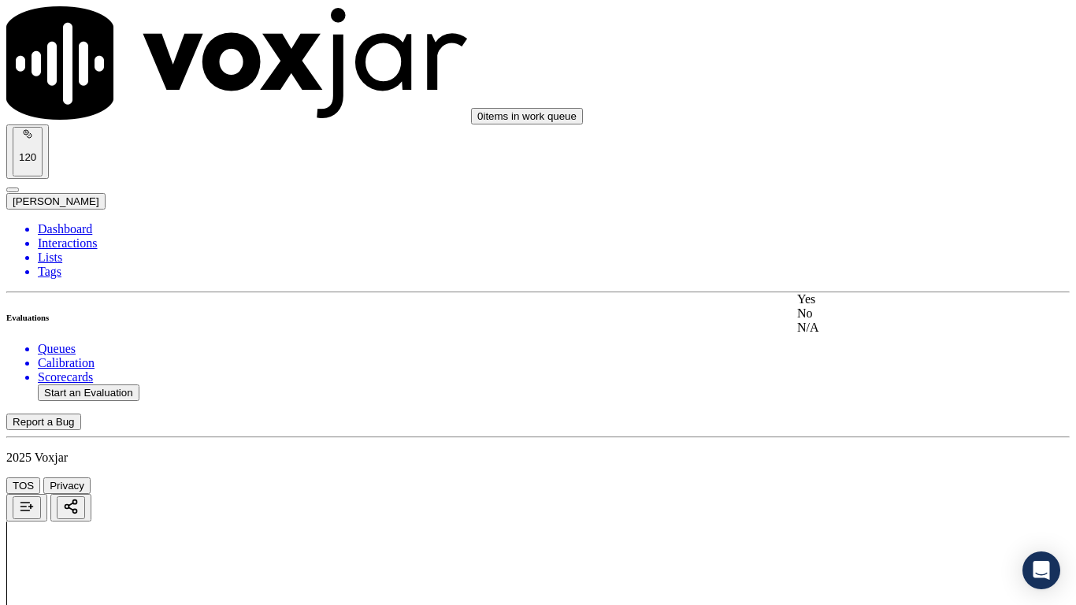
click at [874, 306] on div "Yes" at bounding box center [897, 299] width 200 height 14
click at [859, 477] on div "Yes" at bounding box center [897, 498] width 200 height 14
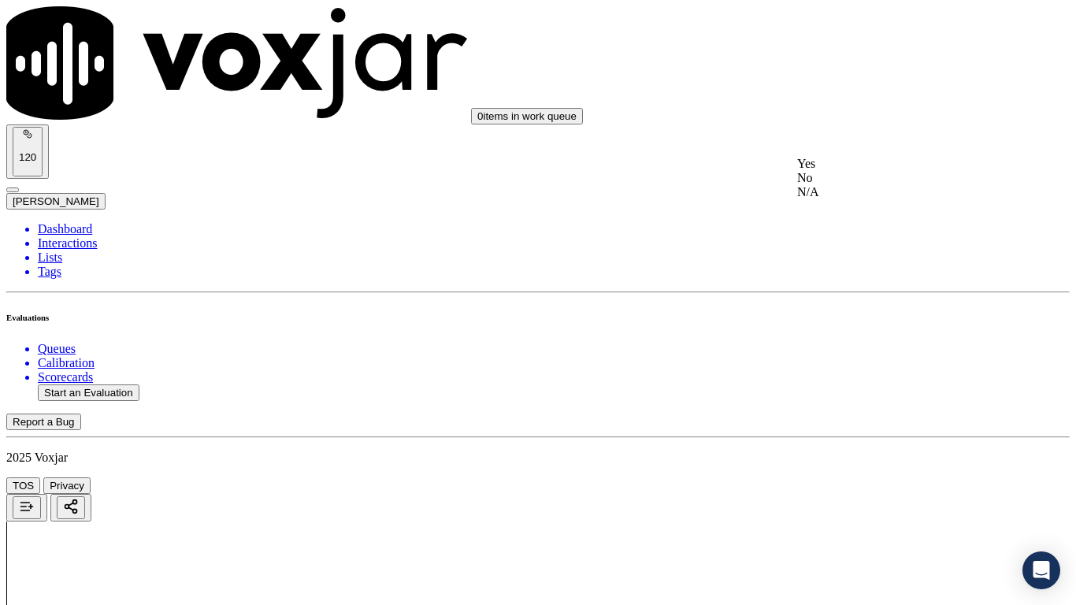
click at [865, 171] on div "Yes" at bounding box center [897, 164] width 200 height 14
click at [867, 221] on div "N/A" at bounding box center [897, 214] width 200 height 14
click at [873, 455] on div "N/A" at bounding box center [897, 447] width 200 height 14
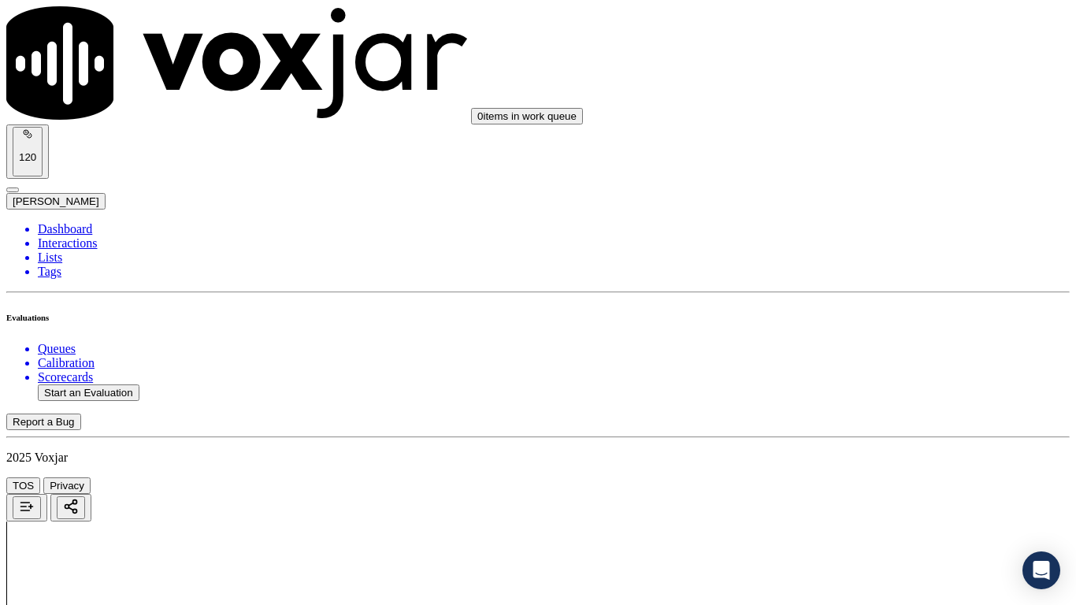
scroll to position [1182, 0]
click at [882, 231] on div "Yes" at bounding box center [897, 224] width 200 height 14
click at [887, 448] on div "Yes" at bounding box center [897, 441] width 200 height 14
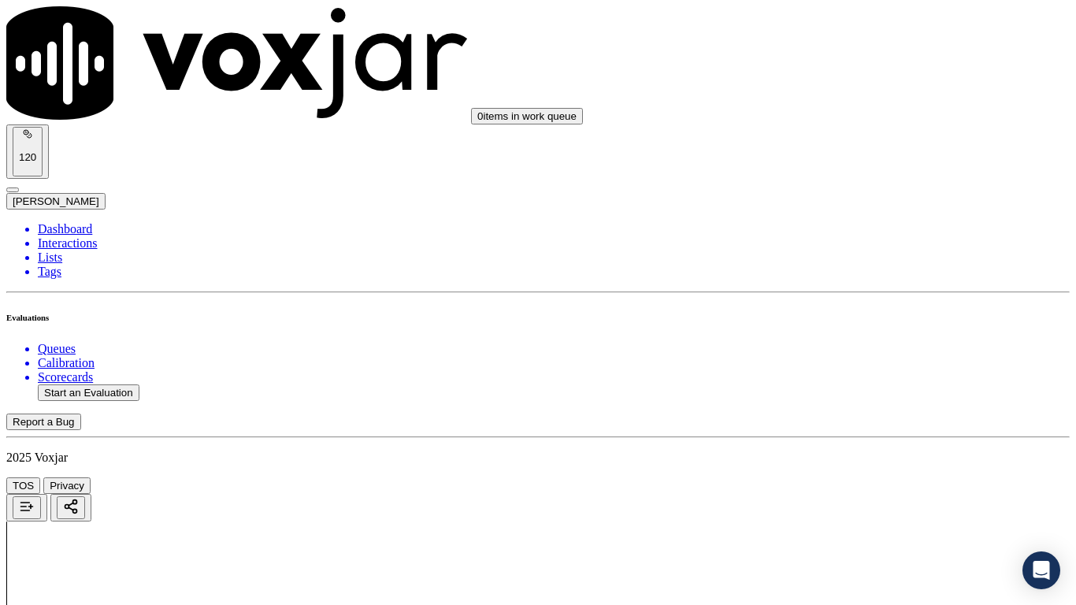
scroll to position [1655, 0]
click at [867, 191] on div "Yes" at bounding box center [897, 186] width 200 height 14
click at [868, 392] on div "Yes" at bounding box center [897, 384] width 200 height 14
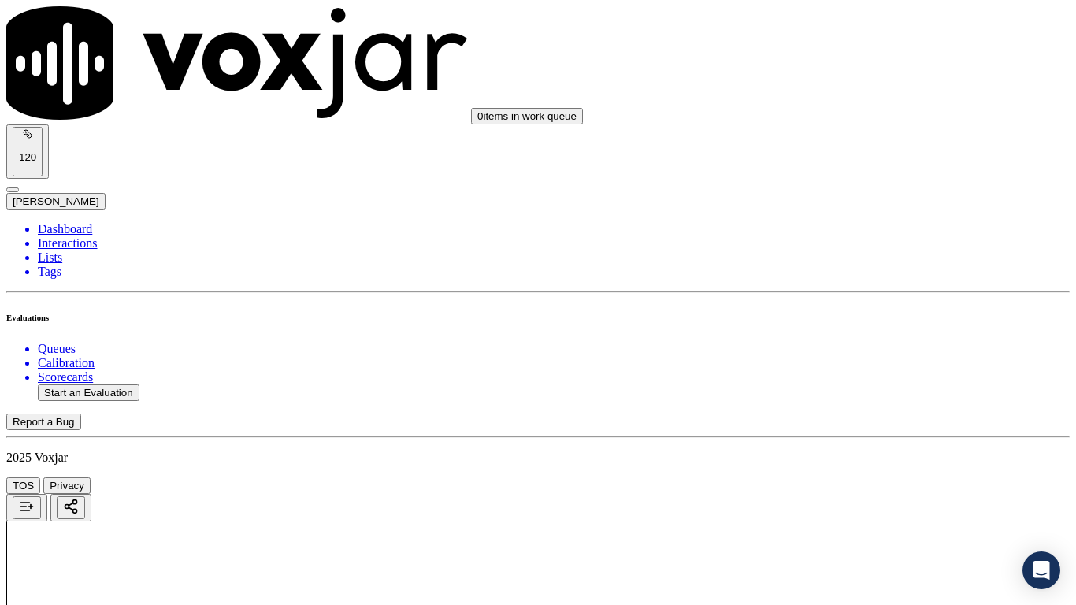
scroll to position [1970, 0]
click at [886, 313] on div "Yes" at bounding box center [897, 306] width 200 height 14
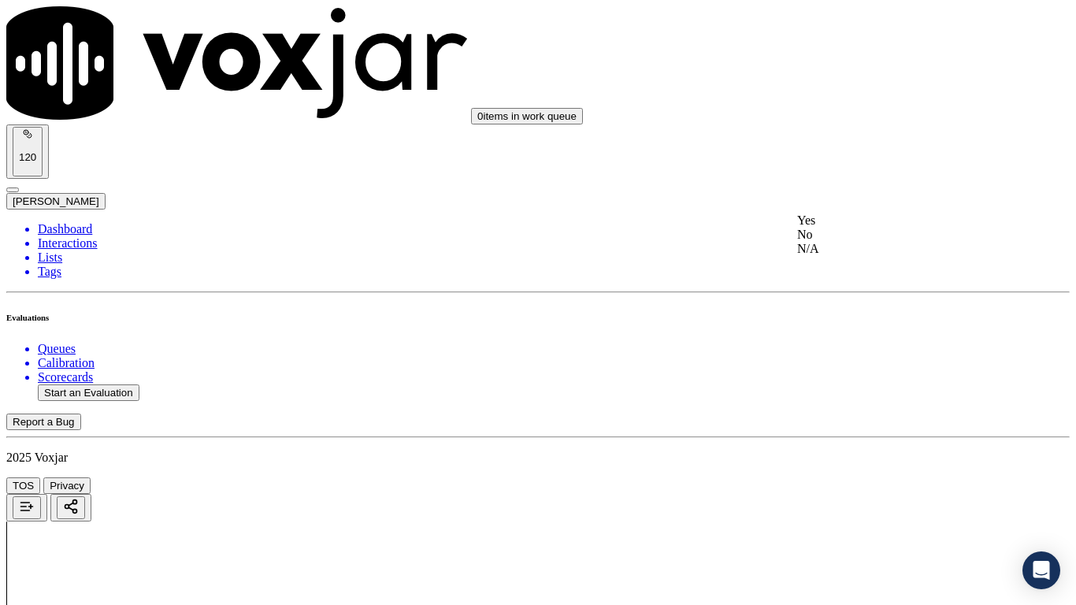
click at [885, 228] on div "Yes" at bounding box center [897, 221] width 200 height 14
click at [886, 344] on div "Yes" at bounding box center [897, 337] width 200 height 14
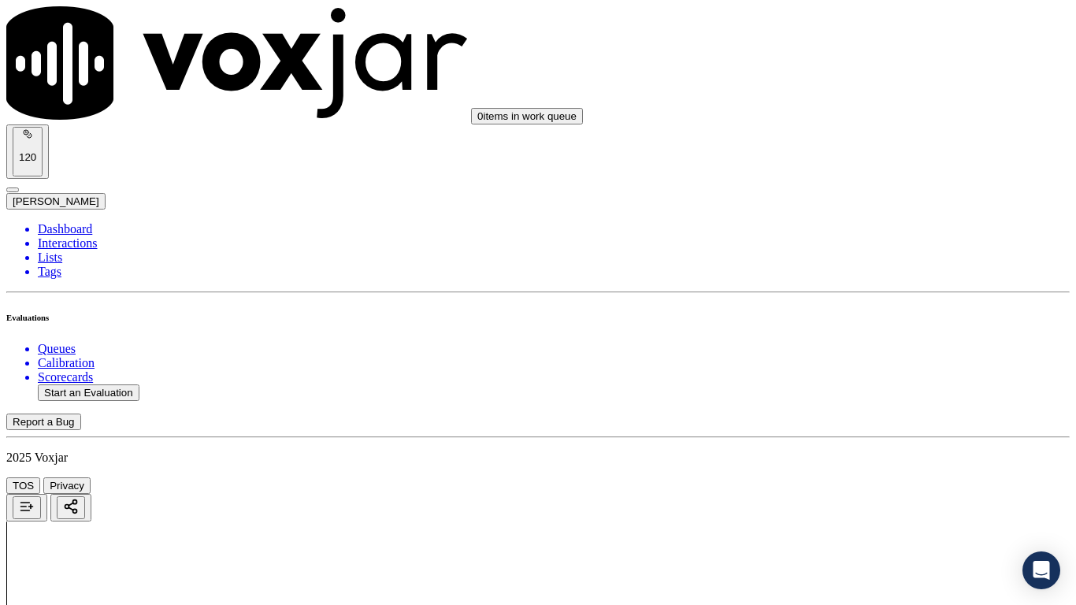
click at [874, 380] on div "Yes" at bounding box center [897, 378] width 200 height 14
click at [858, 462] on div "Yes" at bounding box center [897, 455] width 200 height 14
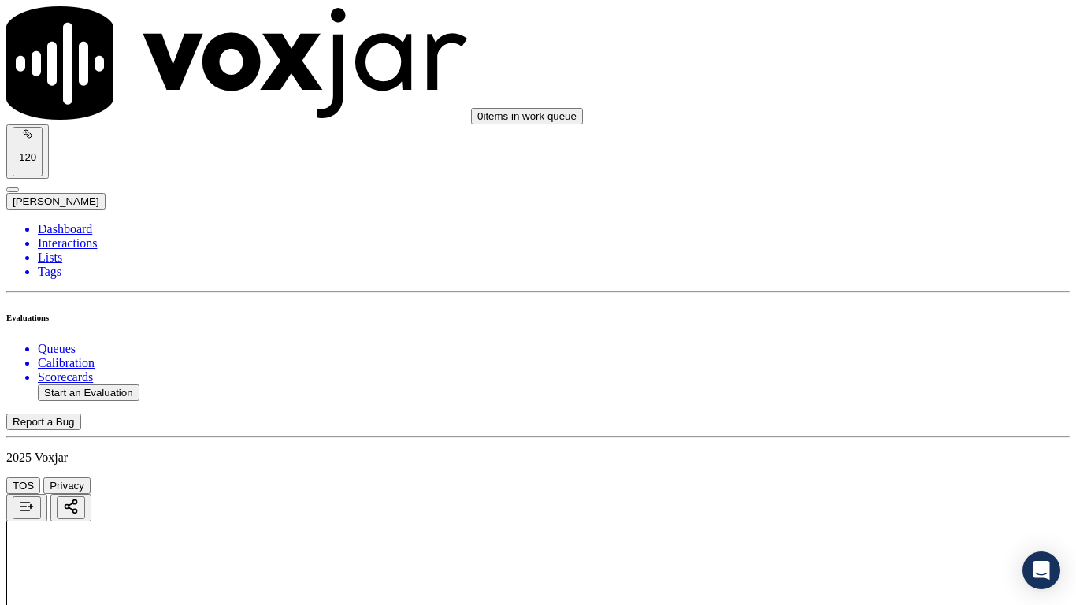
click at [864, 387] on div "Yes" at bounding box center [897, 381] width 200 height 14
click at [860, 212] on div "Yes" at bounding box center [897, 205] width 200 height 14
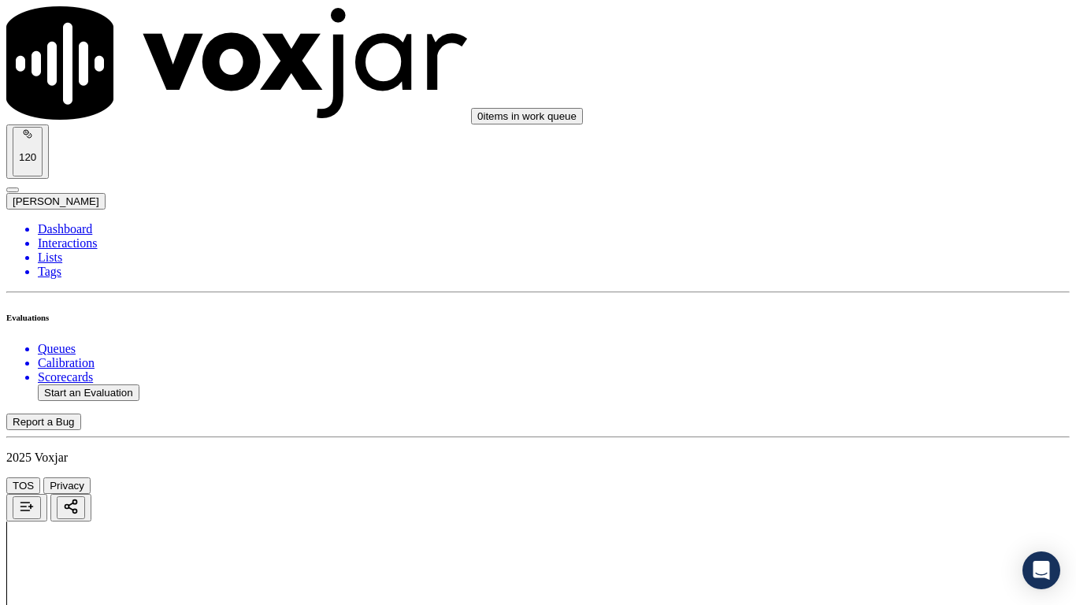
click at [859, 429] on div "Yes" at bounding box center [897, 422] width 200 height 14
click at [863, 234] on div "Yes" at bounding box center [897, 227] width 200 height 14
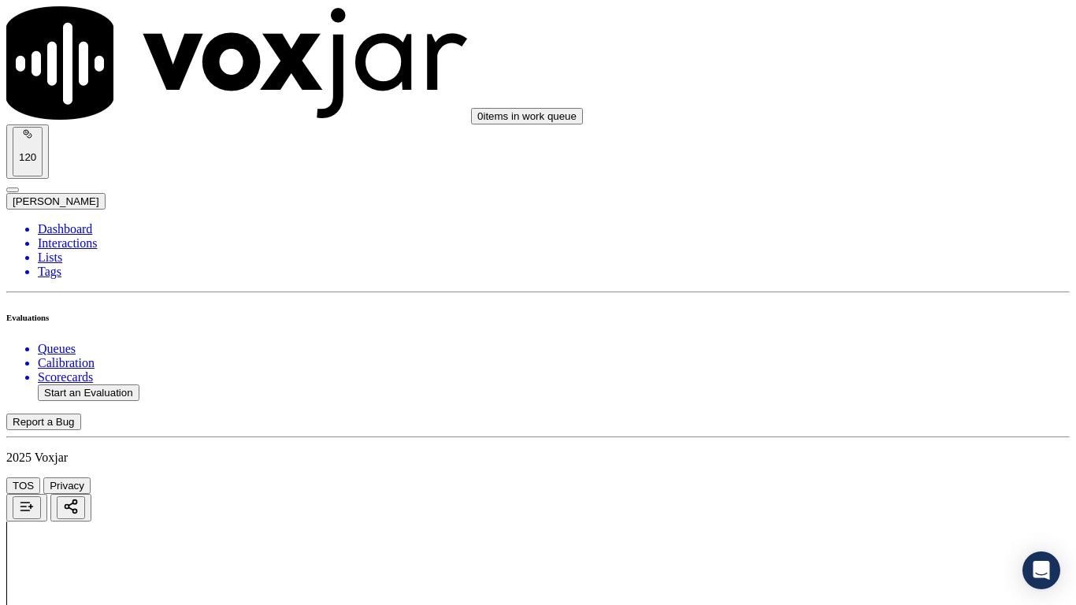
click at [852, 477] on div "Yes" at bounding box center [897, 509] width 200 height 14
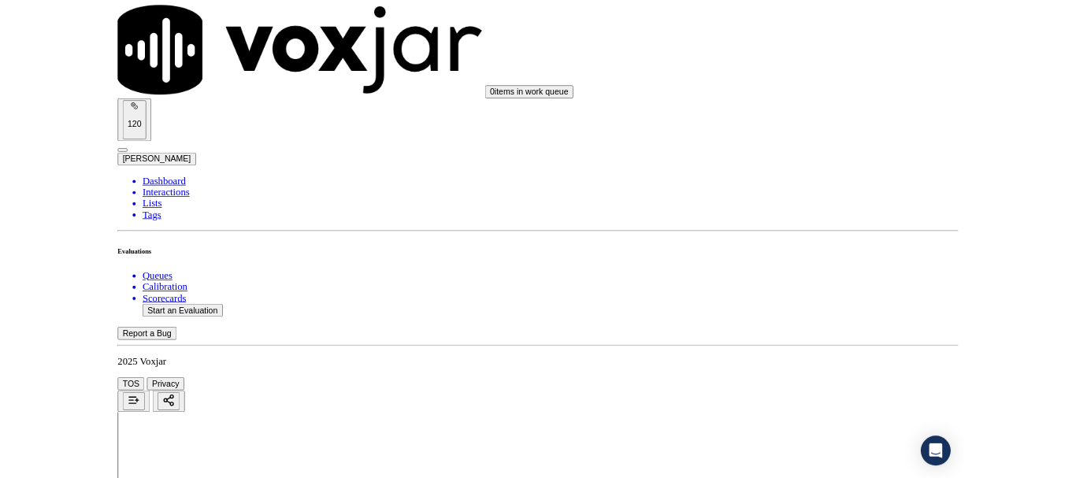
scroll to position [4359, 0]
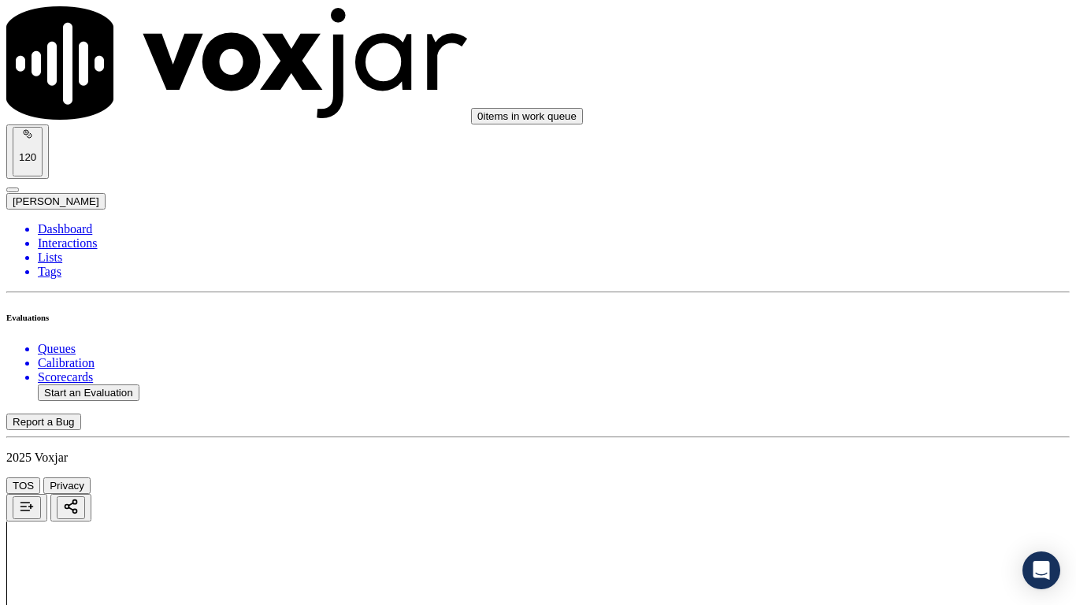
click at [856, 433] on div "Yes" at bounding box center [897, 426] width 200 height 14
click at [856, 216] on div "Yes" at bounding box center [897, 209] width 200 height 14
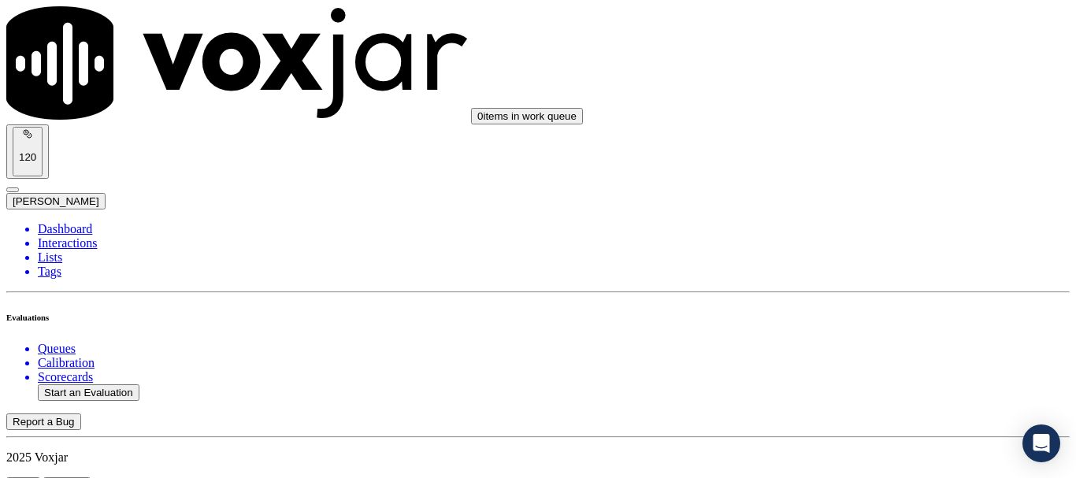
click at [113, 384] on button "Start an Evaluation" at bounding box center [89, 392] width 102 height 17
type input "20250902-142909_6144199295-all.mp3"
type input "car"
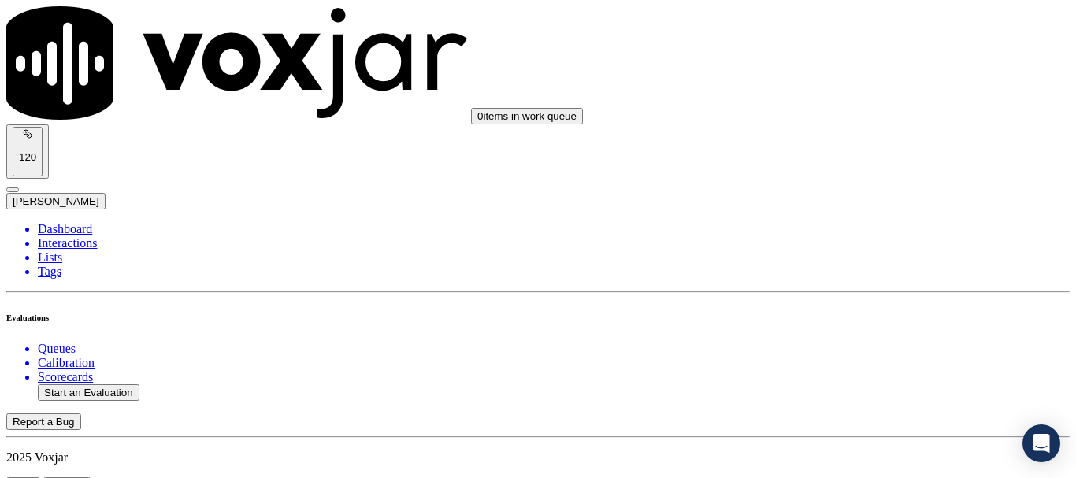
type input "[DATE]T21:46"
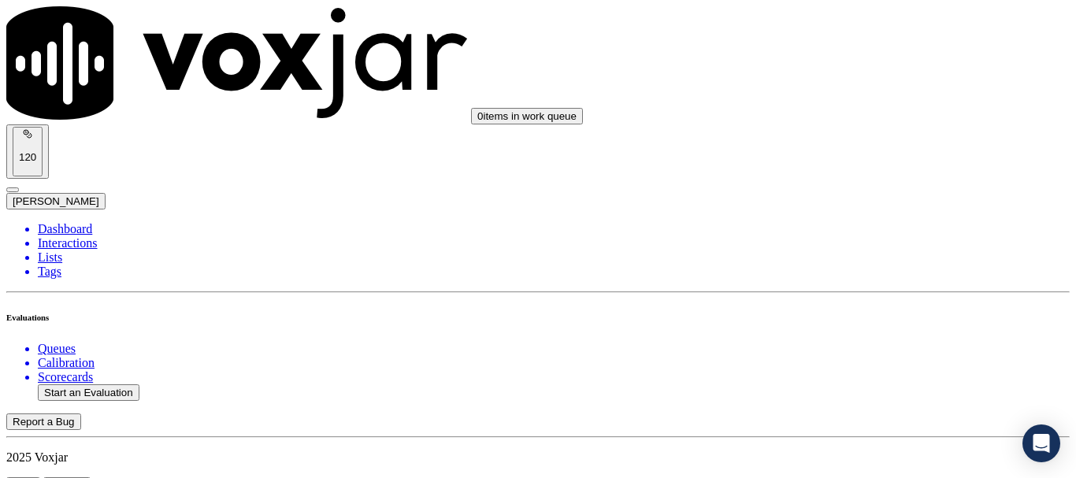
scroll to position [158, 0]
paste input "[PERSON_NAME]"
type input "[PERSON_NAME]"
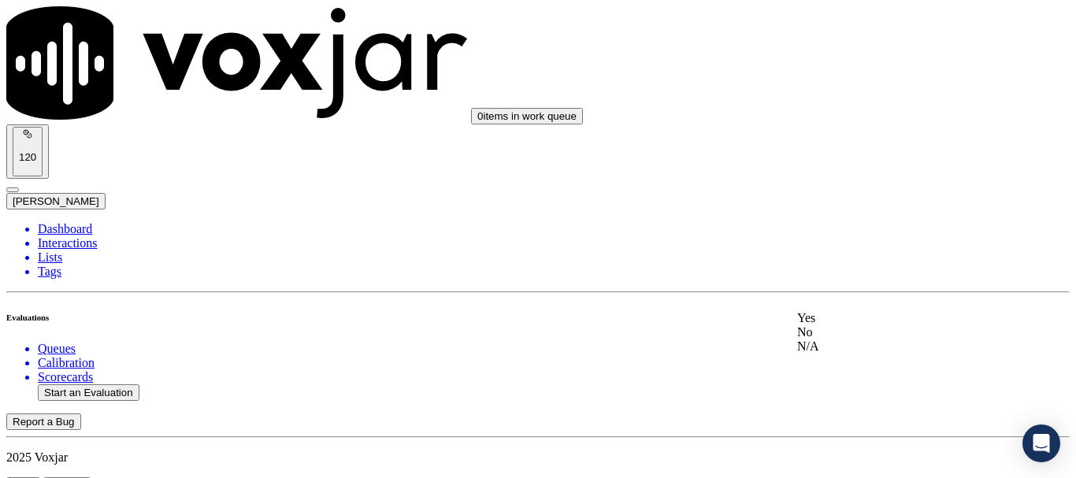
click at [857, 325] on div "Yes" at bounding box center [897, 318] width 200 height 14
click at [856, 66] on div "Yes" at bounding box center [897, 63] width 200 height 14
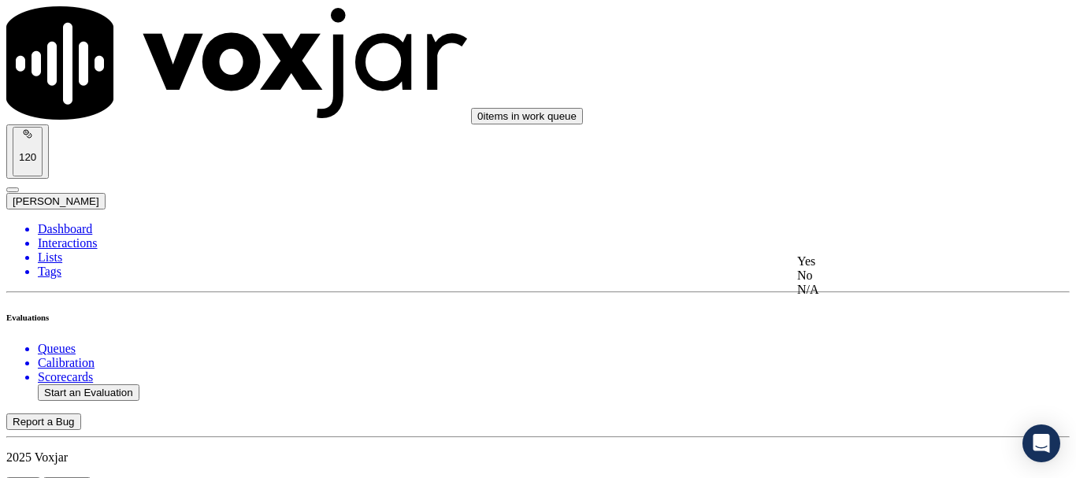
click at [875, 268] on div "Yes" at bounding box center [897, 261] width 200 height 14
click at [857, 121] on div "N/A" at bounding box center [897, 113] width 200 height 14
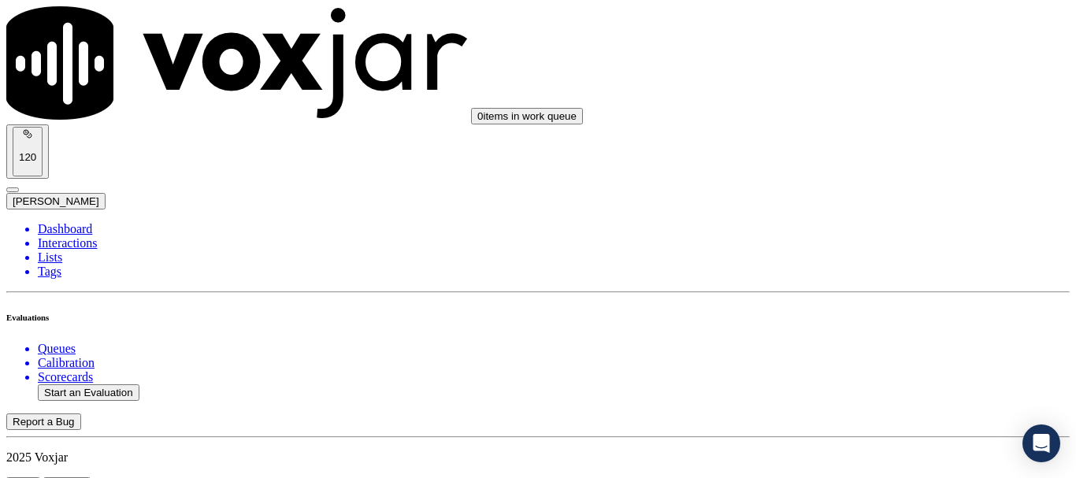
click at [861, 376] on div "N/A" at bounding box center [897, 369] width 200 height 14
click at [873, 226] on div "Yes" at bounding box center [897, 224] width 200 height 14
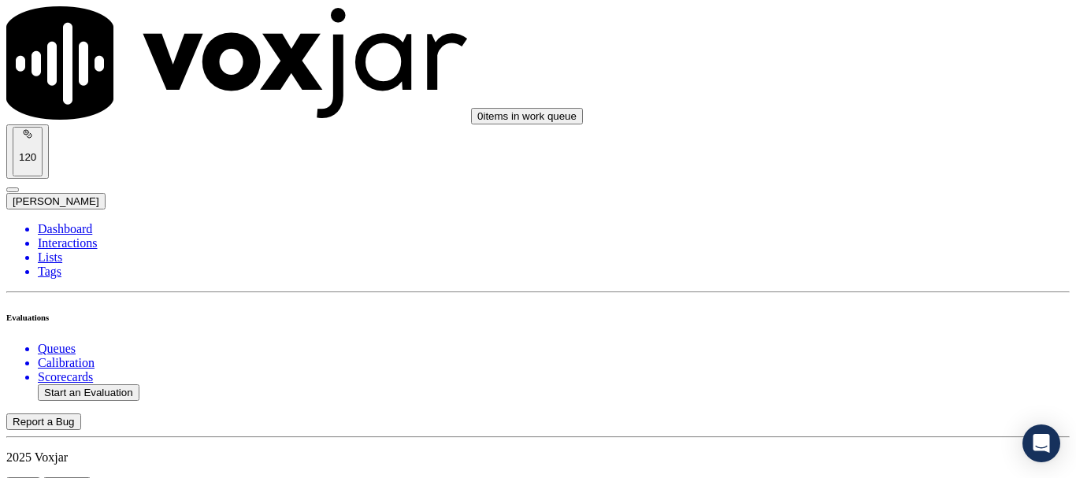
scroll to position [1418, 0]
click at [867, 212] on div "Yes" at bounding box center [897, 205] width 200 height 14
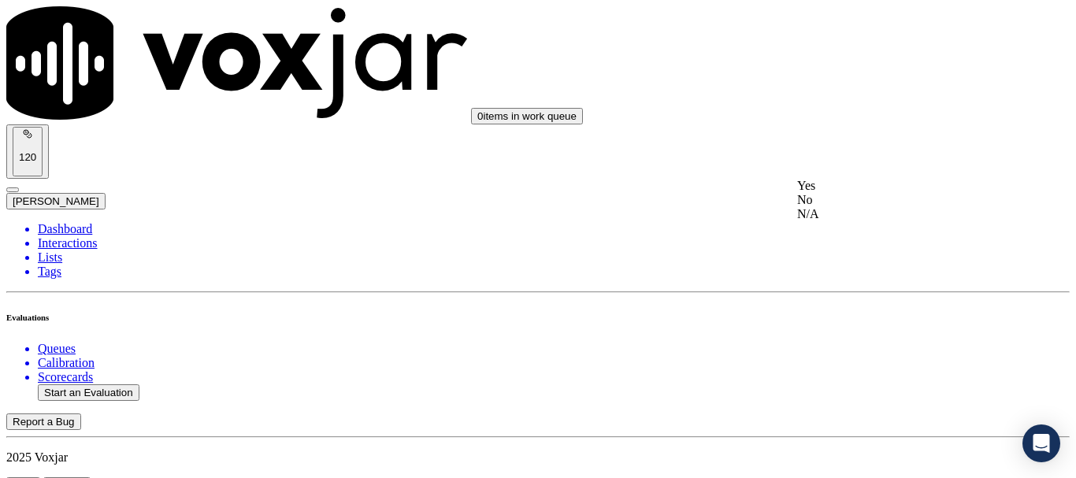
click at [861, 207] on div "No" at bounding box center [897, 200] width 200 height 14
paste textarea "4.09sec Agent failed to ask the CX about how the name appear on the bill ,She a…"
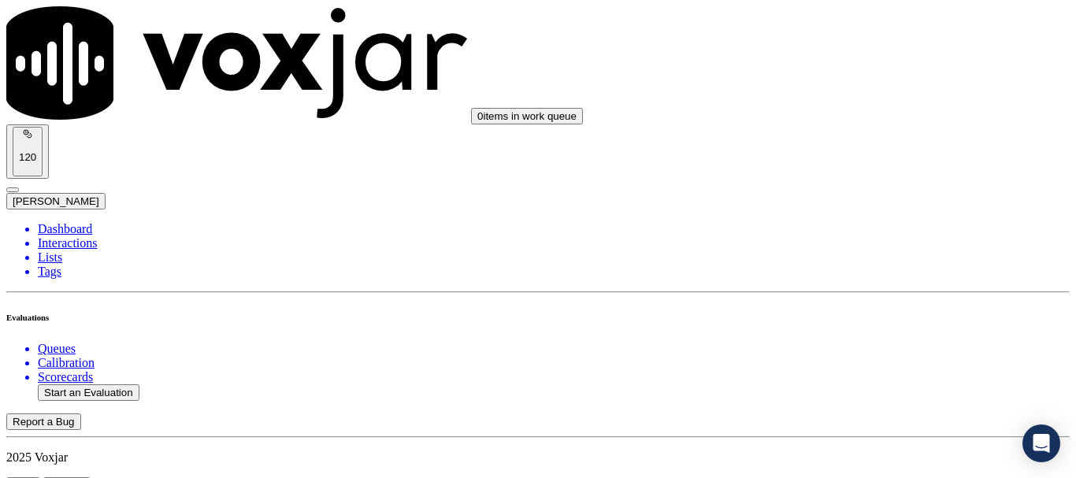
type textarea "4.09sec Agent failed to ask the CX about how the name appear on the bill ,She a…"
click at [860, 239] on div "Yes" at bounding box center [897, 232] width 200 height 14
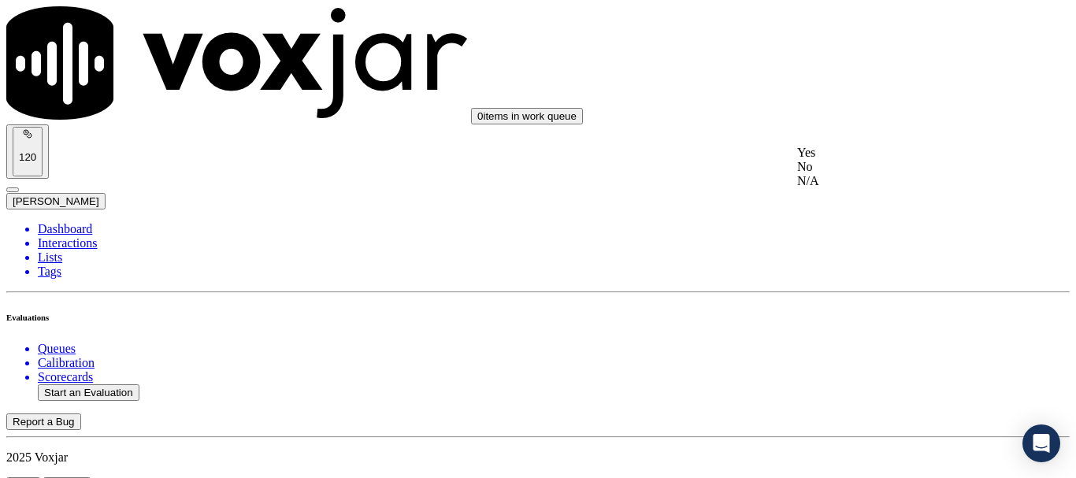
click at [872, 160] on div "Yes" at bounding box center [897, 153] width 200 height 14
click at [857, 347] on div "Yes" at bounding box center [897, 340] width 200 height 14
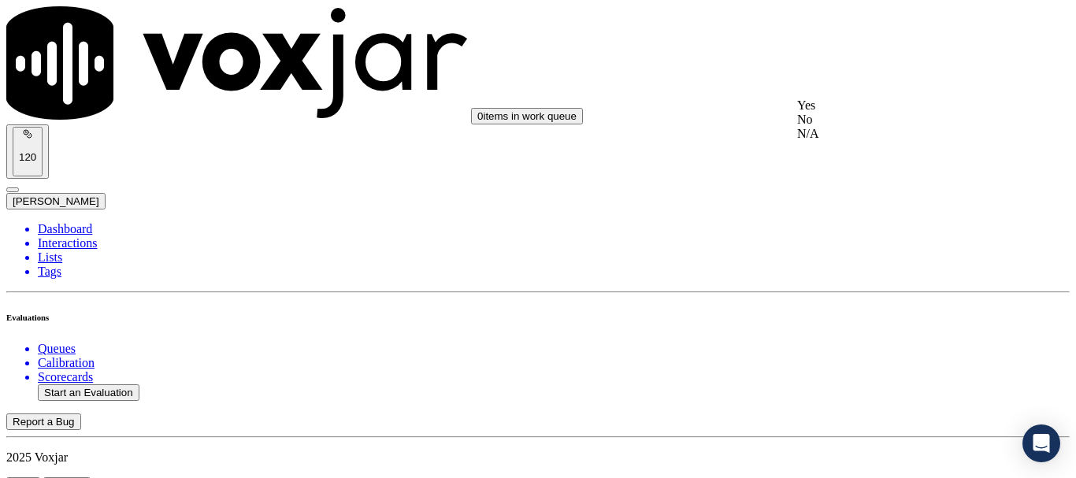
click at [869, 109] on div "Yes" at bounding box center [897, 105] width 200 height 14
click at [883, 311] on div "Yes" at bounding box center [897, 304] width 200 height 14
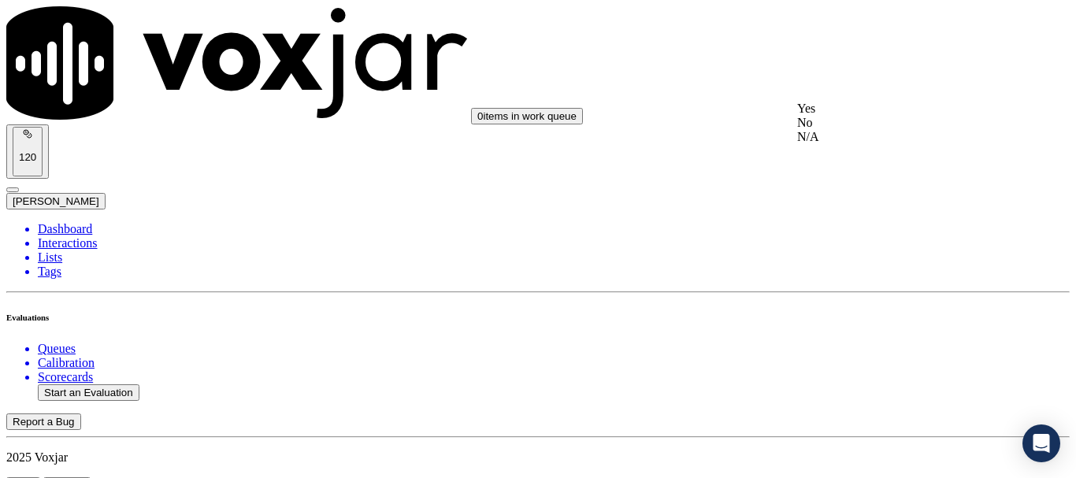
click at [873, 116] on div "Yes" at bounding box center [897, 109] width 200 height 14
click at [870, 314] on div "Yes" at bounding box center [897, 307] width 200 height 14
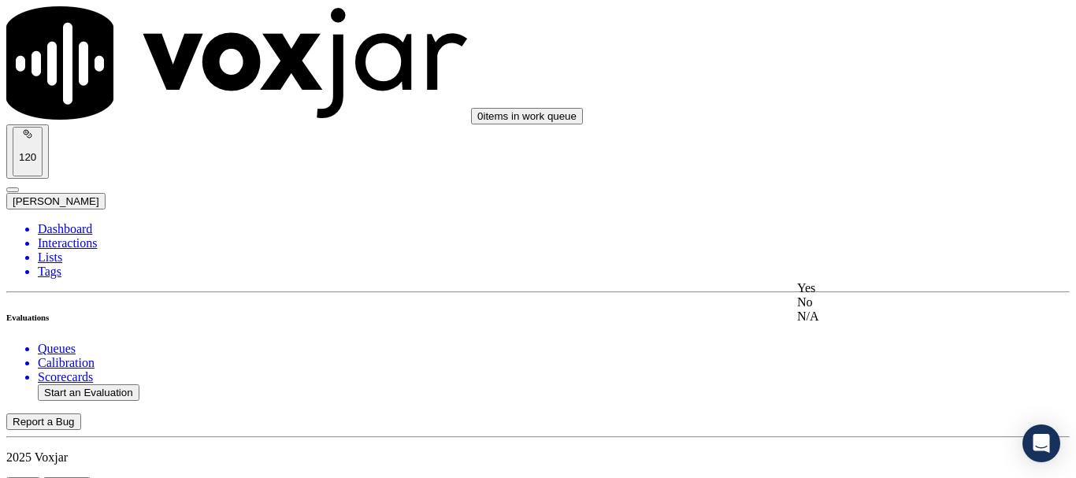
click at [863, 295] on div "Yes" at bounding box center [897, 288] width 200 height 14
click at [867, 198] on div "Yes" at bounding box center [897, 191] width 200 height 14
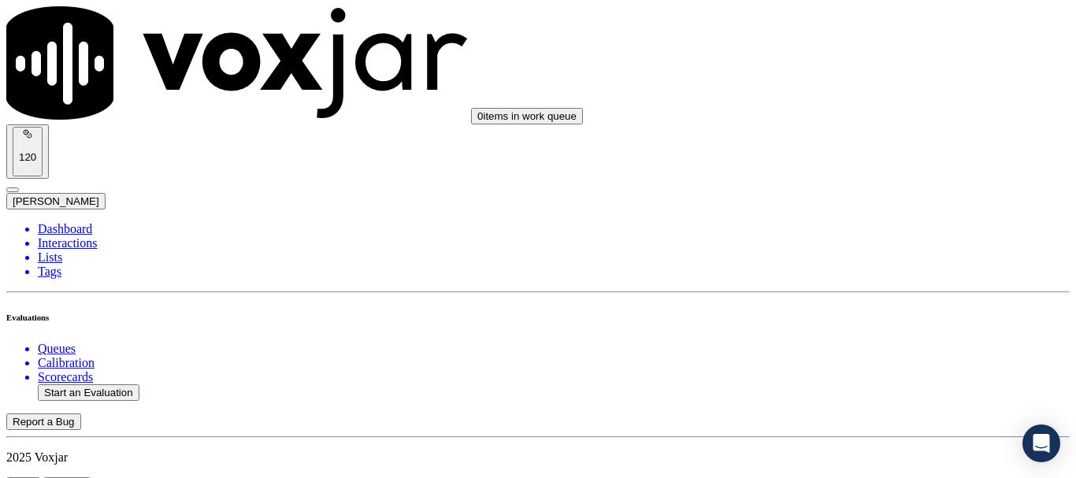
click at [852, 46] on div "0 items in work queue 120 [PERSON_NAME]" at bounding box center [538, 107] width 1064 height 203
click at [868, 81] on div "Yes" at bounding box center [897, 74] width 200 height 14
click at [839, 358] on div "Yes" at bounding box center [897, 356] width 200 height 14
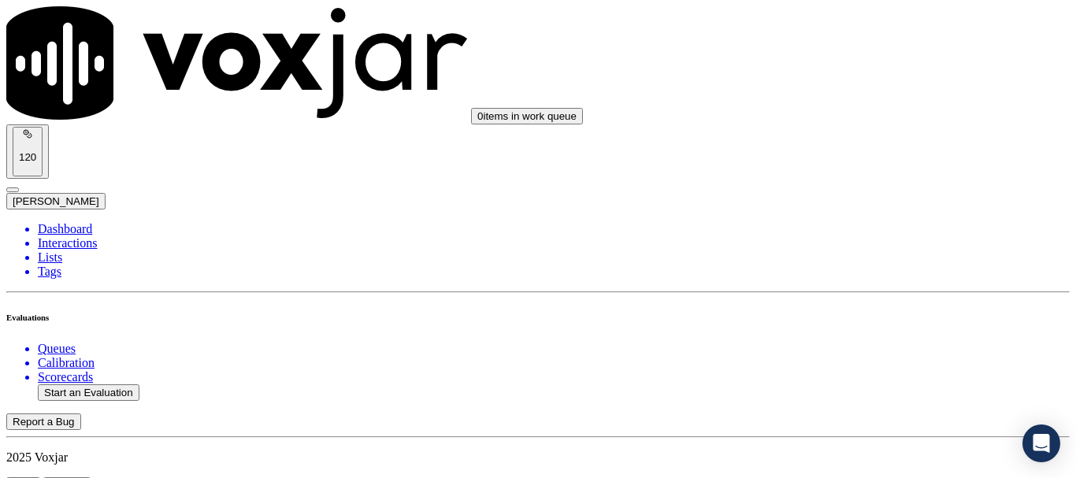
scroll to position [4491, 0]
click at [884, 166] on div "Yes" at bounding box center [897, 161] width 200 height 14
click at [860, 385] on div "Yes" at bounding box center [897, 378] width 200 height 14
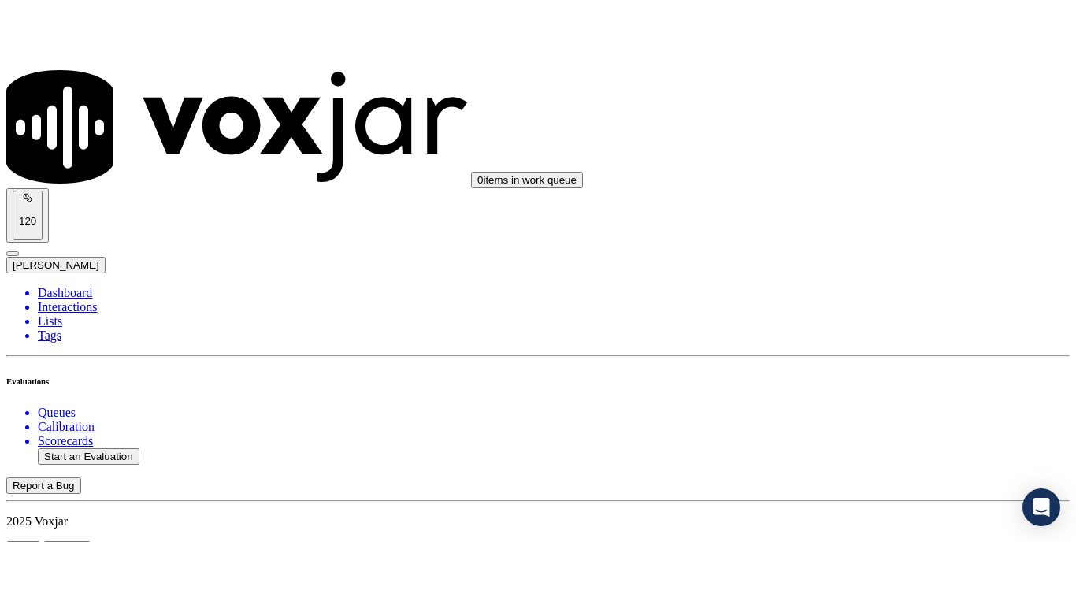
scroll to position [4570, 0]
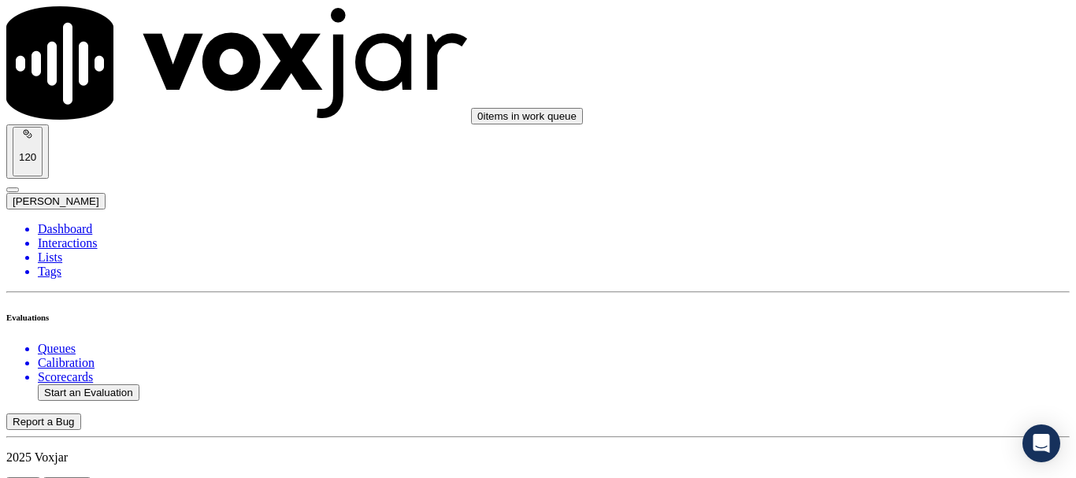
click at [104, 384] on button "Start an Evaluation" at bounding box center [89, 392] width 102 height 17
type input "20250902-184423_7408153484-all.mp3"
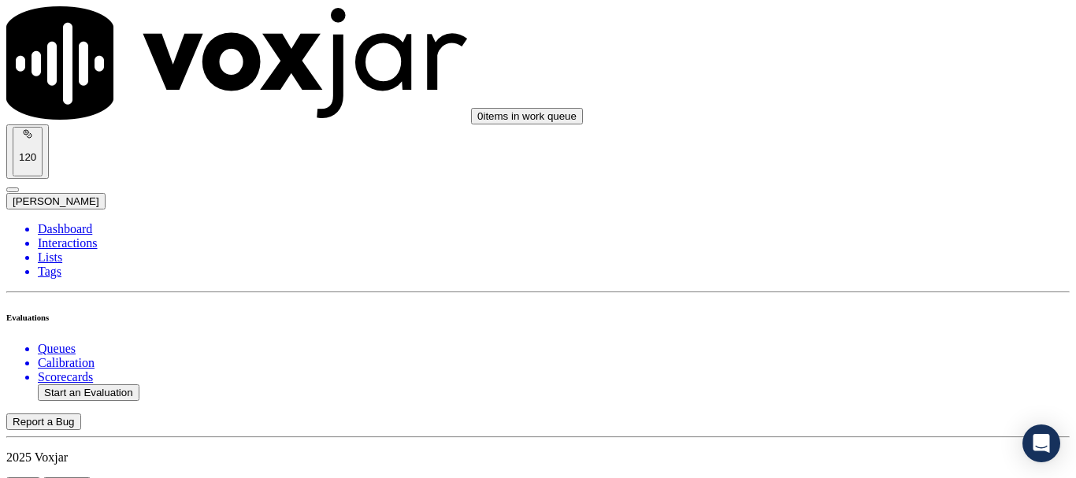
type input "is"
type input "[DATE]T22:05"
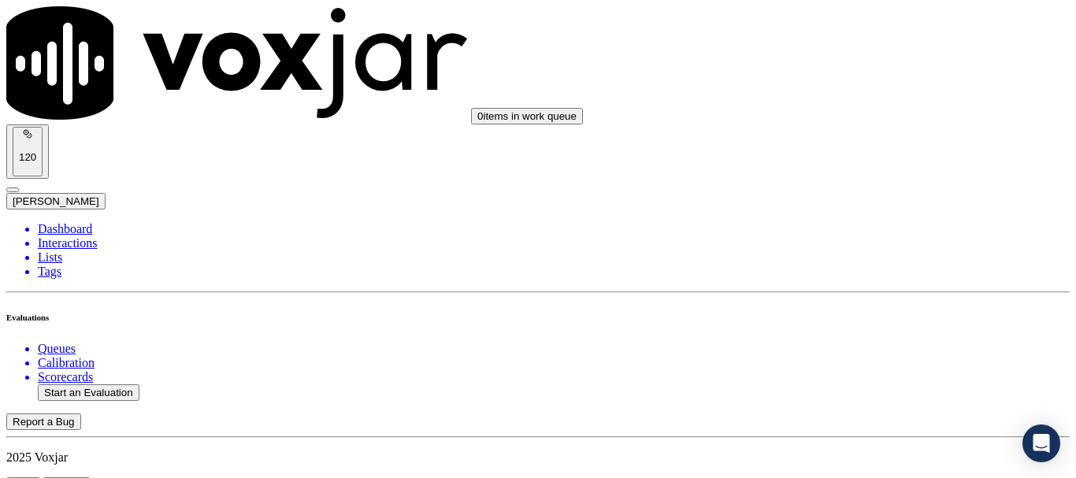
scroll to position [138, 0]
drag, startPoint x: 622, startPoint y: 345, endPoint x: 607, endPoint y: 399, distance: 56.2
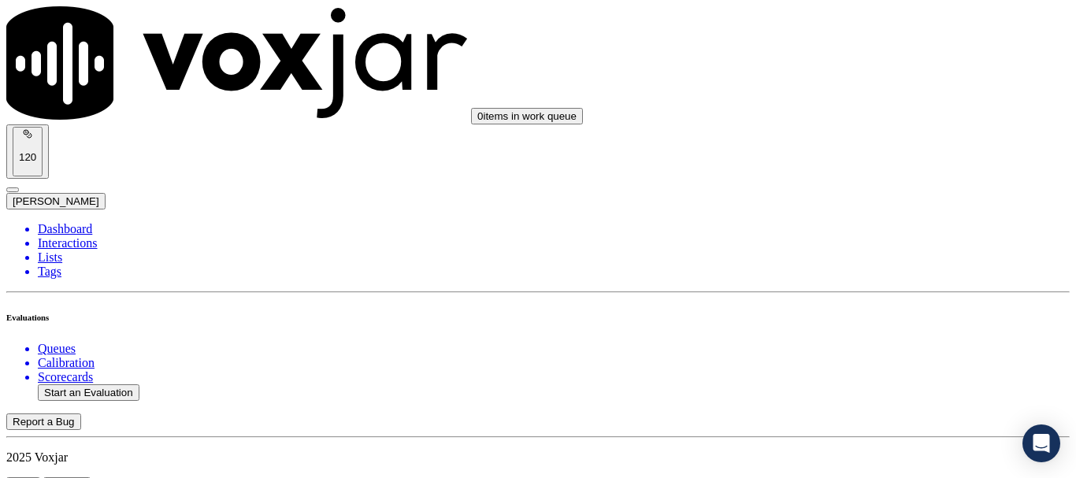
scroll to position [158, 0]
type input "6144199295"
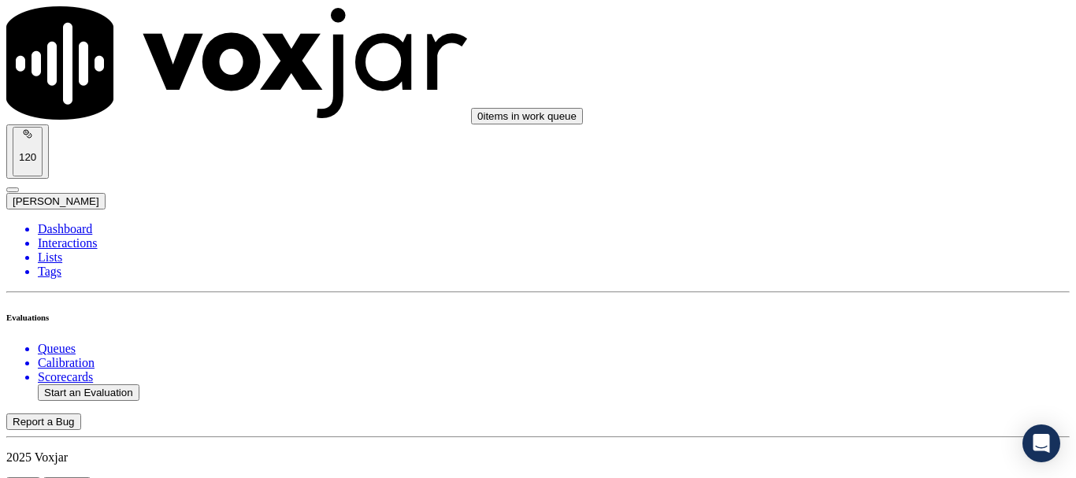
click at [95, 384] on button "Start an Evaluation" at bounding box center [89, 392] width 102 height 17
type input "20250902-184423_7408153484-all.mp3"
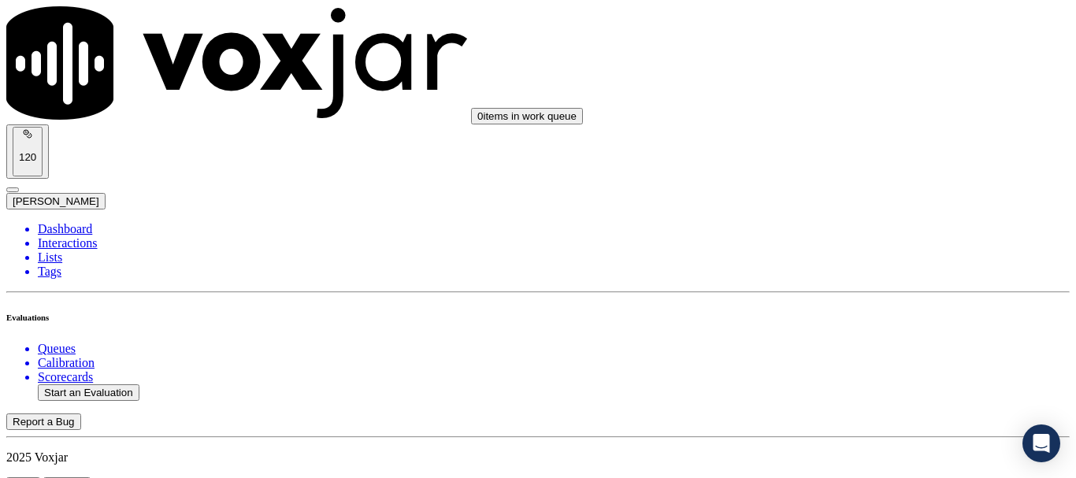
type input "is"
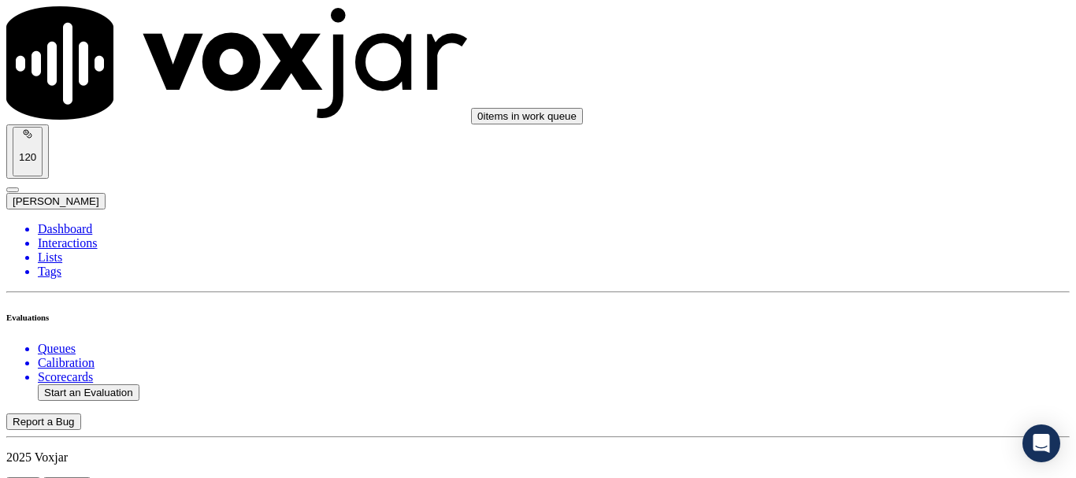
type input "[DATE]T22:06"
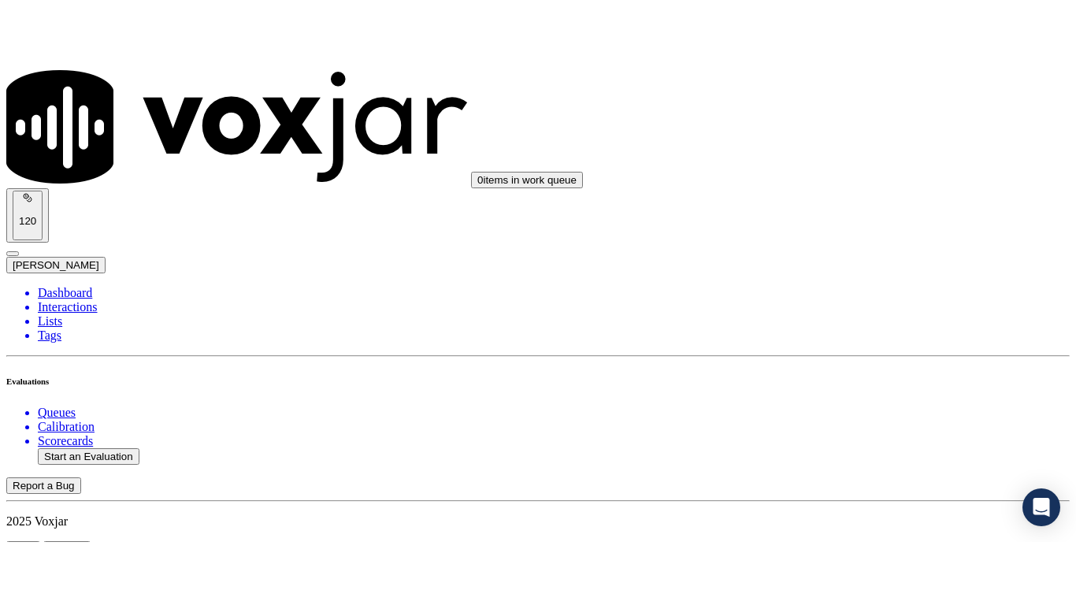
scroll to position [138, 0]
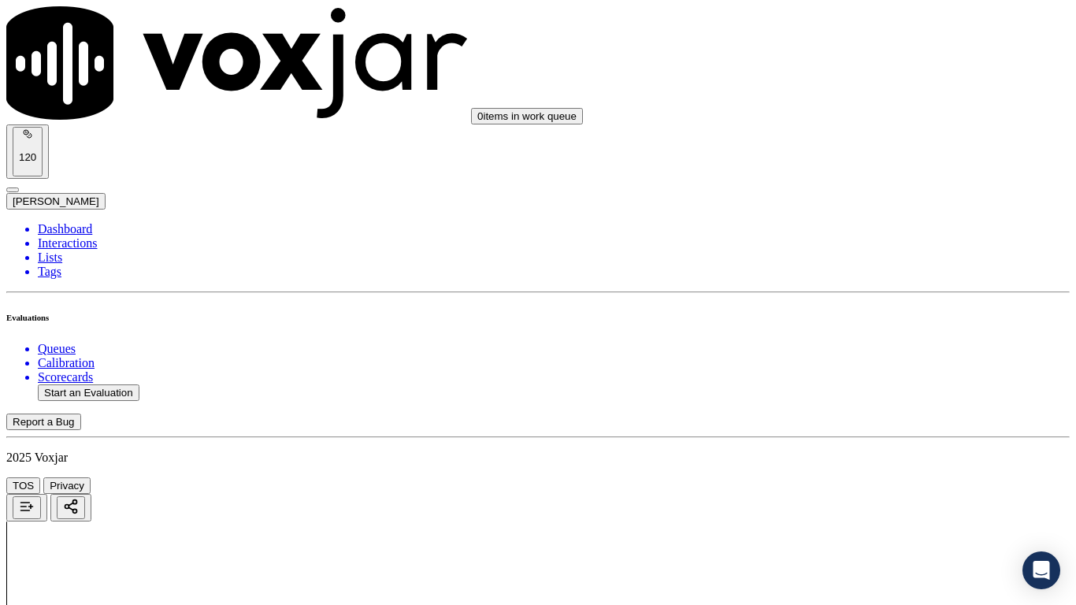
drag, startPoint x: 541, startPoint y: 548, endPoint x: 532, endPoint y: 547, distance: 9.5
type input "7403874390"
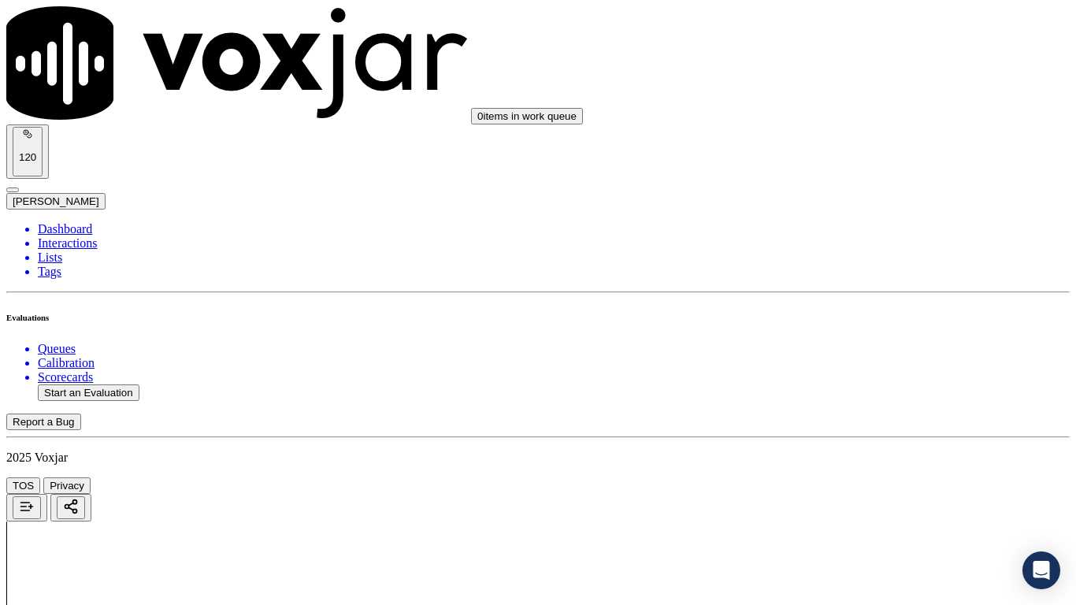
click at [878, 325] on div "Yes" at bounding box center [897, 318] width 200 height 14
click at [886, 228] on div "Yes" at bounding box center [897, 221] width 200 height 14
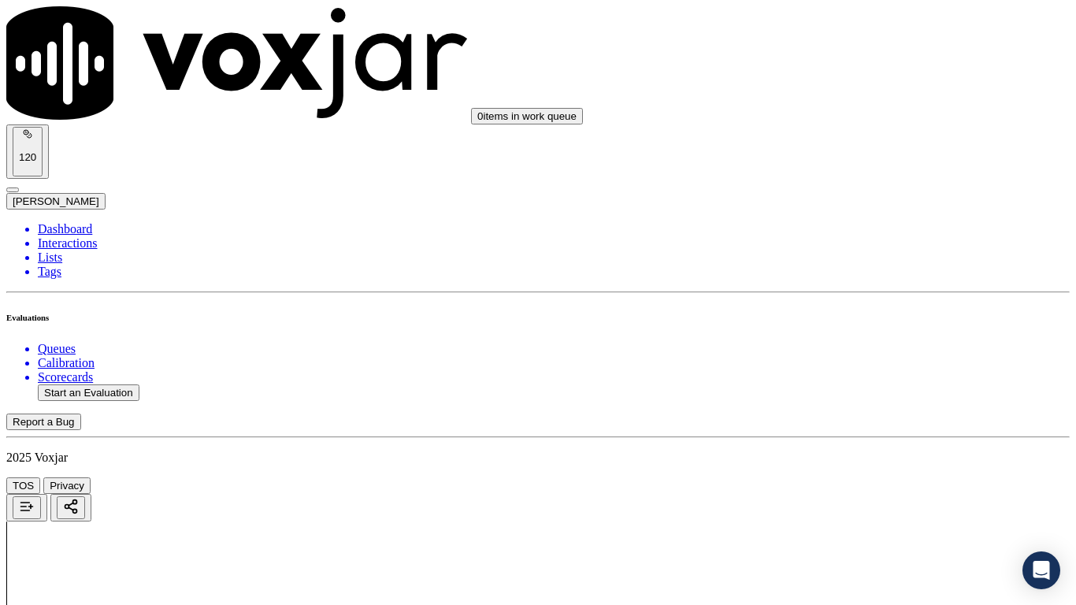
click at [890, 425] on div "Yes" at bounding box center [897, 419] width 200 height 14
click at [889, 278] on div "N/A" at bounding box center [897, 271] width 200 height 14
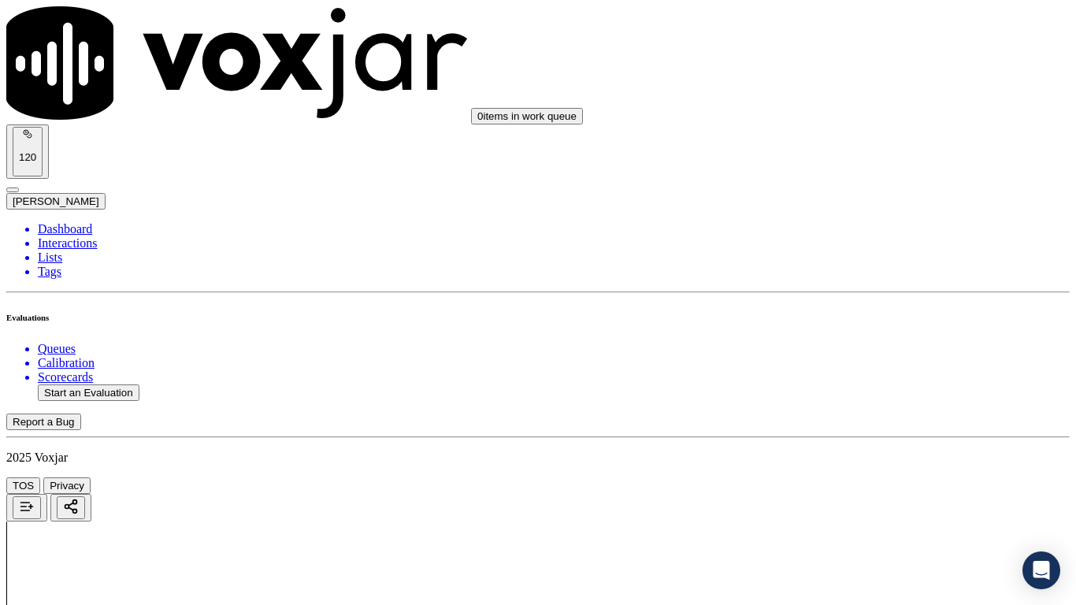
click at [874, 477] on div "N/A" at bounding box center [897, 526] width 200 height 14
click at [873, 147] on div "Yes" at bounding box center [897, 145] width 200 height 14
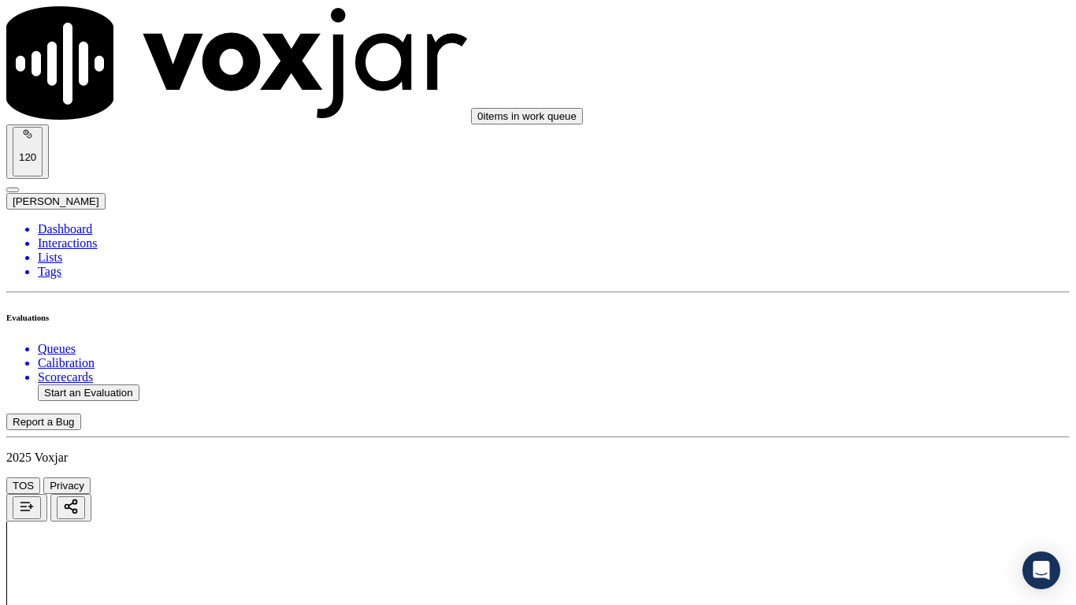
click at [868, 370] on div "Yes" at bounding box center [897, 362] width 200 height 14
click at [879, 193] on div "Yes" at bounding box center [897, 186] width 200 height 14
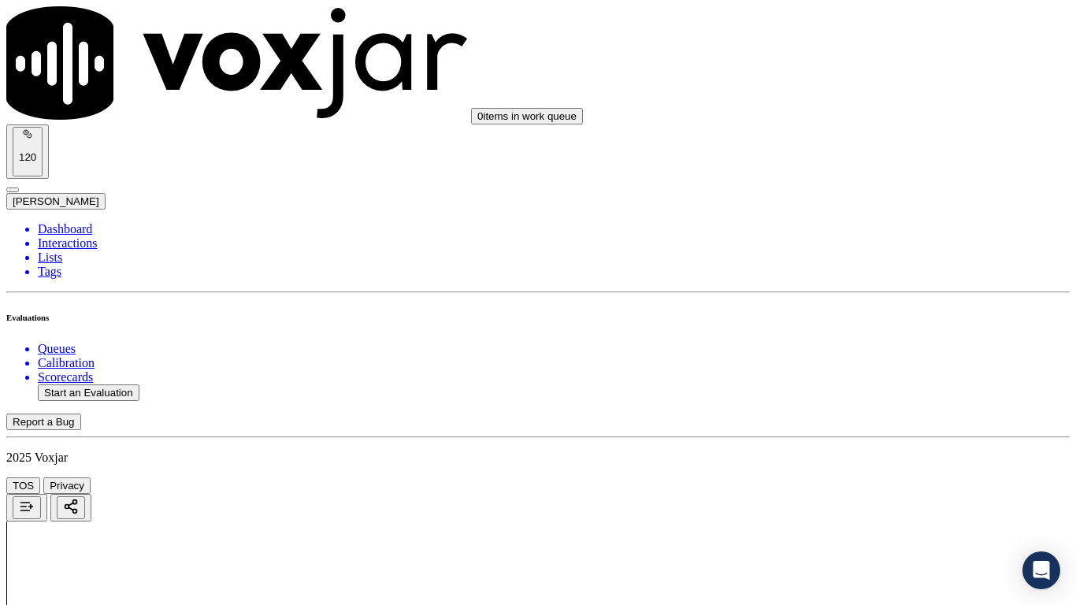
click at [871, 392] on div "Yes" at bounding box center [897, 384] width 200 height 14
click at [867, 313] on div "Yes" at bounding box center [897, 306] width 200 height 14
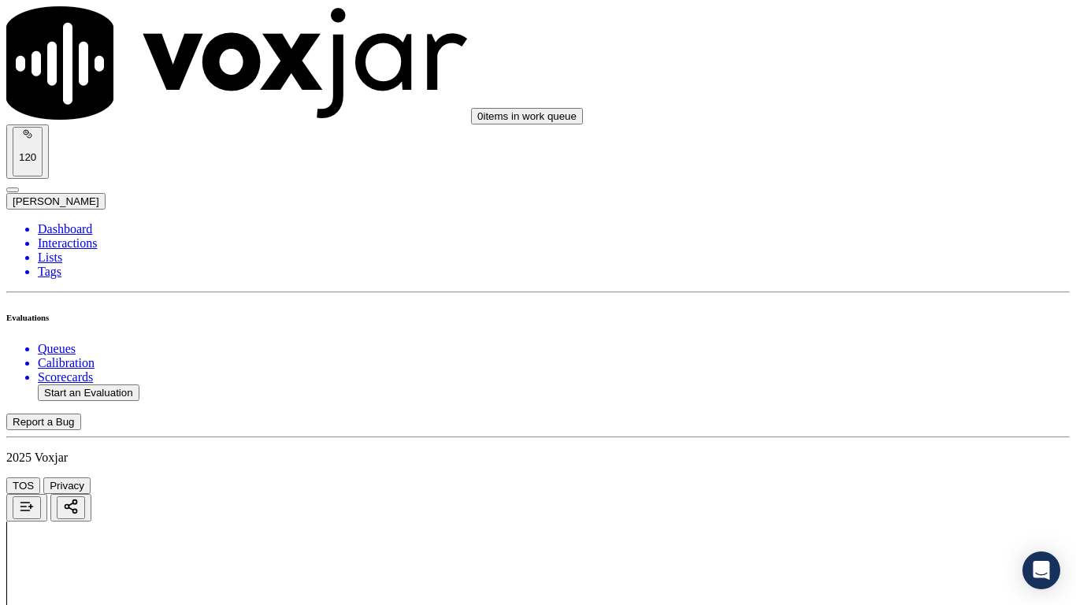
scroll to position [2285, 0]
click at [886, 306] on div "Yes" at bounding box center [897, 299] width 200 height 14
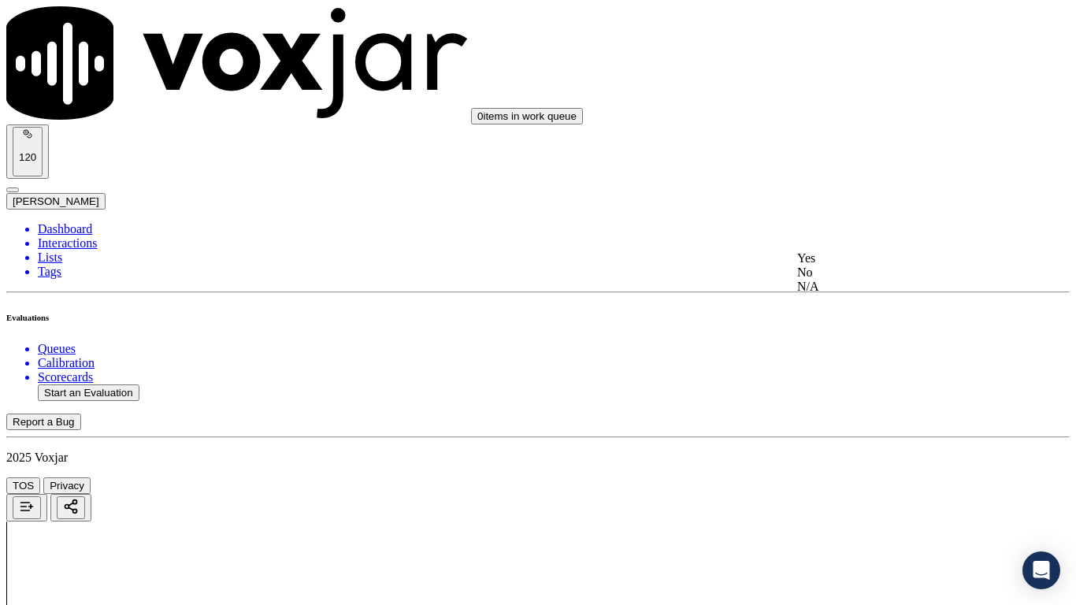
click at [875, 266] on div "Yes" at bounding box center [897, 258] width 200 height 14
drag, startPoint x: 876, startPoint y: 459, endPoint x: 879, endPoint y: 466, distance: 8.5
click at [876, 459] on div "Yes" at bounding box center [897, 457] width 200 height 14
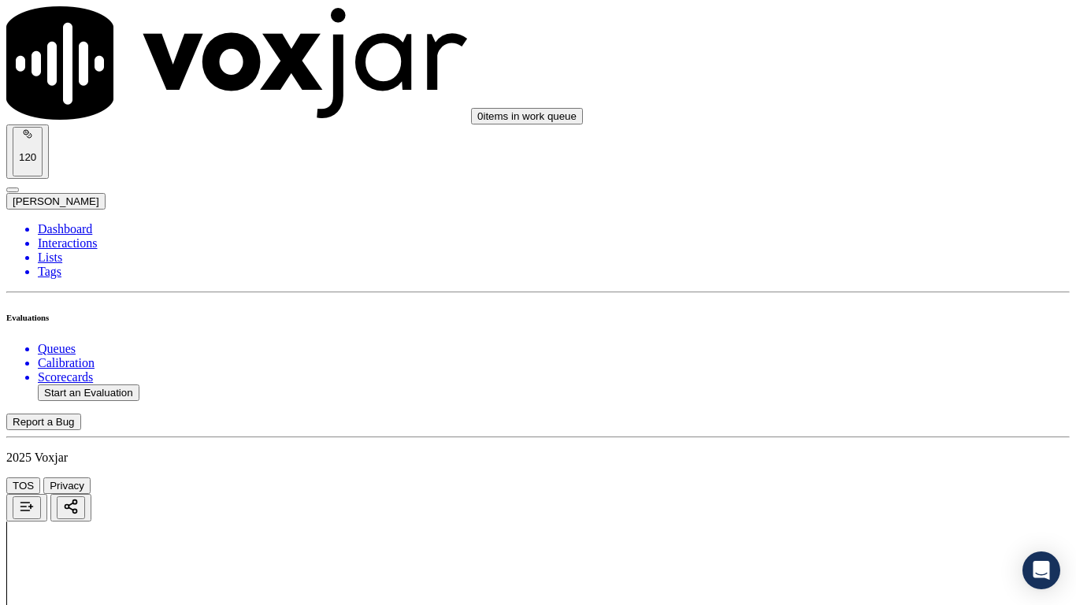
click at [859, 185] on div "Yes" at bounding box center [897, 183] width 200 height 14
click at [878, 388] on div "Yes" at bounding box center [897, 381] width 200 height 14
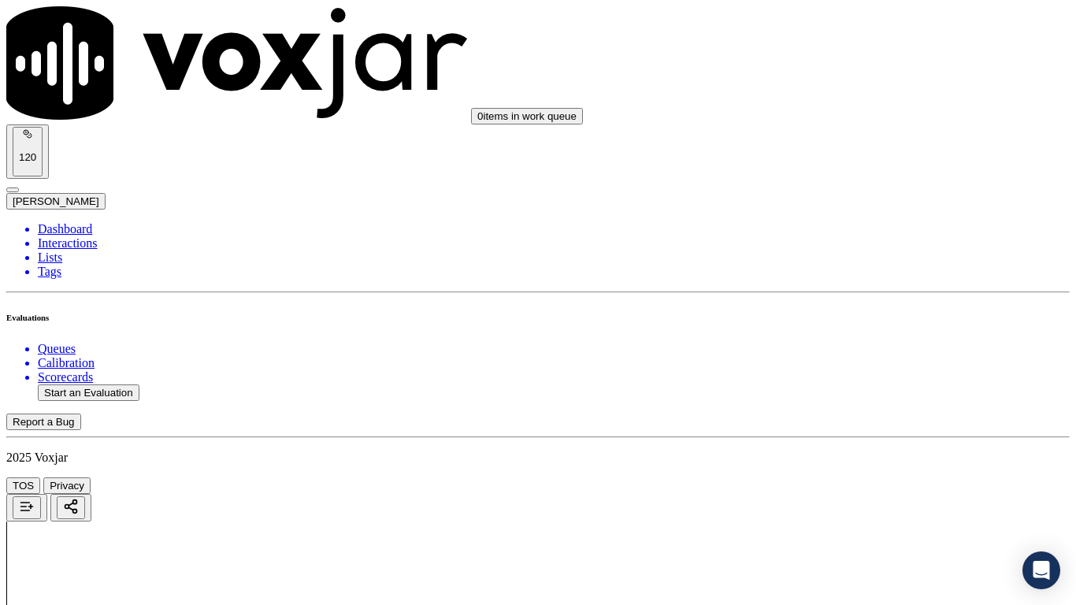
click at [864, 212] on div "Yes" at bounding box center [897, 205] width 200 height 14
click at [868, 429] on div "Yes" at bounding box center [897, 422] width 200 height 14
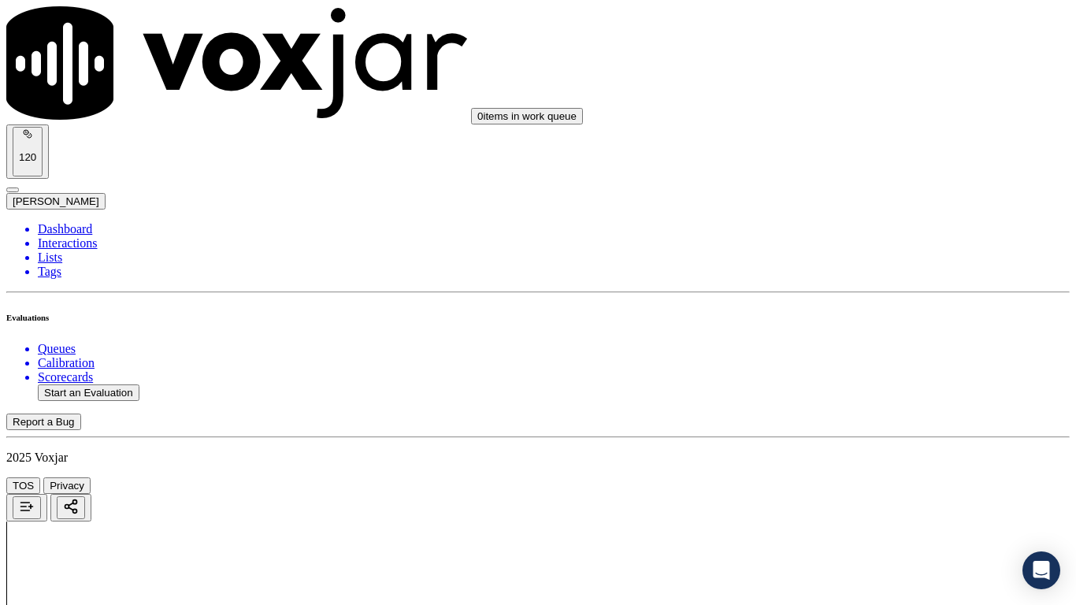
click at [864, 234] on div "Yes" at bounding box center [897, 227] width 200 height 14
click at [856, 477] on div "Yes" at bounding box center [897, 509] width 200 height 14
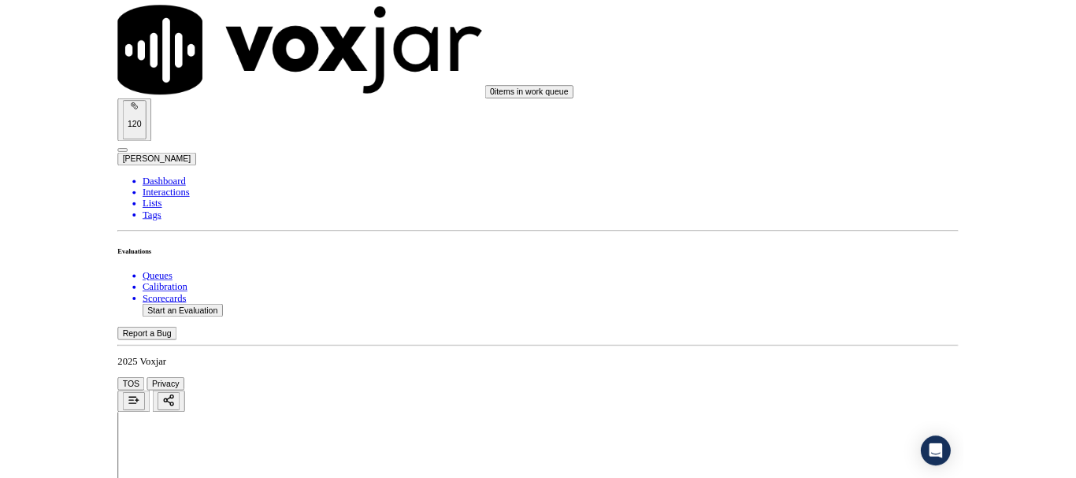
scroll to position [4359, 0]
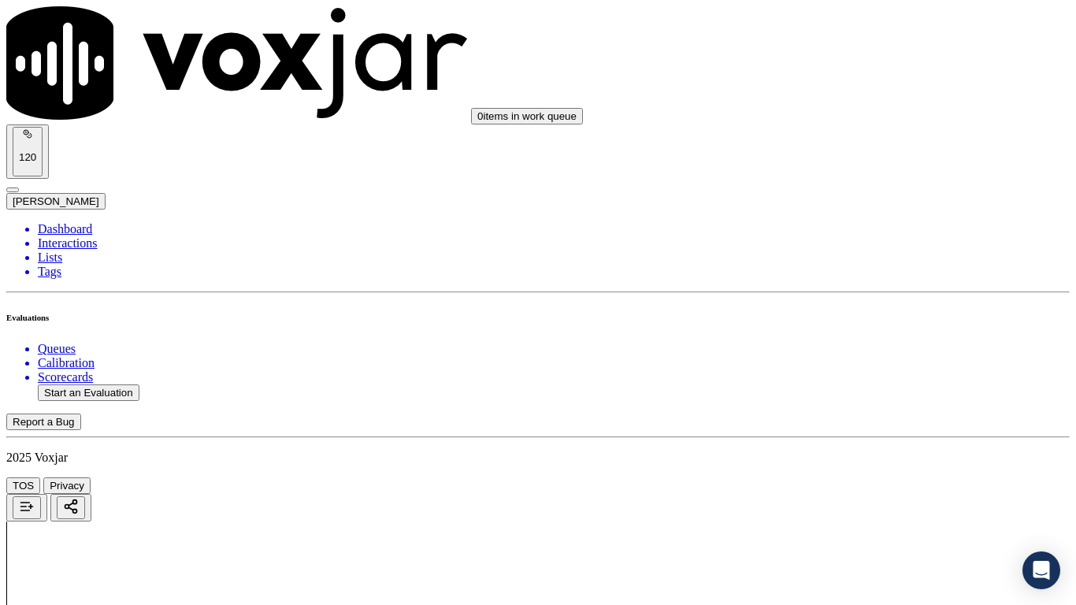
click at [852, 206] on div "Yes" at bounding box center [897, 209] width 200 height 14
click at [862, 433] on div "Yes" at bounding box center [897, 426] width 200 height 14
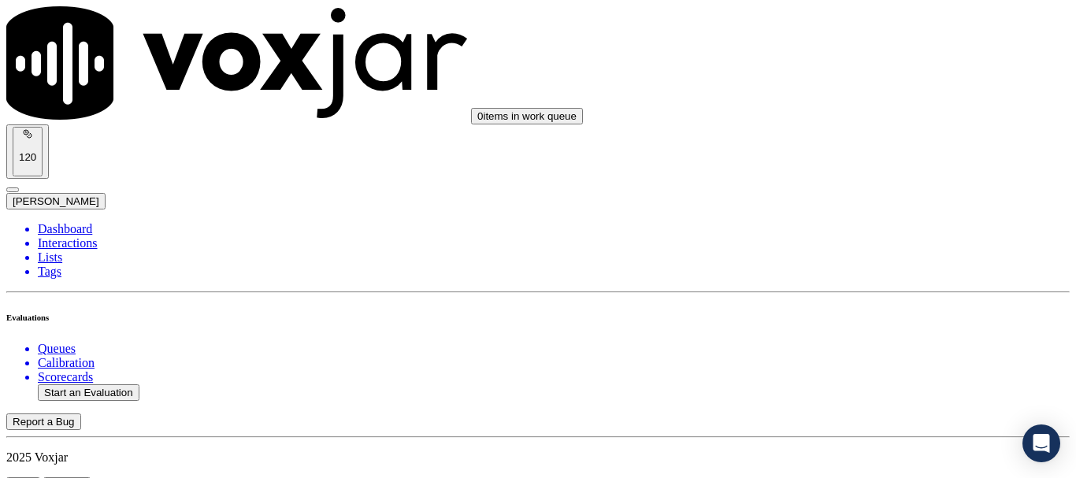
click at [87, 384] on button "Start an Evaluation" at bounding box center [89, 392] width 102 height 17
type input "20250902-131508_4848458941-all.mp3"
type input "lui"
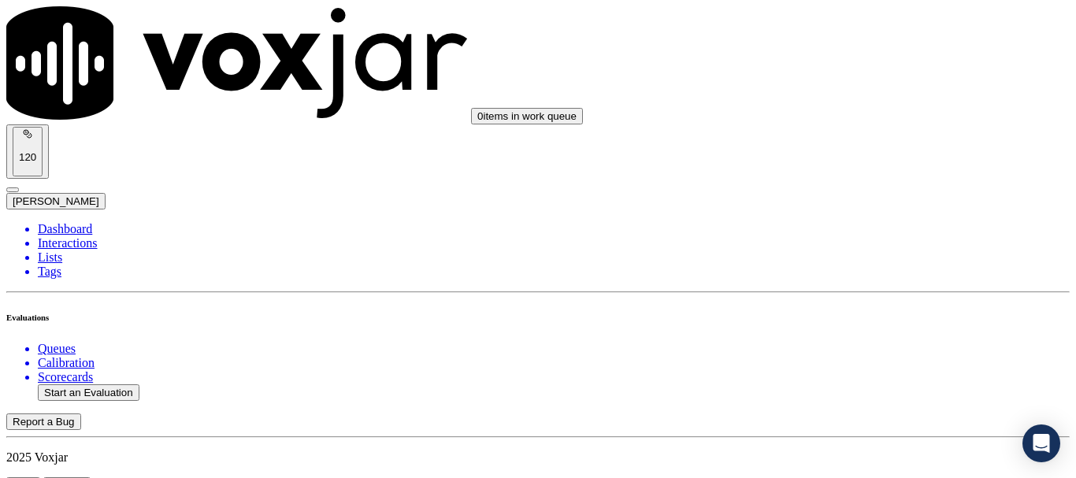
type input "[DATE]T22:13"
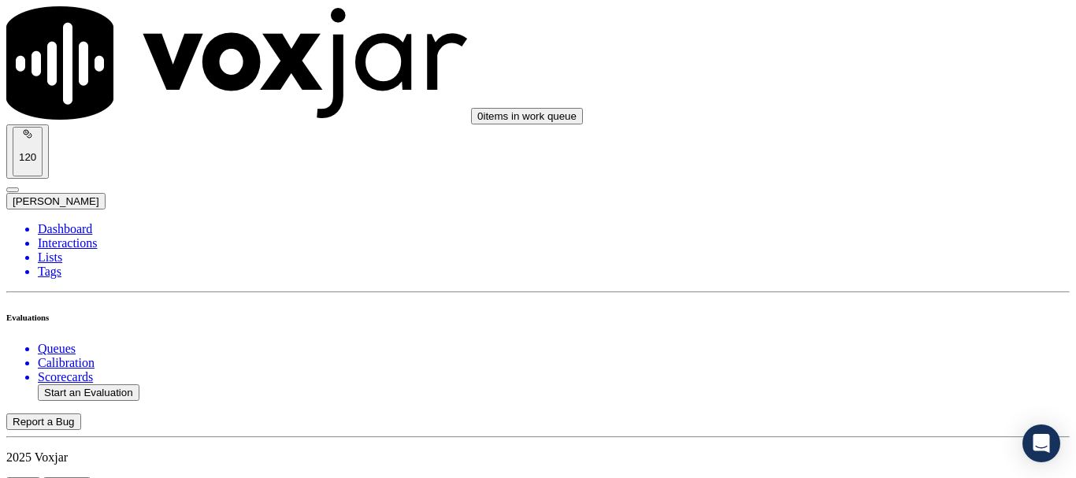
scroll to position [158, 0]
type input "4848458941"
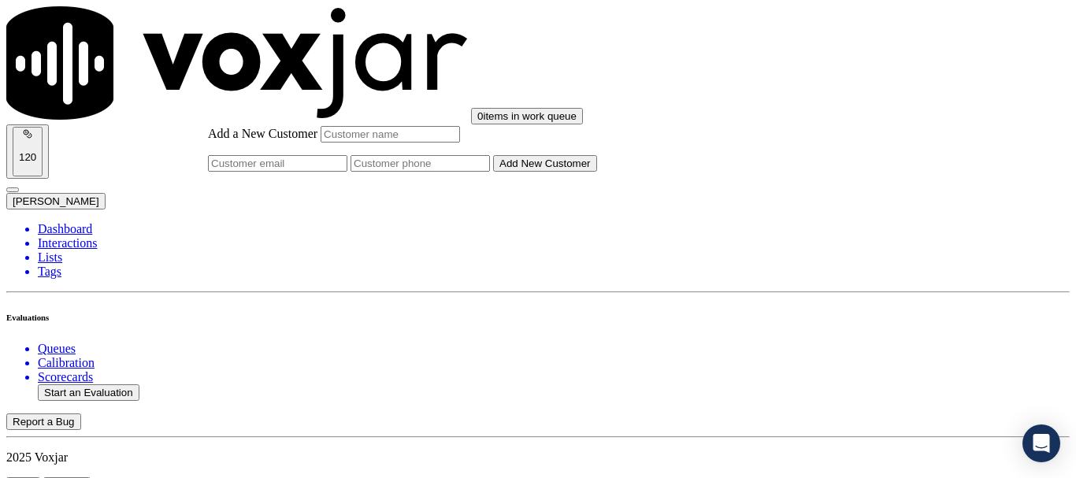
click at [490, 172] on input "Add a New Customer" at bounding box center [420, 163] width 139 height 17
paste input "4848458941"
type input "4848458941"
drag, startPoint x: 606, startPoint y: 190, endPoint x: 535, endPoint y: 142, distance: 85.7
click at [460, 143] on input "Add a New Customer" at bounding box center [390, 134] width 139 height 17
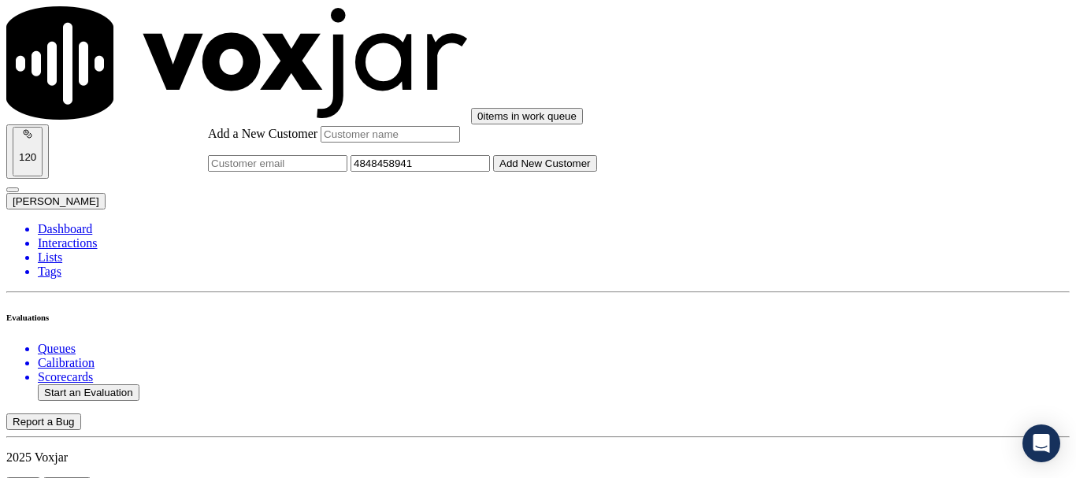
paste input "[PERSON_NAME]"
type input "[PERSON_NAME]"
click at [597, 172] on button "Add New Customer" at bounding box center [545, 163] width 104 height 17
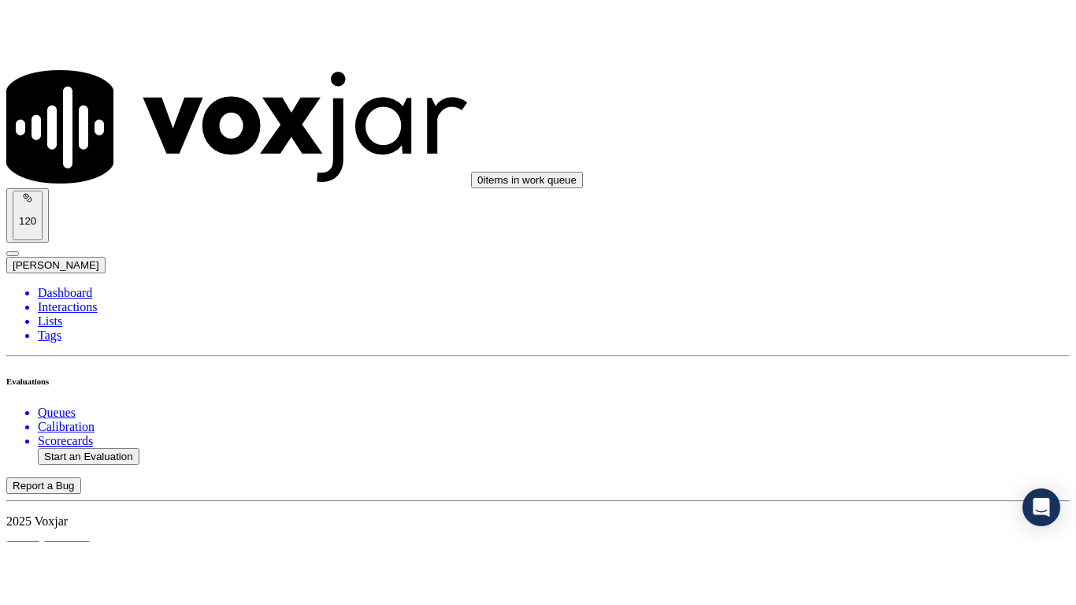
scroll to position [349, 0]
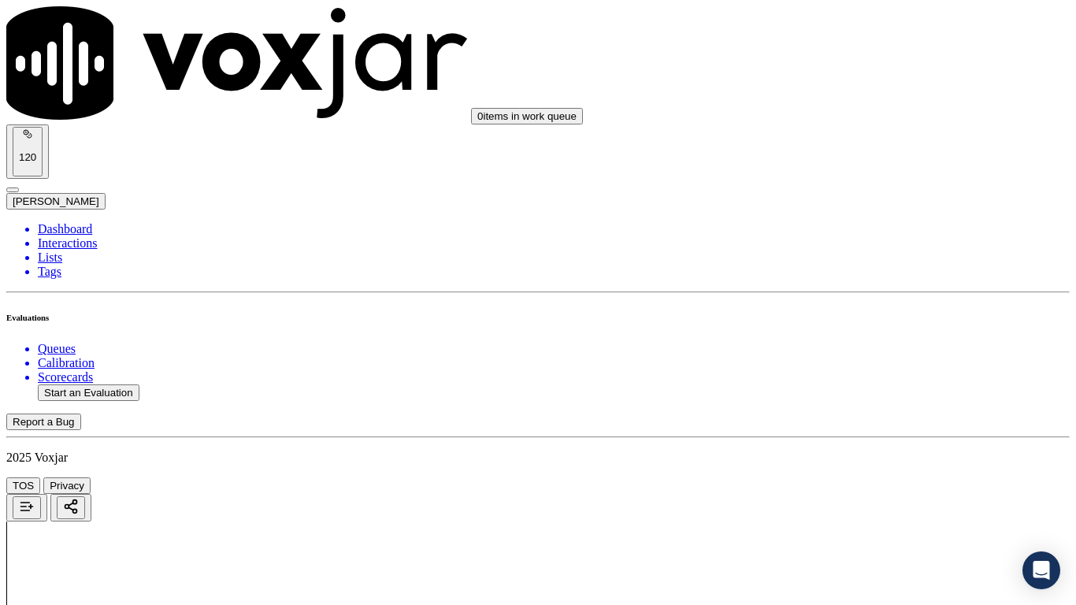
click at [857, 325] on div "Yes" at bounding box center [897, 318] width 200 height 14
click at [847, 419] on div "Yes" at bounding box center [897, 414] width 200 height 14
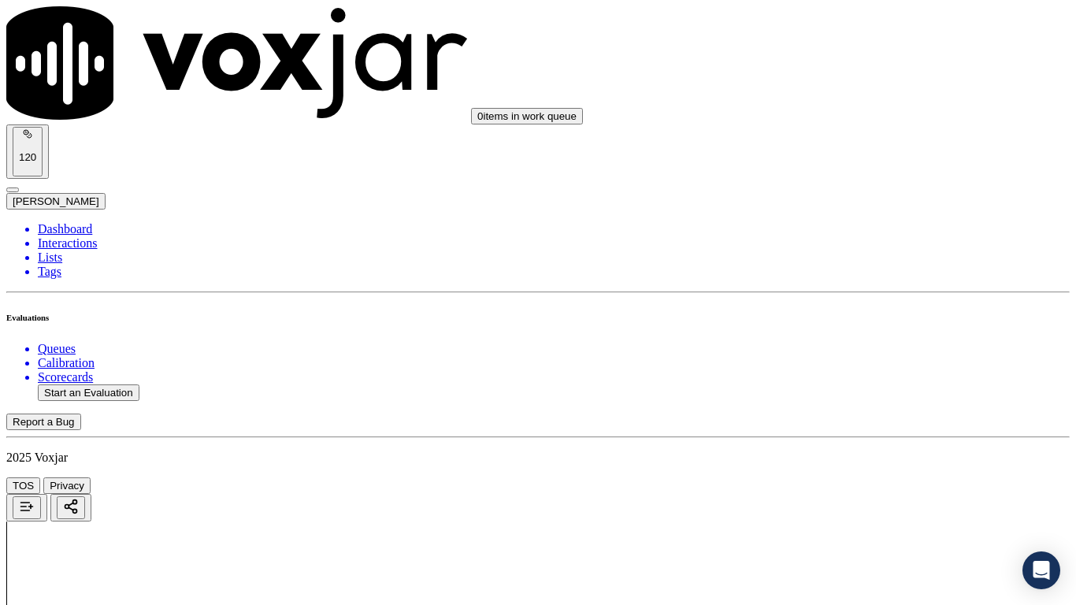
drag, startPoint x: 874, startPoint y: 181, endPoint x: 888, endPoint y: 239, distance: 59.2
click at [874, 181] on div "Yes" at bounding box center [897, 183] width 200 height 14
click at [865, 436] on div "N/A" at bounding box center [897, 429] width 200 height 14
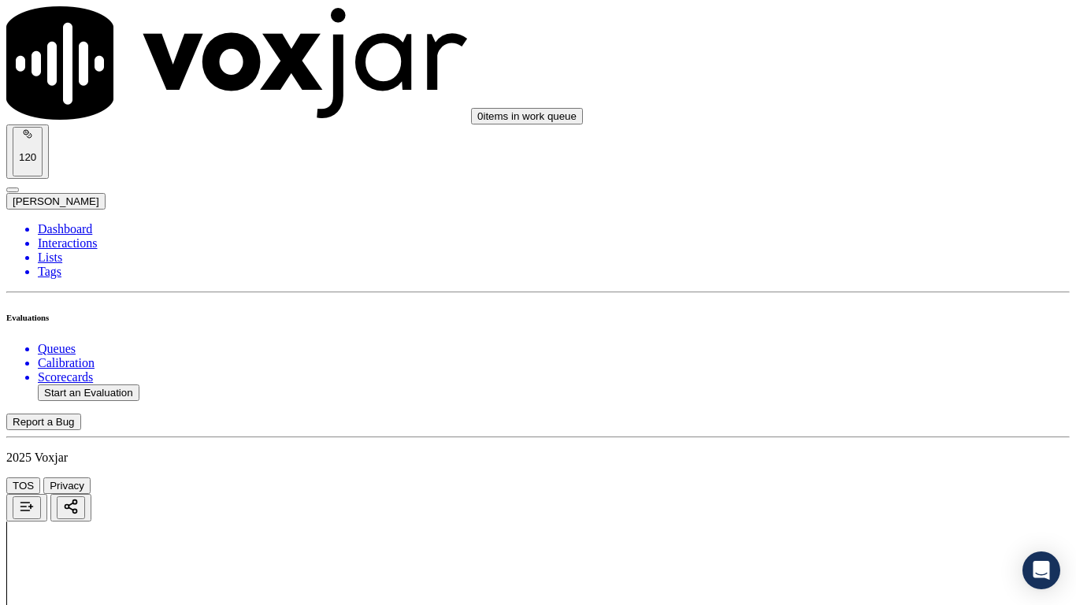
scroll to position [1024, 0]
click at [868, 218] on div "N/A" at bounding box center [897, 211] width 200 height 14
click at [857, 384] on div "Yes" at bounding box center [897, 381] width 200 height 14
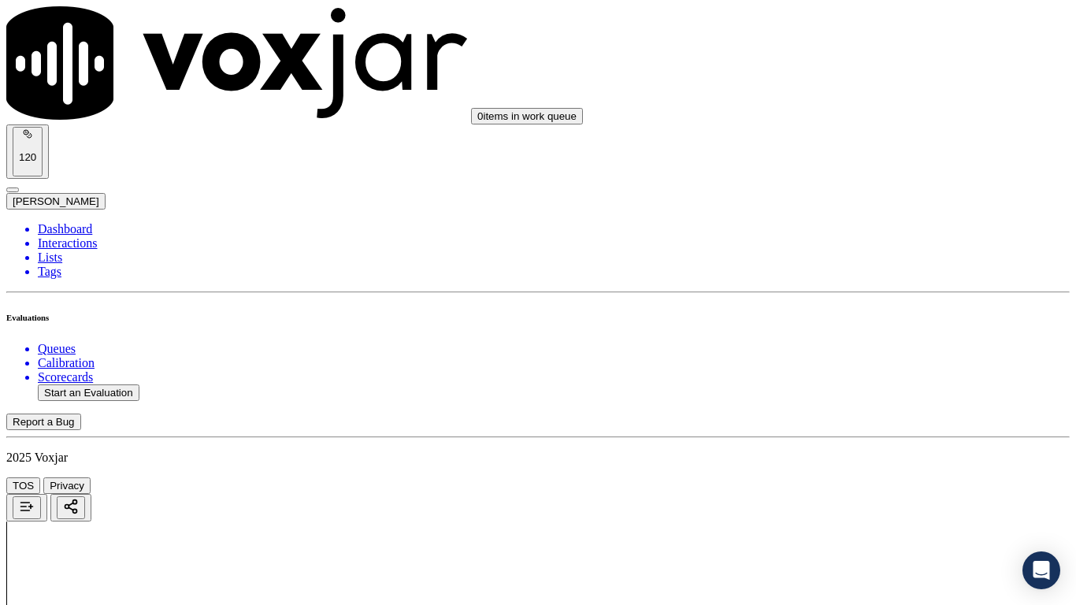
scroll to position [1339, 0]
click at [863, 288] on div "Yes" at bounding box center [897, 284] width 200 height 14
click at [854, 477] on div "Yes" at bounding box center [897, 501] width 200 height 14
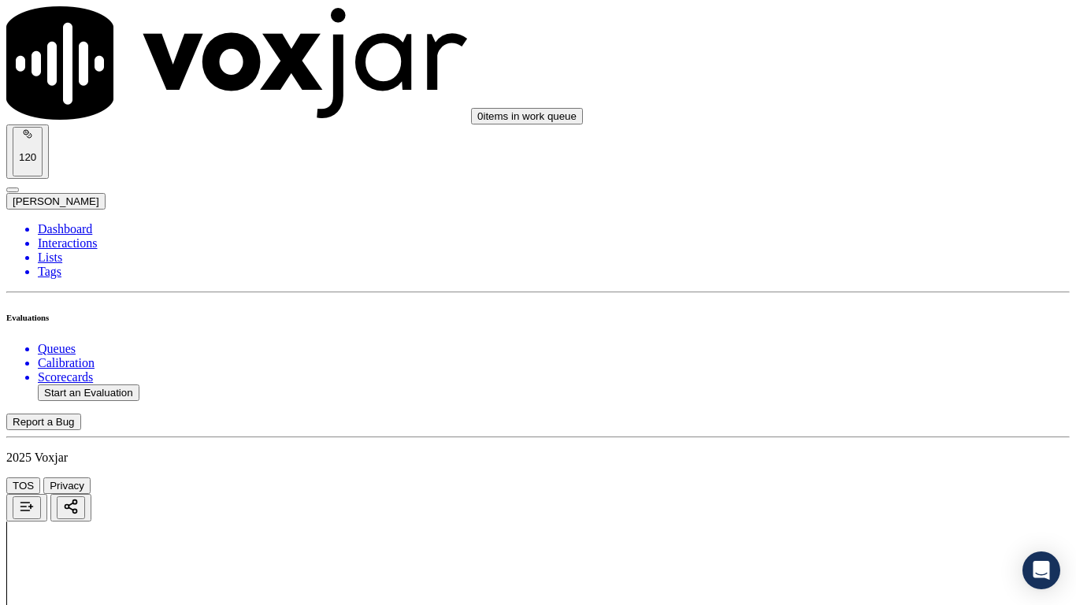
scroll to position [1733, 0]
click at [860, 313] on div "Yes" at bounding box center [897, 306] width 200 height 14
click at [845, 425] on div "Yes" at bounding box center [897, 421] width 200 height 14
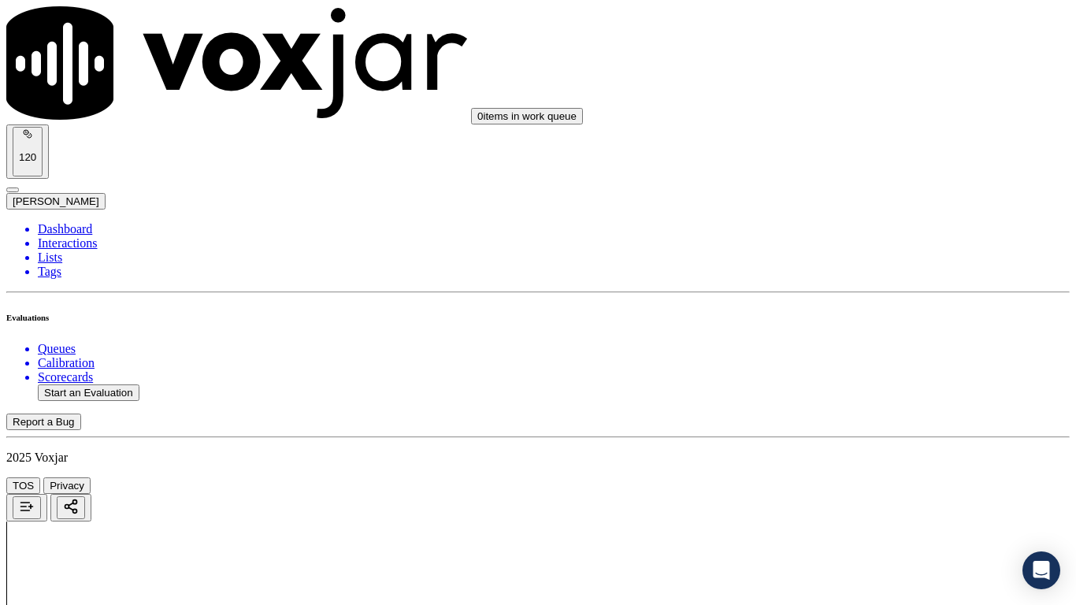
scroll to position [2285, 0]
drag, startPoint x: 868, startPoint y: 271, endPoint x: 868, endPoint y: 284, distance: 13.4
click at [867, 306] on div "Yes" at bounding box center [897, 299] width 200 height 14
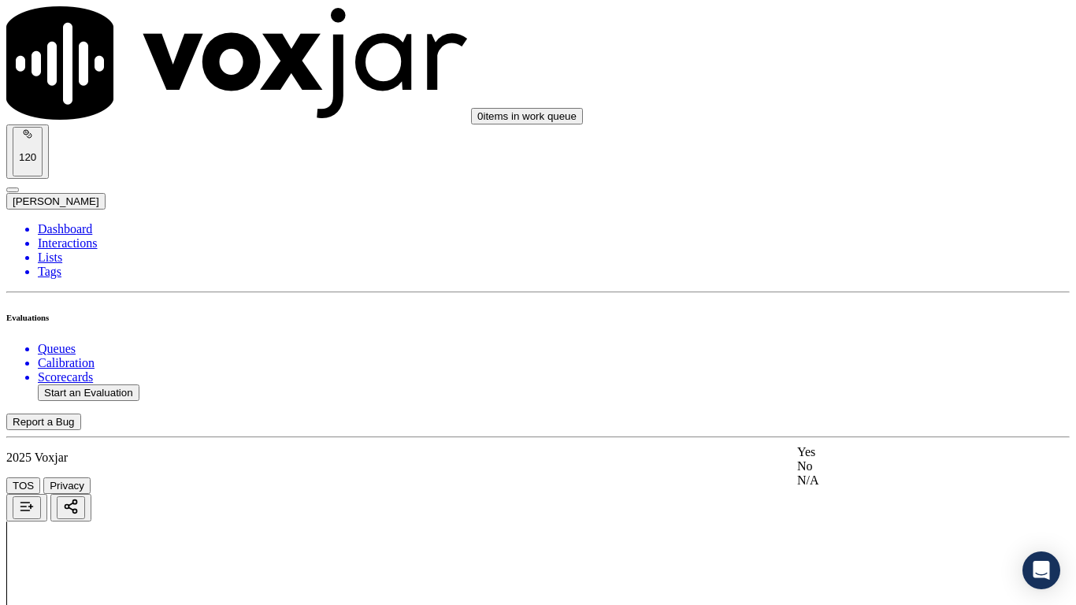
click at [854, 454] on div "Yes" at bounding box center [897, 452] width 200 height 14
click at [883, 385] on div "Yes" at bounding box center [897, 378] width 200 height 14
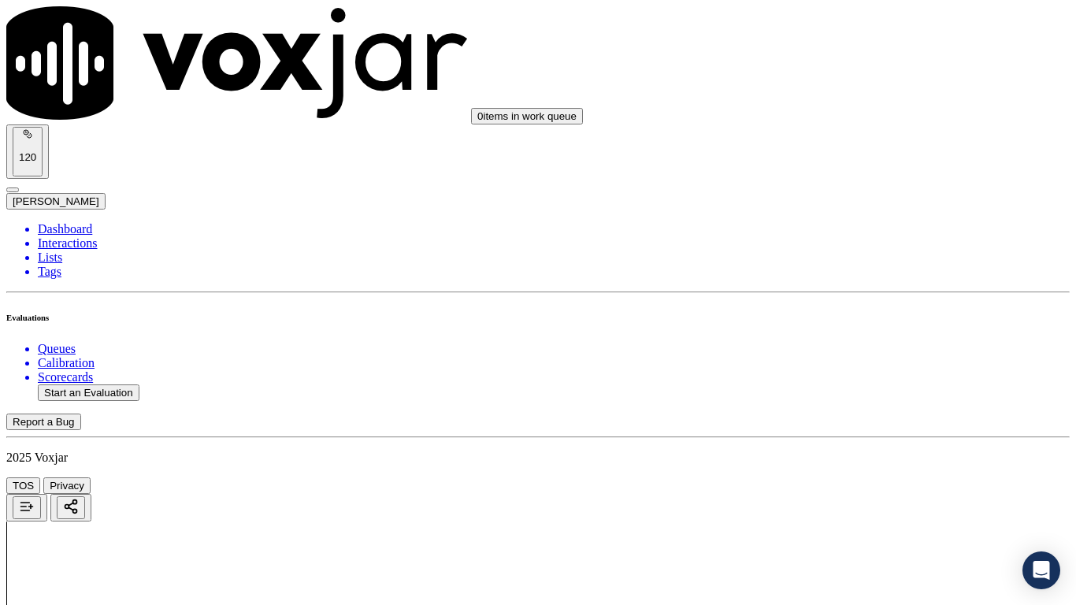
click at [878, 263] on div "Yes" at bounding box center [897, 261] width 200 height 14
click at [866, 230] on div "Yes" at bounding box center [897, 224] width 200 height 14
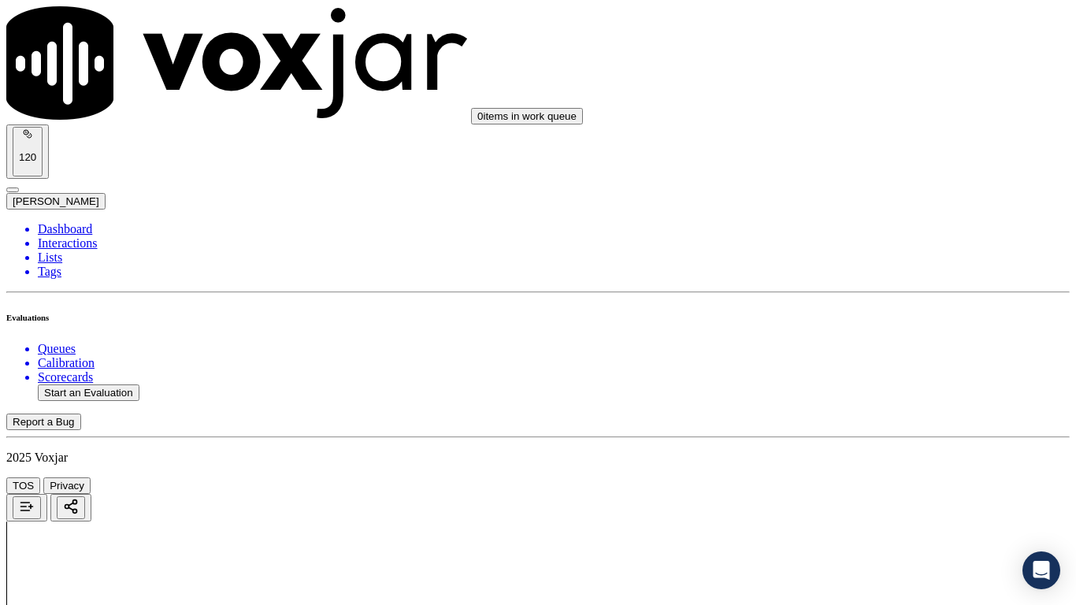
click at [860, 448] on div "Yes" at bounding box center [897, 441] width 200 height 14
click at [877, 349] on div "Yes" at bounding box center [897, 343] width 200 height 14
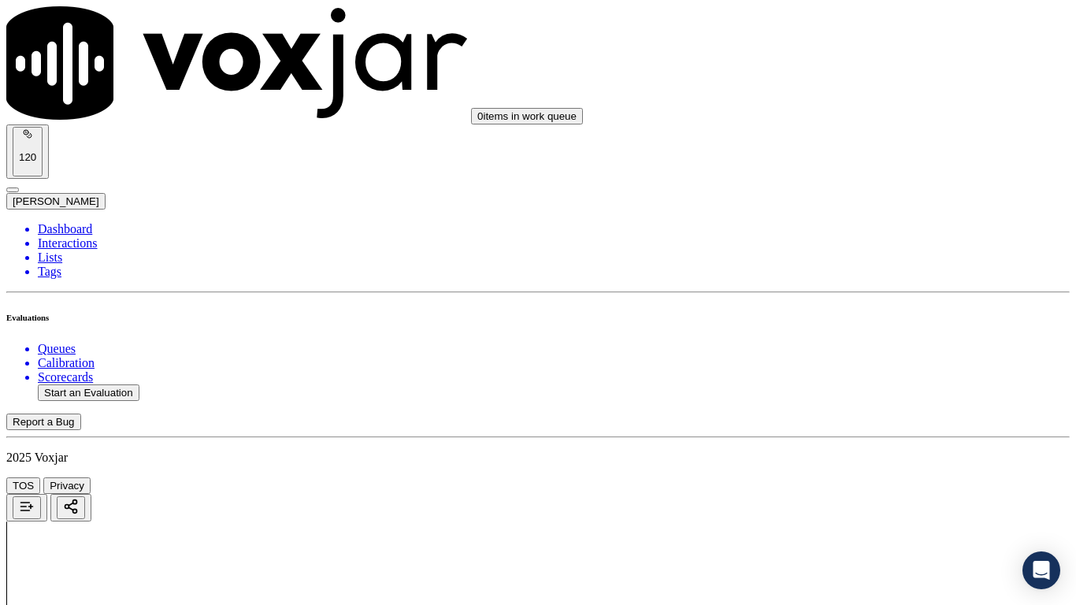
drag, startPoint x: 862, startPoint y: 514, endPoint x: 853, endPoint y: 533, distance: 21.5
click at [853, 428] on div "Yes" at bounding box center [897, 421] width 200 height 14
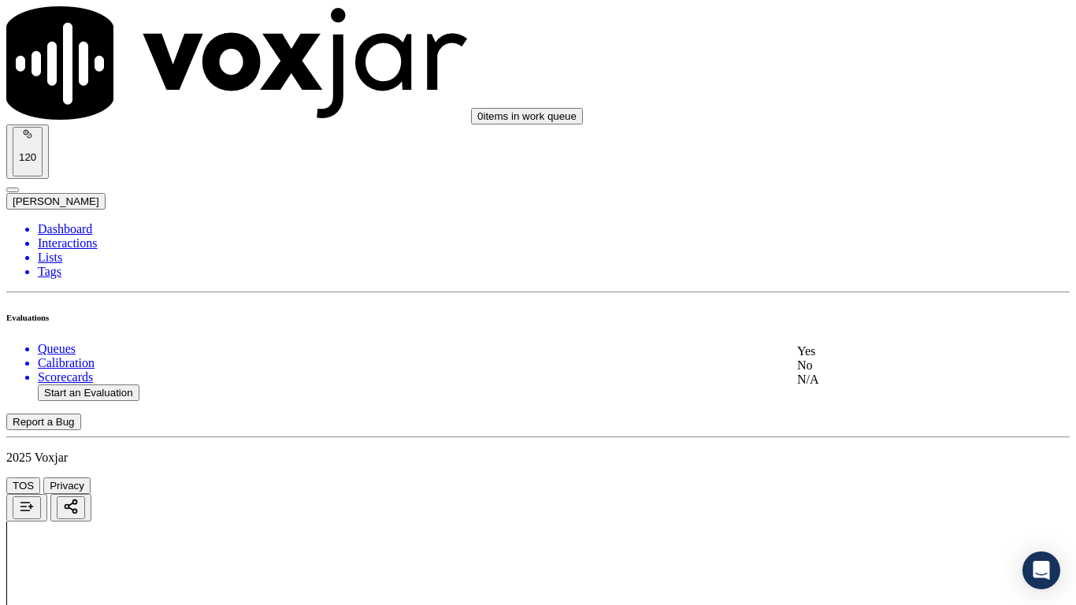
click at [871, 352] on div "Yes" at bounding box center [897, 351] width 200 height 14
click at [856, 435] on div "Yes" at bounding box center [897, 429] width 200 height 14
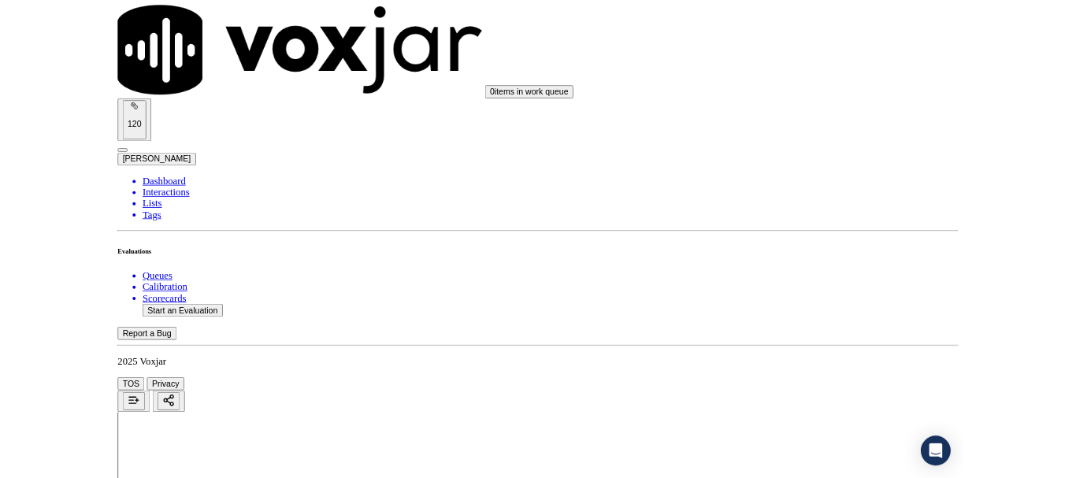
scroll to position [4359, 0]
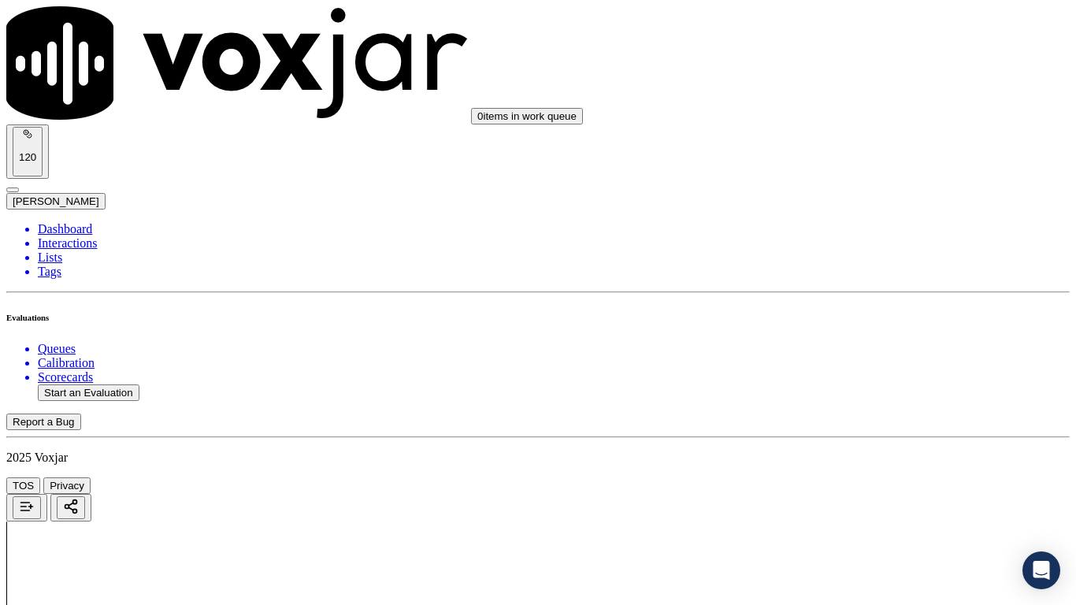
click at [874, 432] on div "Yes" at bounding box center [897, 426] width 200 height 14
